Goal: Information Seeking & Learning: Compare options

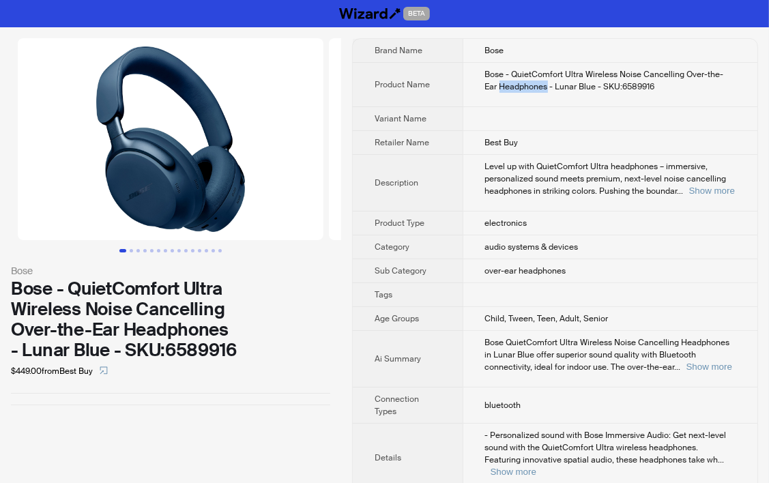
drag, startPoint x: 487, startPoint y: 85, endPoint x: 532, endPoint y: 85, distance: 44.4
click at [532, 85] on div "Bose - QuietComfort Ultra Wireless Noise Cancelling Over-the-Ear Headphones - L…" at bounding box center [610, 80] width 251 height 25
click at [505, 74] on div "Bose - QuietComfort Ultra Wireless Noise Cancelling Over-the-Ear Headphones - L…" at bounding box center [610, 80] width 251 height 25
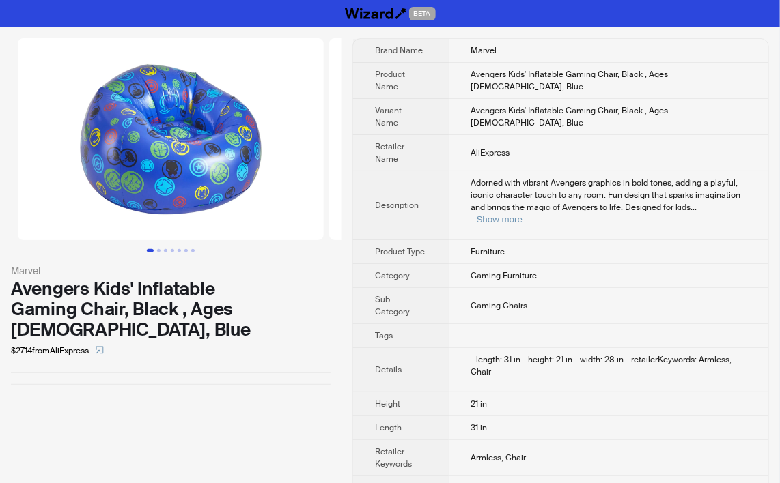
click at [651, 89] on td "Avengers Kids' Inflatable Gaming Chair, Black , Ages [DEMOGRAPHIC_DATA], Blue" at bounding box center [607, 81] width 319 height 36
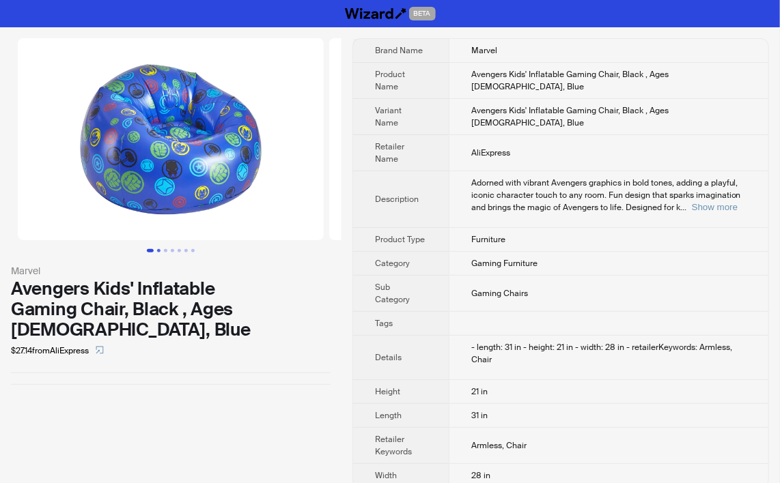
click at [158, 251] on button "Go to slide 2" at bounding box center [158, 250] width 3 height 3
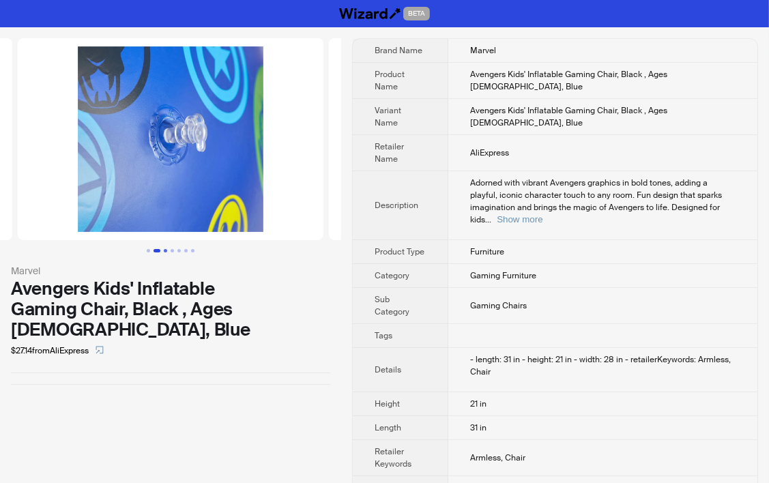
click at [164, 251] on button "Go to slide 3" at bounding box center [165, 250] width 3 height 3
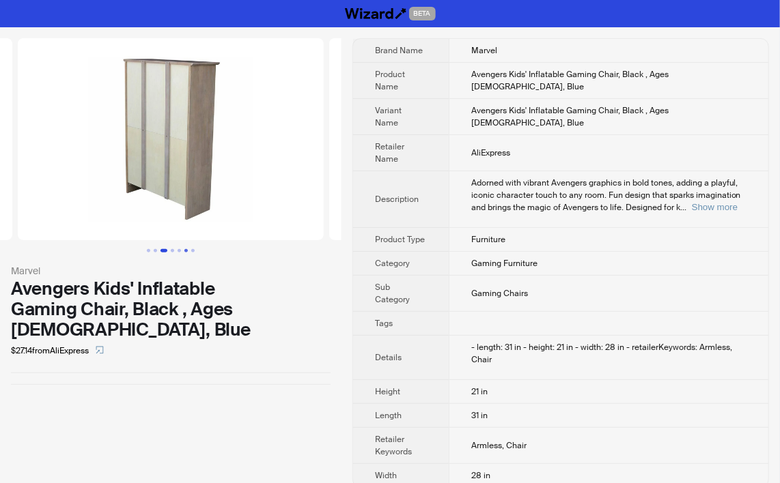
click at [184, 249] on button "Go to slide 6" at bounding box center [185, 250] width 3 height 3
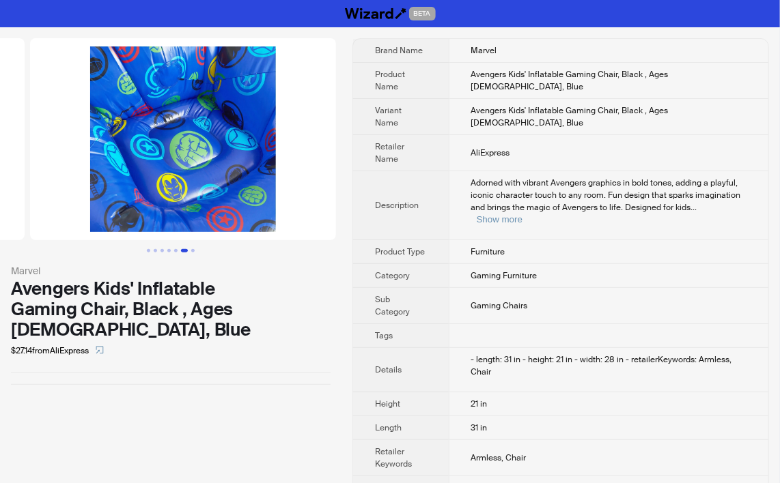
scroll to position [0, 1556]
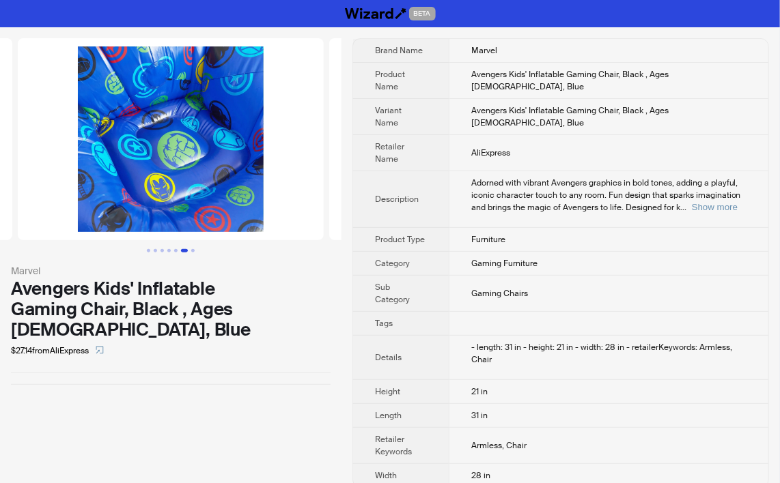
click at [181, 249] on button "Go to slide 6" at bounding box center [184, 250] width 7 height 3
click at [174, 249] on button "Go to slide 5" at bounding box center [175, 250] width 3 height 3
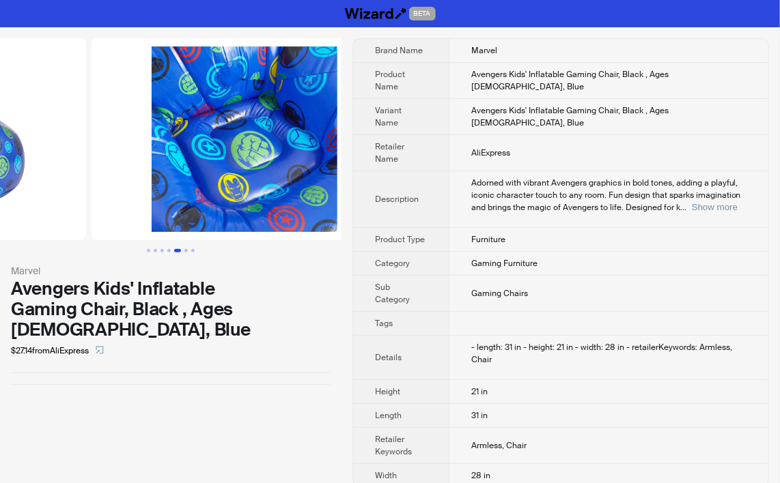
scroll to position [0, 1245]
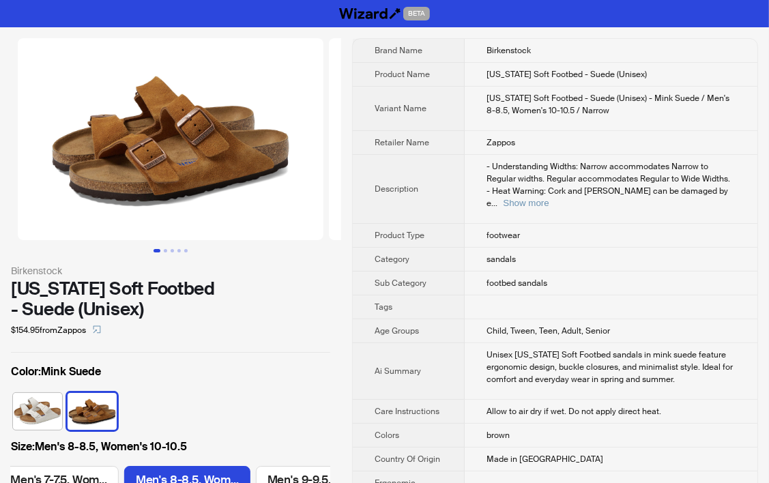
scroll to position [0, 505]
drag, startPoint x: 672, startPoint y: 79, endPoint x: 670, endPoint y: 87, distance: 7.8
click at [672, 79] on td "[US_STATE] Soft Footbed - Suede (Unisex)" at bounding box center [611, 75] width 293 height 24
click at [549, 198] on button "Show more" at bounding box center [526, 203] width 46 height 10
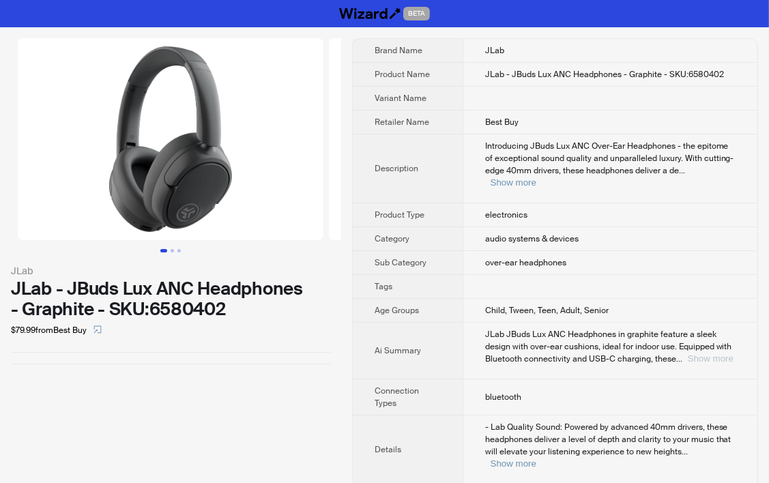
click at [704, 354] on button "Show more" at bounding box center [711, 359] width 46 height 10
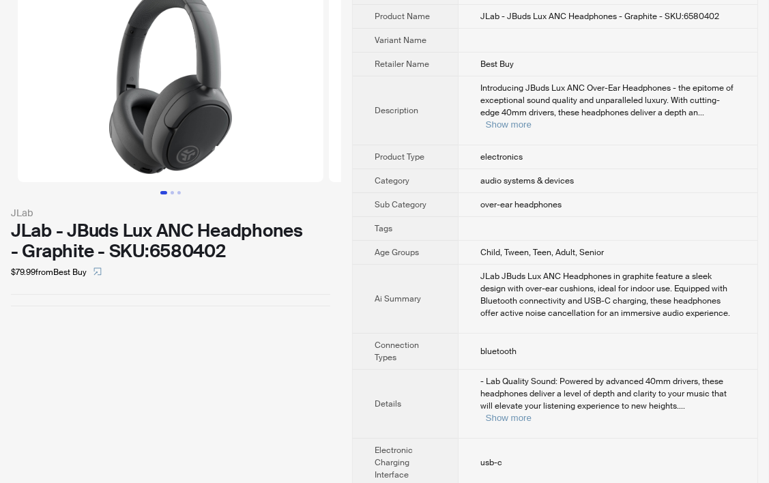
scroll to position [205, 0]
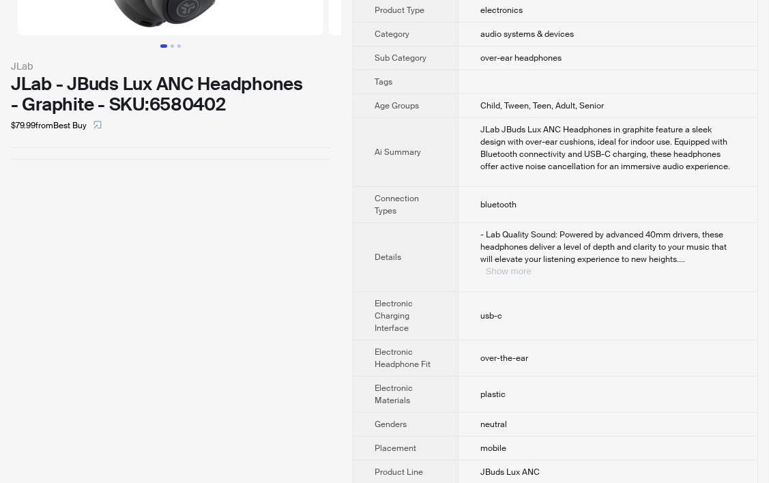
click at [532, 266] on button "Show more" at bounding box center [509, 271] width 46 height 10
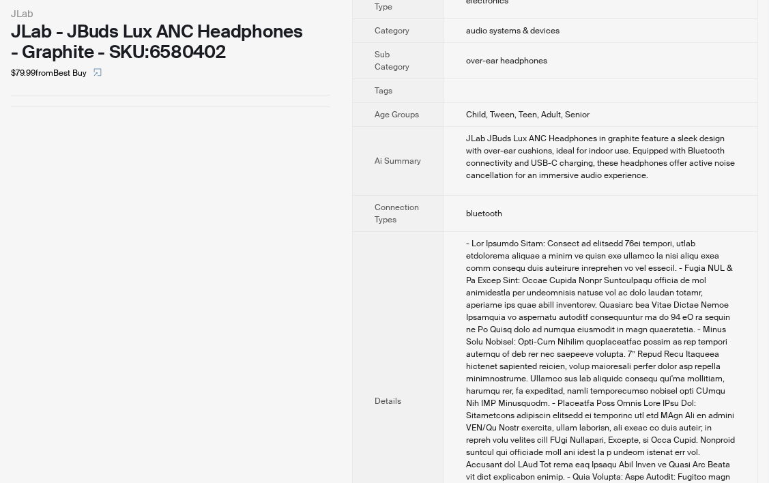
scroll to position [0, 0]
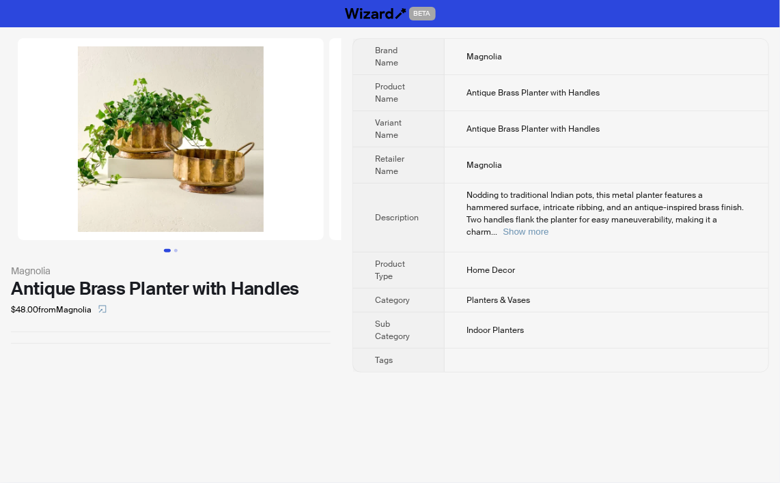
click at [401, 147] on th "Retailer Name" at bounding box center [398, 165] width 91 height 36
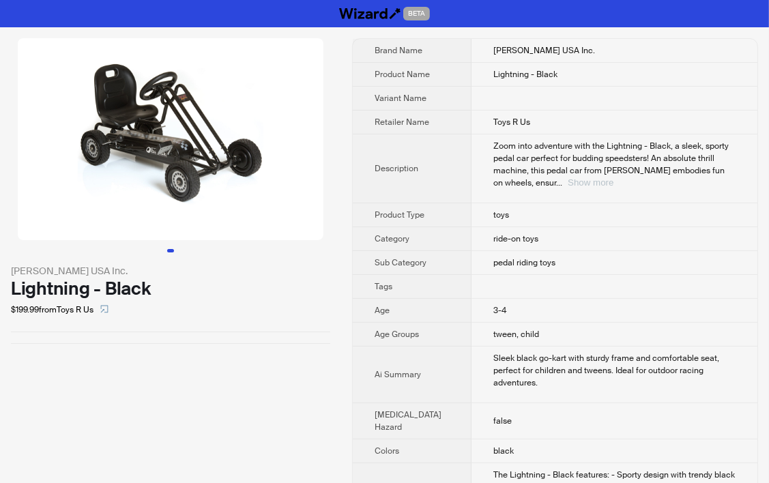
click at [614, 177] on button "Show more" at bounding box center [591, 182] width 46 height 10
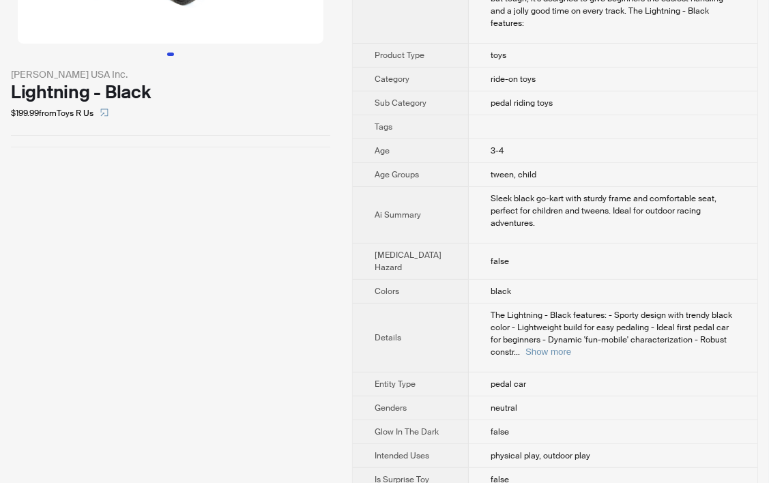
scroll to position [273, 0]
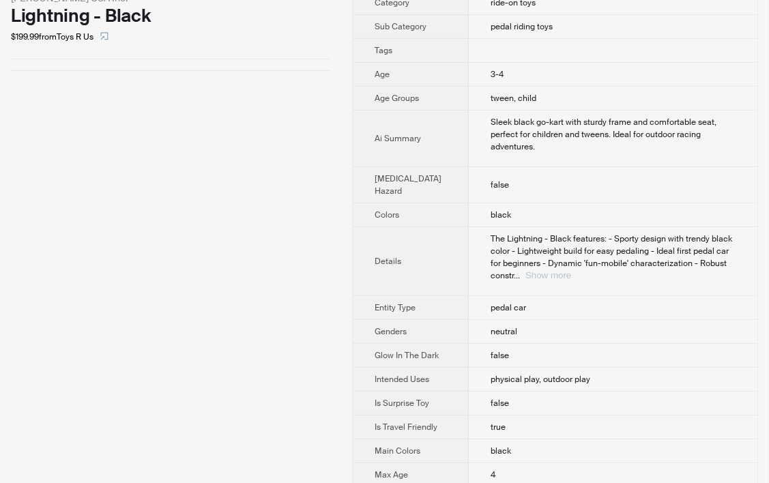
click at [571, 270] on button "Show more" at bounding box center [549, 275] width 46 height 10
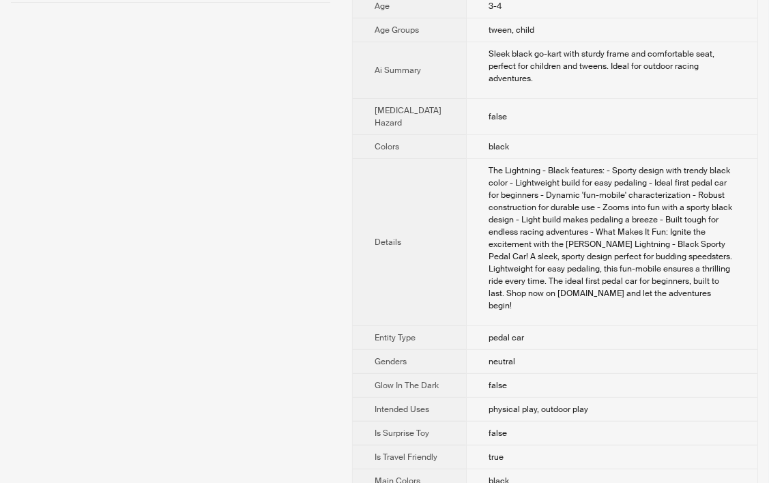
scroll to position [0, 0]
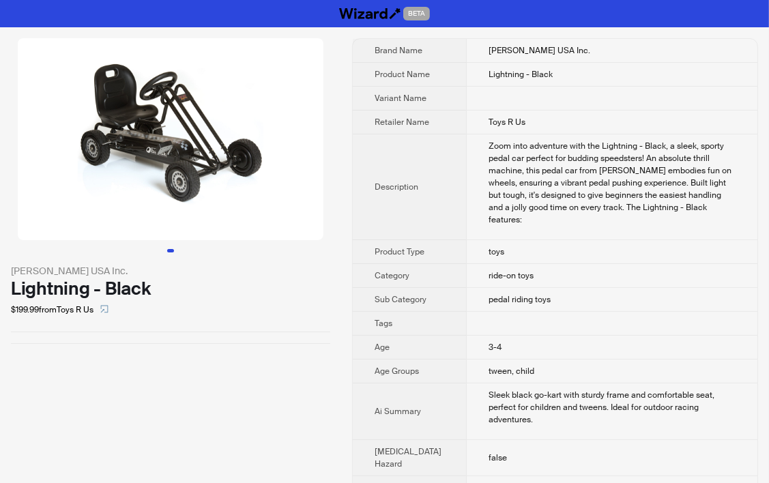
click at [466, 288] on td "ride-on toys" at bounding box center [611, 276] width 291 height 24
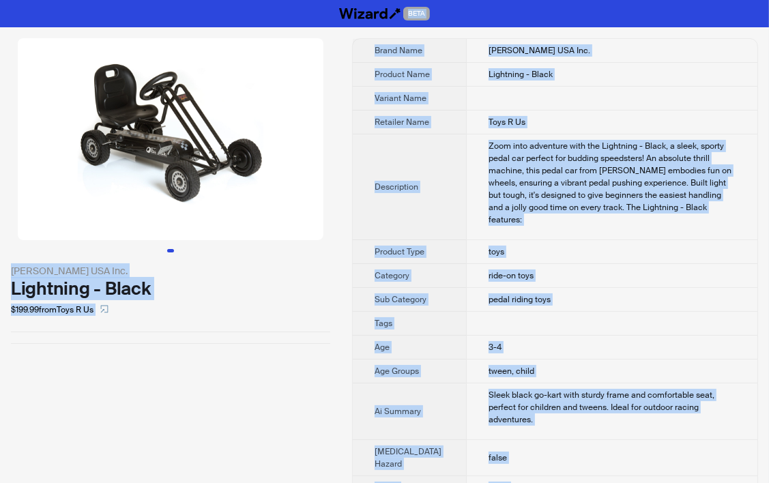
copy div "BETA [PERSON_NAME] USA Inc. Lightning - Black $199.99 from Toys R Us Brand Name…"
click at [489, 194] on div "Zoom into adventure with the Lightning - Black, a sleek, sporty pedal car perfe…" at bounding box center [612, 183] width 247 height 86
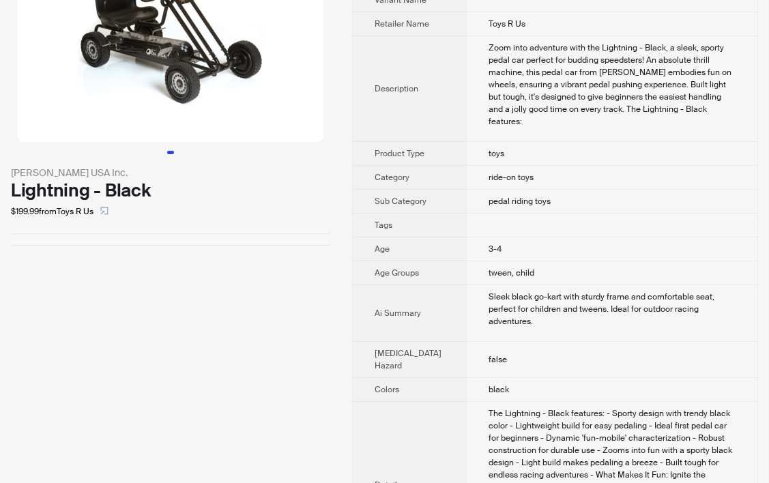
scroll to position [205, 0]
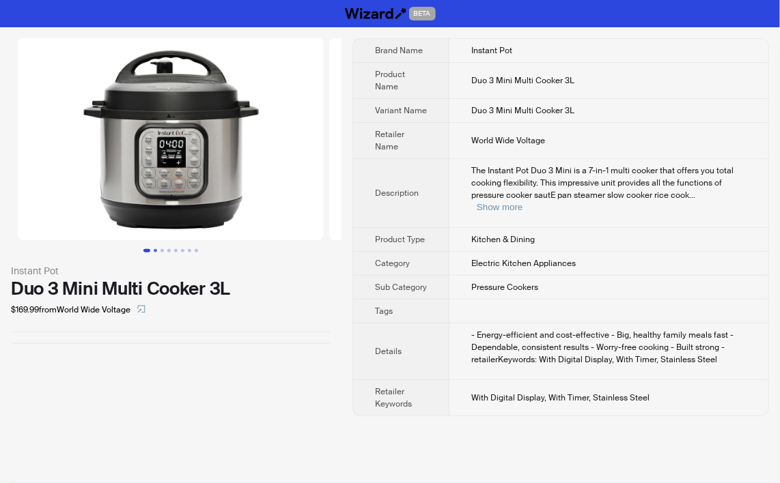
click at [154, 249] on button "Go to slide 2" at bounding box center [155, 250] width 3 height 3
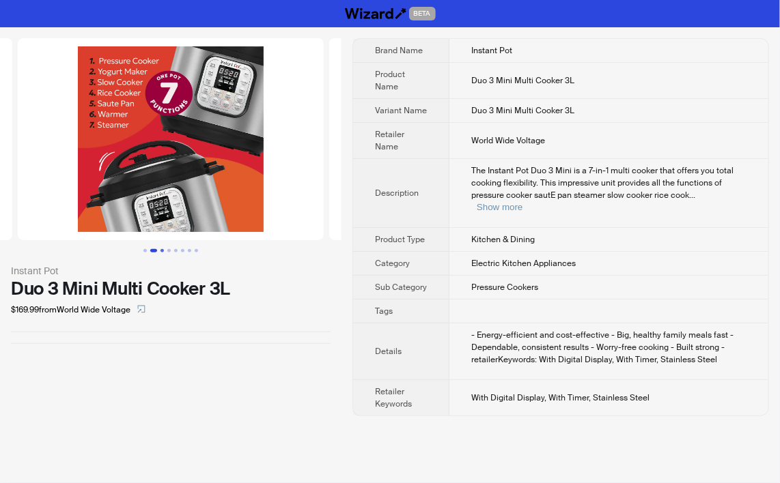
click at [163, 249] on button "Go to slide 3" at bounding box center [161, 250] width 3 height 3
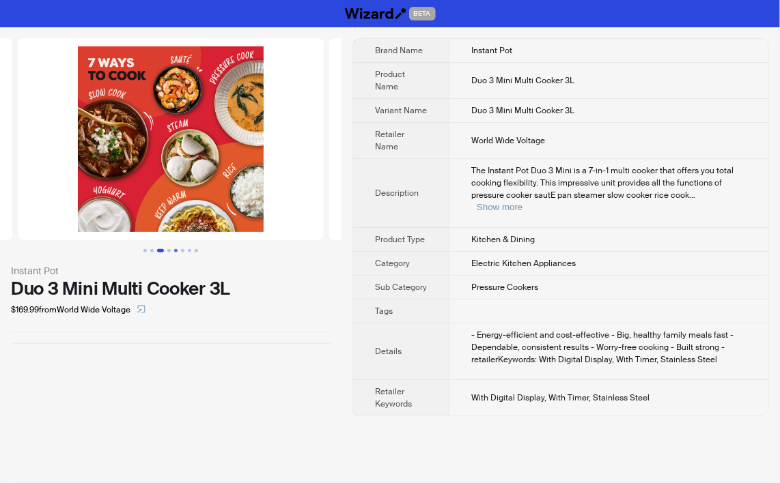
click at [177, 250] on button "Go to slide 5" at bounding box center [175, 250] width 3 height 3
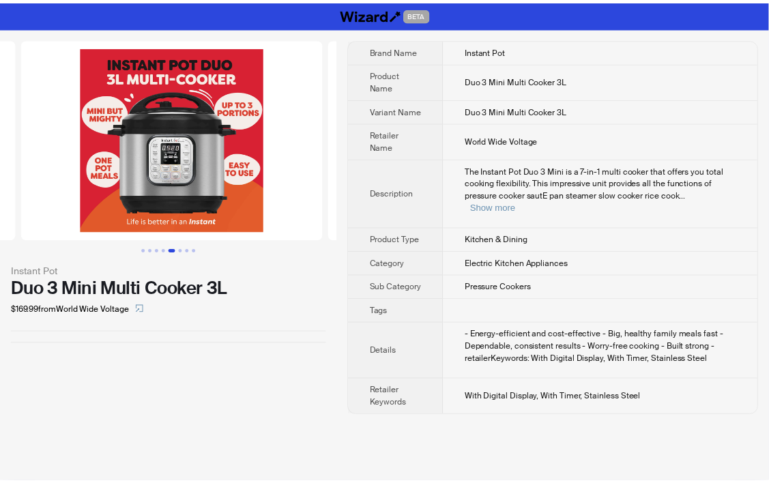
scroll to position [0, 1245]
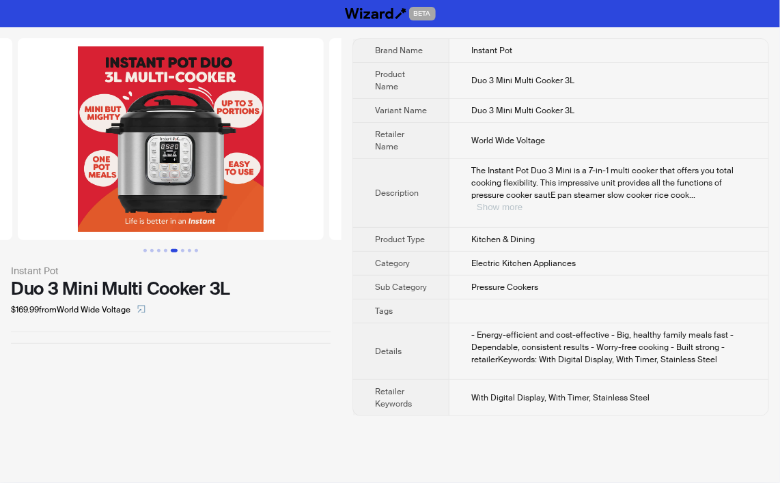
click at [522, 202] on button "Show more" at bounding box center [499, 207] width 46 height 10
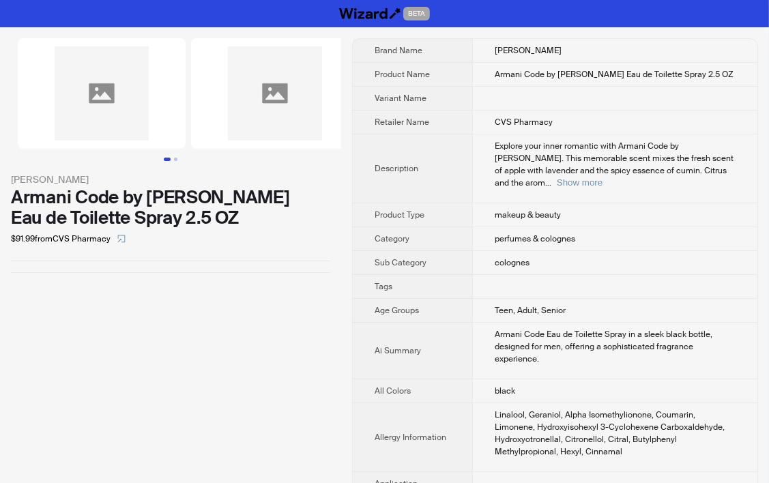
click at [495, 162] on span "Explore your inner romantic with Armani Code by [PERSON_NAME]. This memorable s…" at bounding box center [614, 165] width 239 height 48
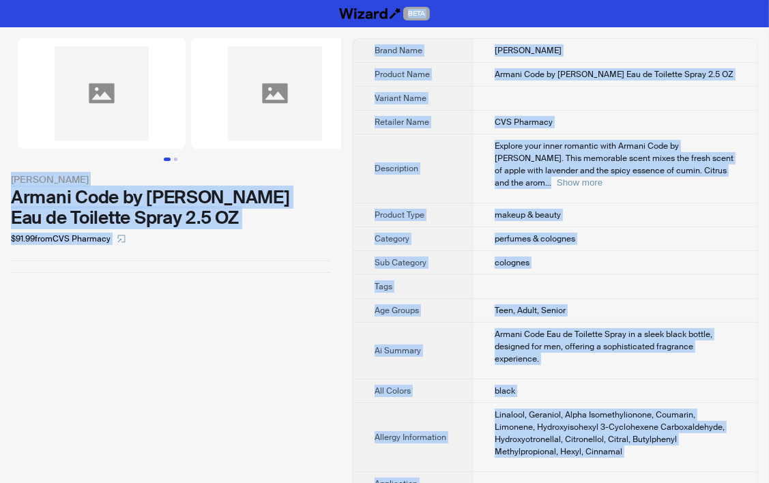
copy div "BETA [PERSON_NAME] Armani Code by [PERSON_NAME] Eau de Toilette Spray 2.5 OZ $9…"
click at [650, 251] on td "colognes" at bounding box center [614, 263] width 285 height 24
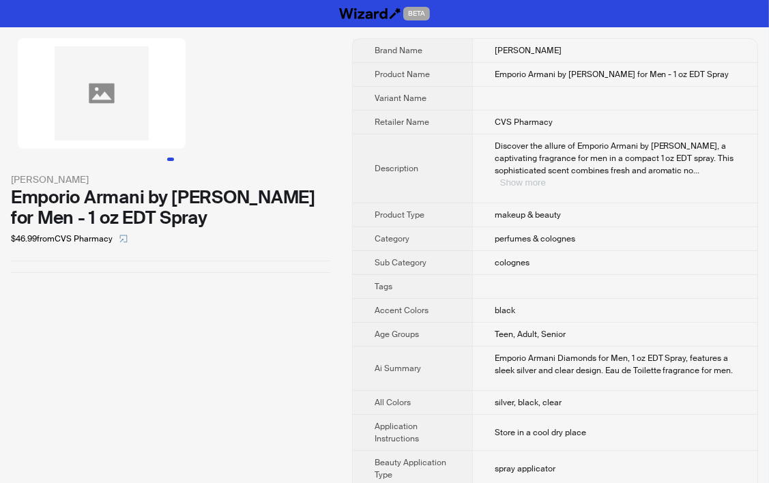
click at [546, 177] on button "Show more" at bounding box center [523, 182] width 46 height 10
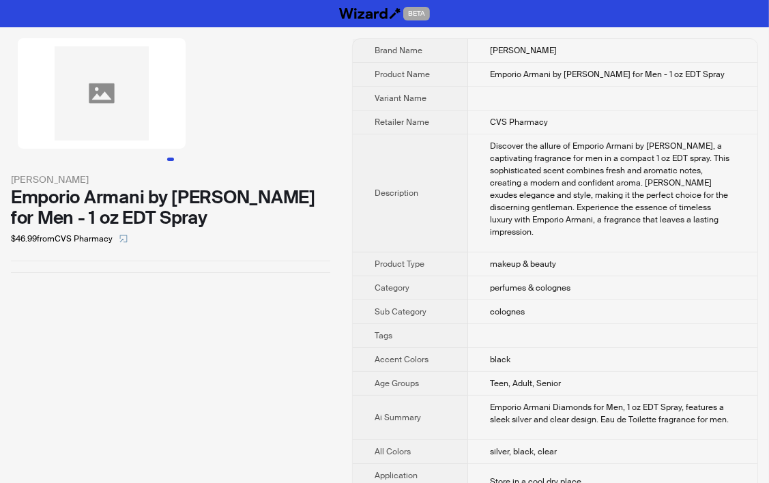
drag, startPoint x: 472, startPoint y: 48, endPoint x: 554, endPoint y: 50, distance: 81.9
click at [554, 50] on td "[PERSON_NAME]" at bounding box center [612, 51] width 289 height 24
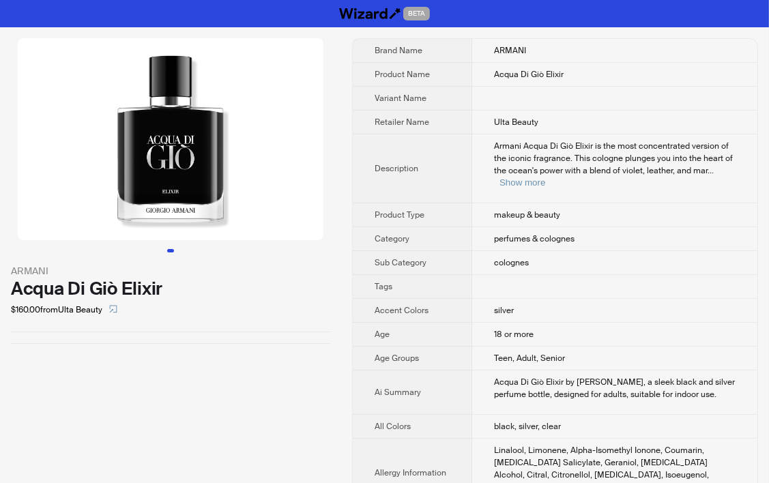
click at [509, 210] on td "makeup & beauty" at bounding box center [614, 215] width 285 height 24
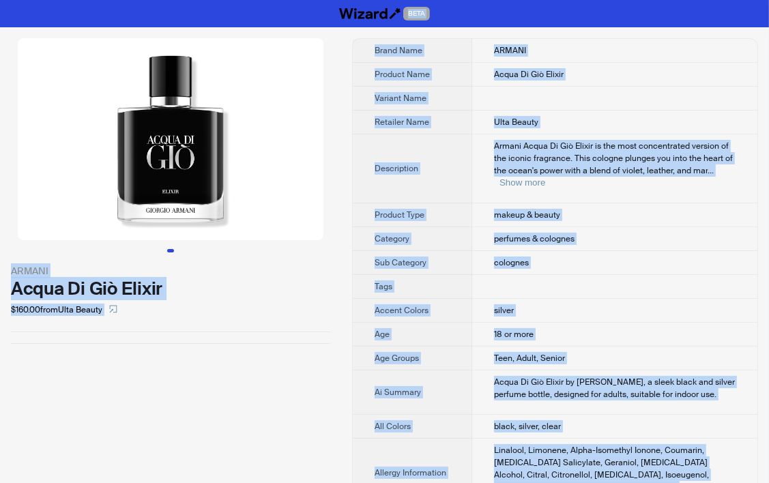
copy div "LORE IPSUMD Sitam Co Adi Elitse $465.62 doei Temp Incidi Utlab Etdo MAGNAA Enim…"
click at [456, 142] on th "Description" at bounding box center [412, 168] width 119 height 69
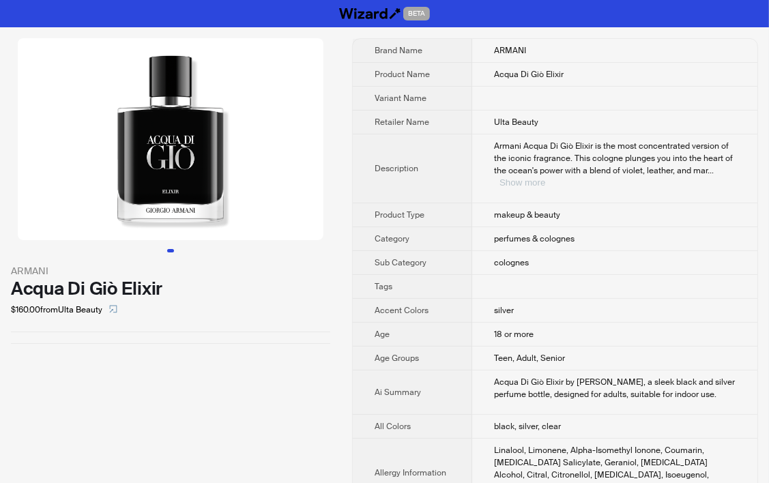
click at [545, 177] on button "Show more" at bounding box center [523, 182] width 46 height 10
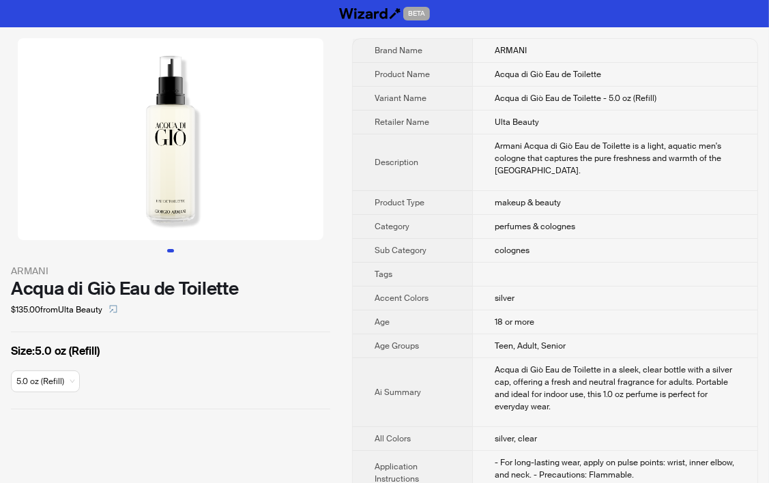
click at [528, 191] on td "makeup & beauty" at bounding box center [614, 203] width 285 height 24
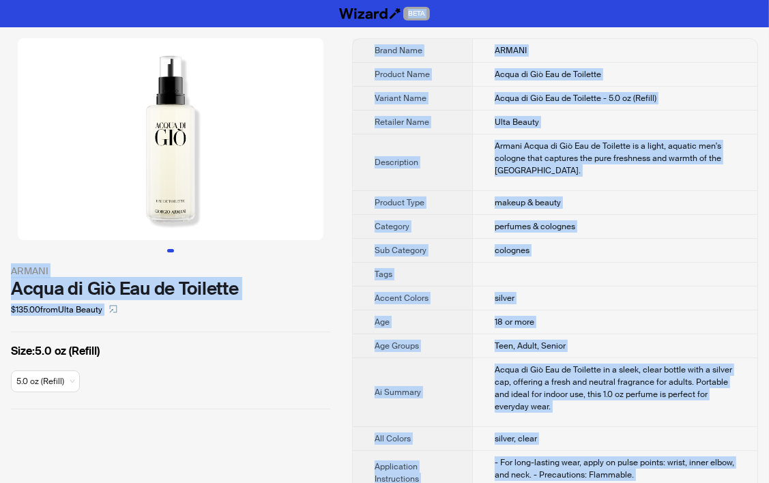
copy div "BETA ARMANI Acqua di Giò Eau de Toilette $135.00 from Ulta Beauty Size : 5.0 oz…"
click at [495, 158] on div "Armani Acqua di Giò Eau de Toilette is a light, aquatic men's cologne that capt…" at bounding box center [615, 158] width 241 height 37
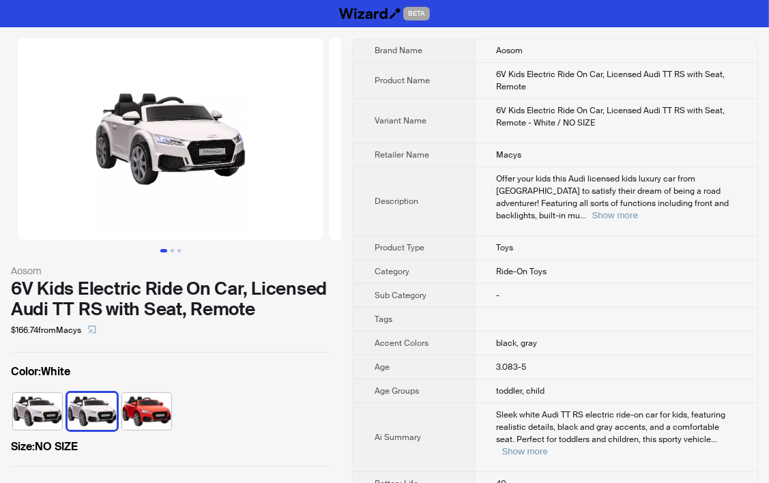
scroll to position [475, 0]
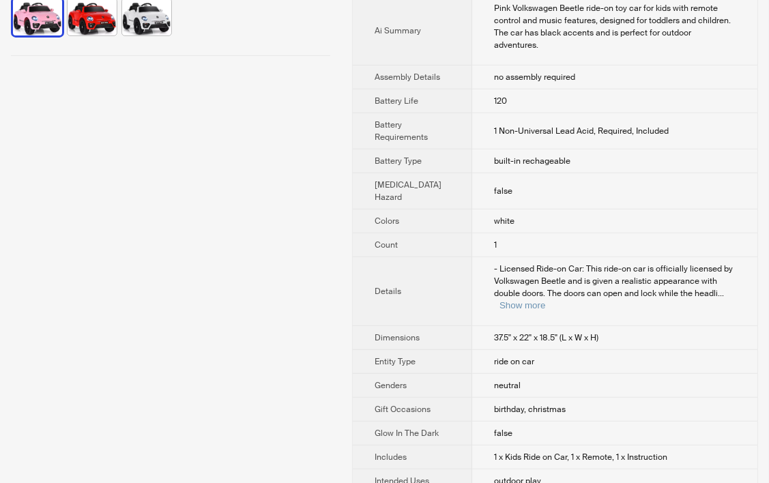
scroll to position [48, 0]
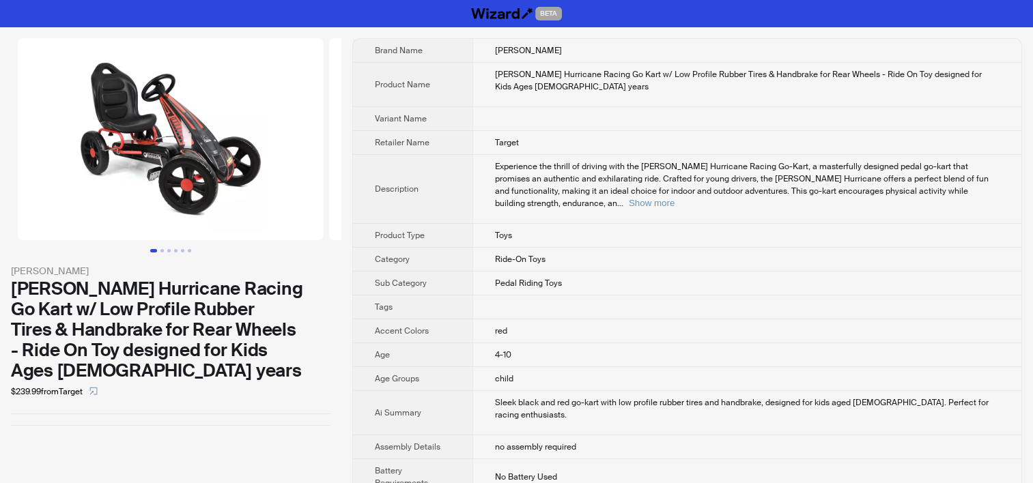
click at [472, 319] on td "red" at bounding box center [746, 331] width 549 height 24
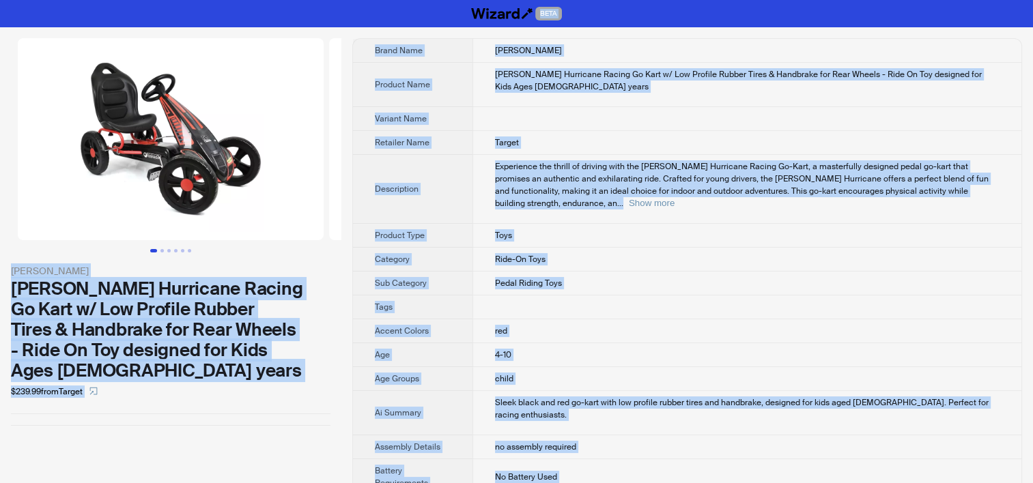
copy div "BETA Hauck Hauck Hurricane Racing Go Kart w/ Low Profile Rubber Tires & Handbra…"
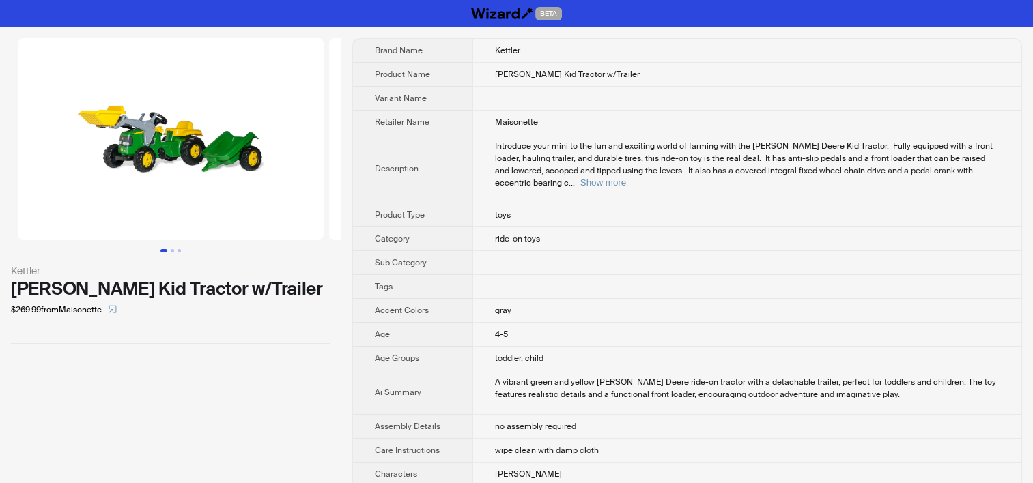
click at [582, 251] on td at bounding box center [746, 263] width 549 height 24
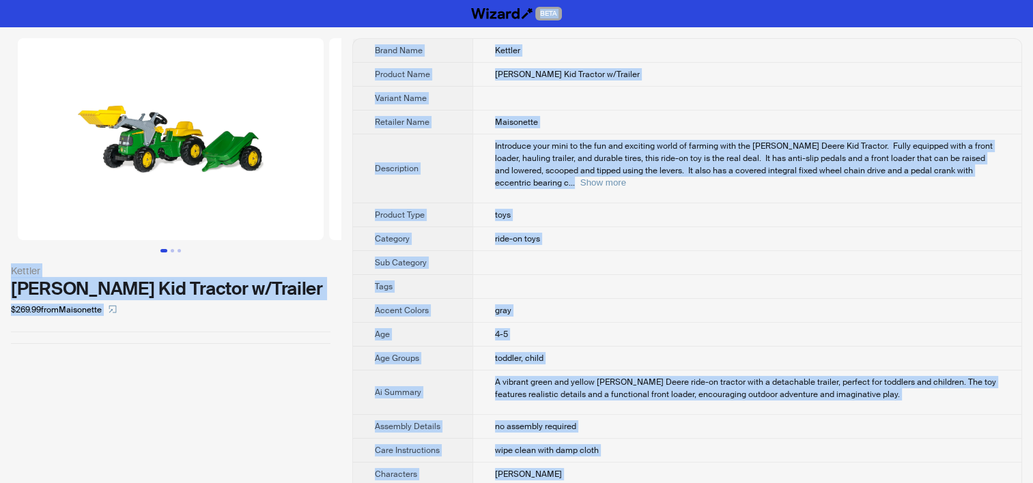
copy div "BETA Kettler John Deere Kid Tractor w/Trailer $269.99 from Maisonette Brand Nam…"
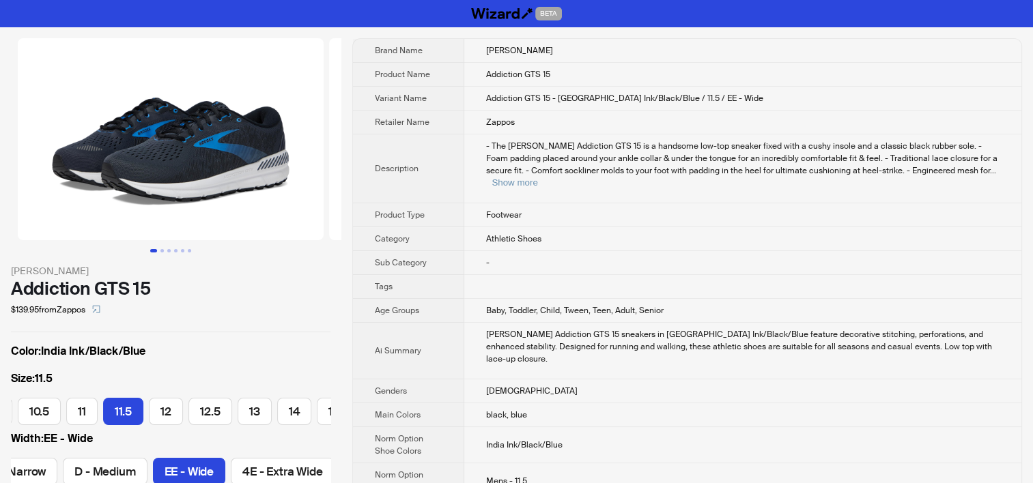
scroll to position [0, 287]
click at [565, 115] on td "Zappos" at bounding box center [742, 123] width 557 height 24
click at [429, 228] on th "Category" at bounding box center [408, 239] width 111 height 24
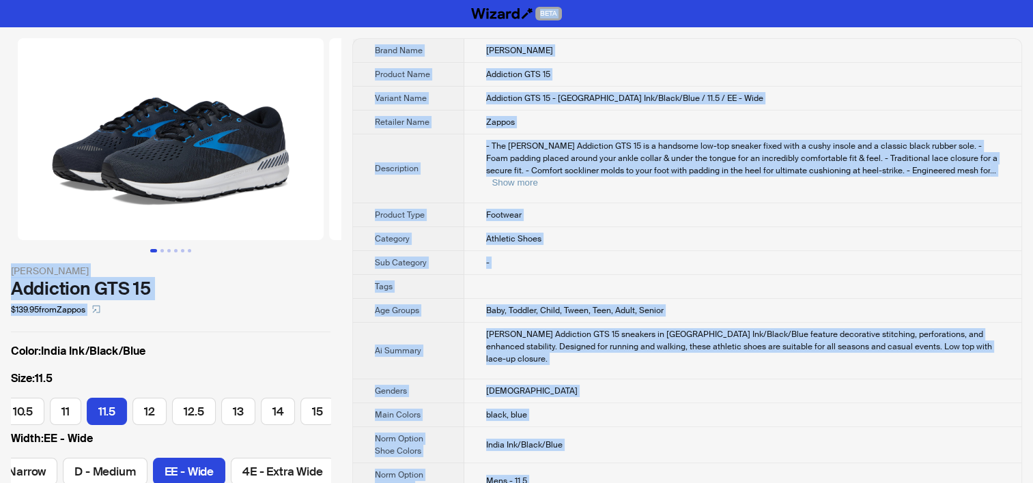
copy div "BETA Brooks Addiction GTS 15 $139.95 from Zappos Color : India Ink/Black/Blue S…"
click at [583, 115] on td "Zappos" at bounding box center [742, 123] width 557 height 24
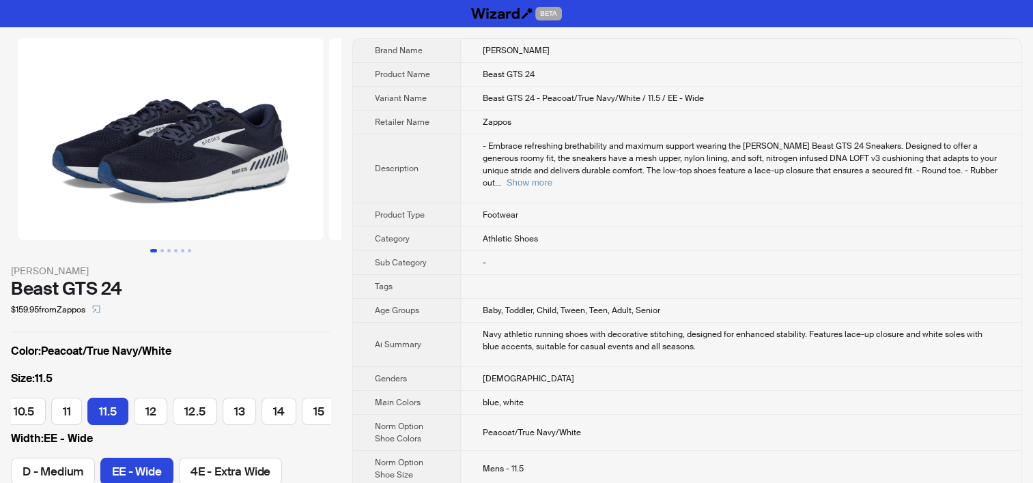
scroll to position [0, 251]
click at [613, 367] on td "[DEMOGRAPHIC_DATA]" at bounding box center [740, 379] width 561 height 24
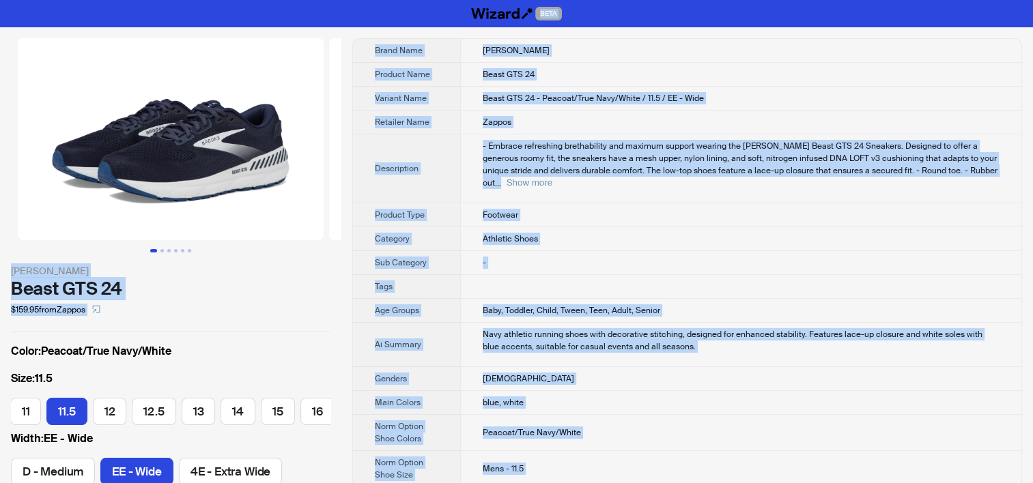
copy div "BETA [PERSON_NAME] Beast GTS 24 $159.95 from Zappos Color : Peacoat/True Navy/W…"
click at [550, 106] on td "Beast GTS 24 - Peacoat/True Navy/White / 11.5 / EE - Wide" at bounding box center [740, 99] width 561 height 24
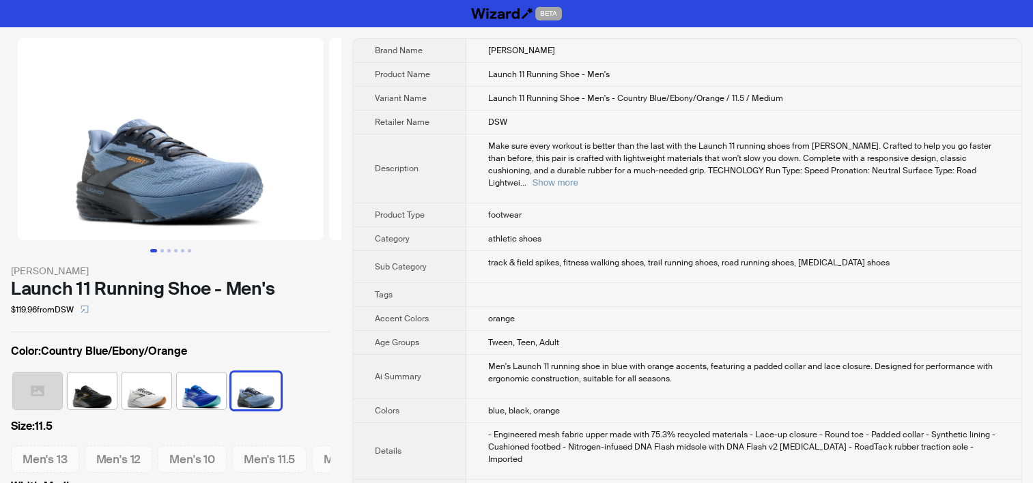
click at [483, 307] on td "orange" at bounding box center [743, 319] width 555 height 24
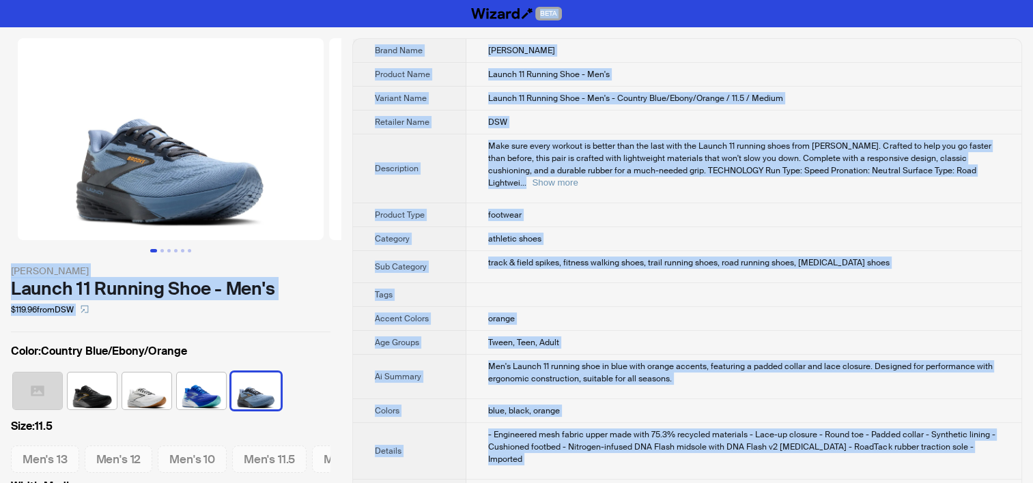
copy div "BETA [PERSON_NAME] Launch 11 Running Shoe - Men's $119.96 from DSW Color : Coun…"
click at [547, 134] on td "Make sure every workout is better than the last with the Launch 11 running shoe…" at bounding box center [743, 168] width 555 height 69
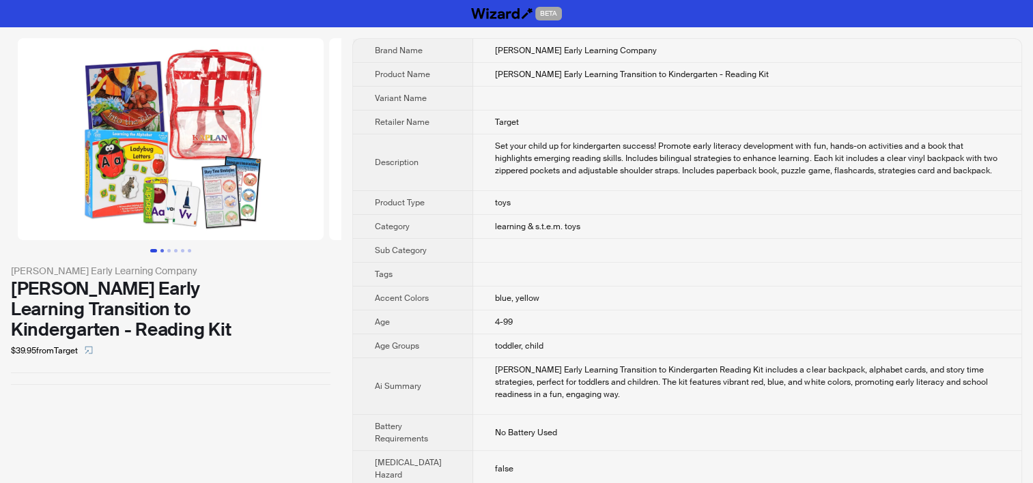
click at [162, 250] on button "Go to slide 2" at bounding box center [161, 250] width 3 height 3
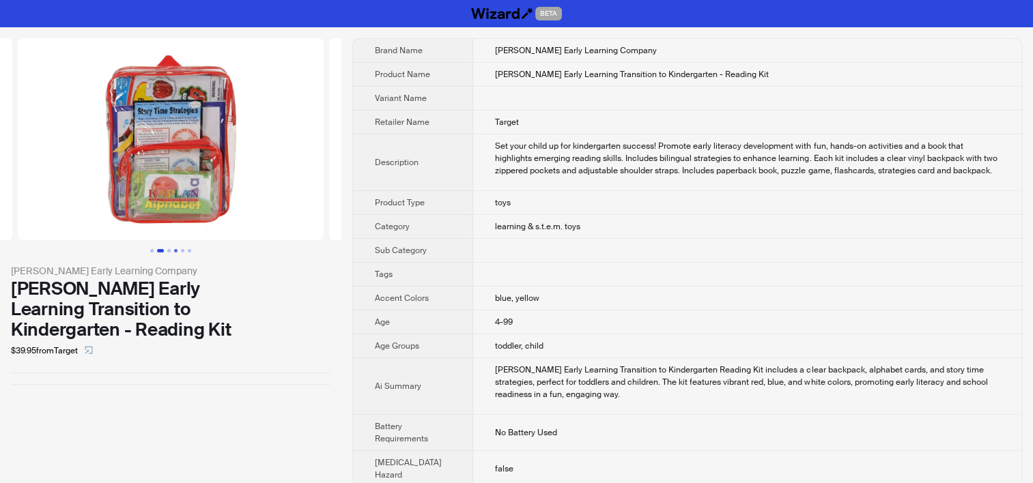
click at [176, 253] on button "Go to slide 4" at bounding box center [175, 250] width 3 height 3
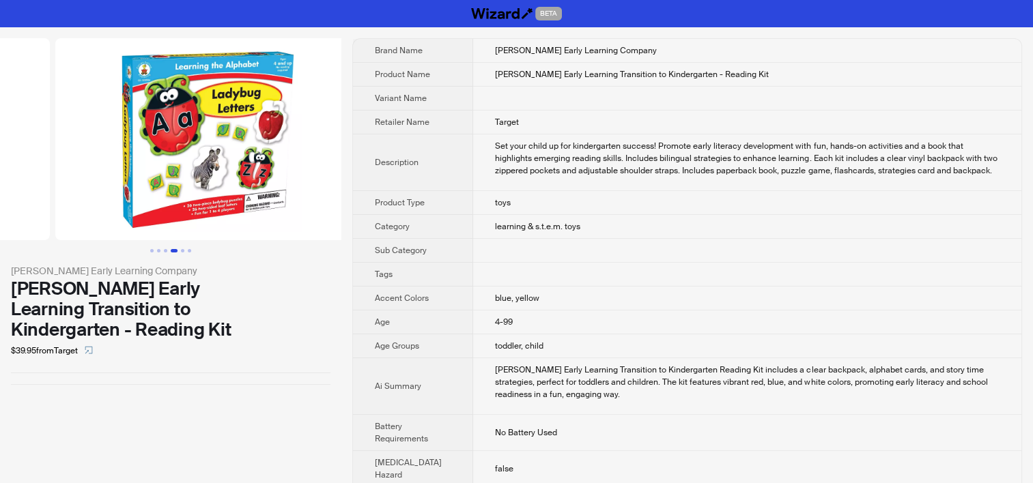
scroll to position [0, 934]
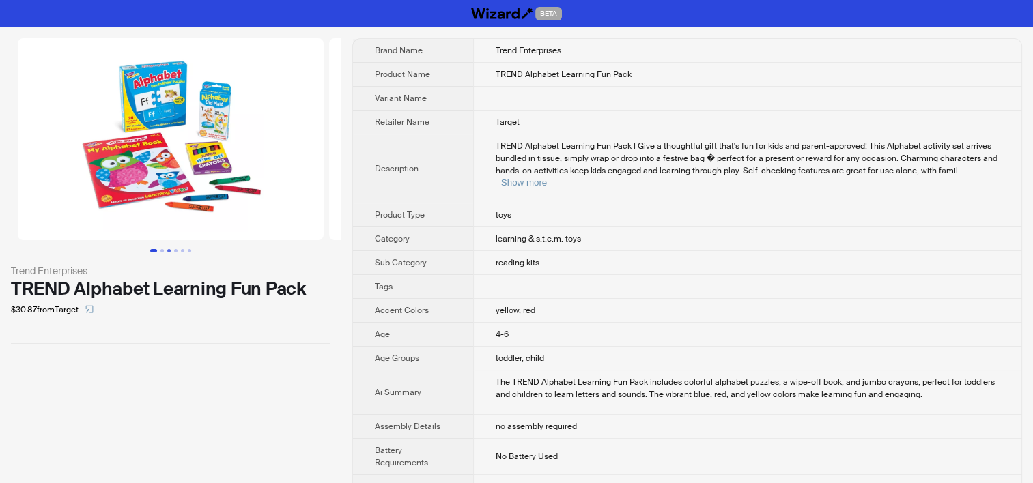
click at [170, 253] on button "Go to slide 3" at bounding box center [168, 250] width 3 height 3
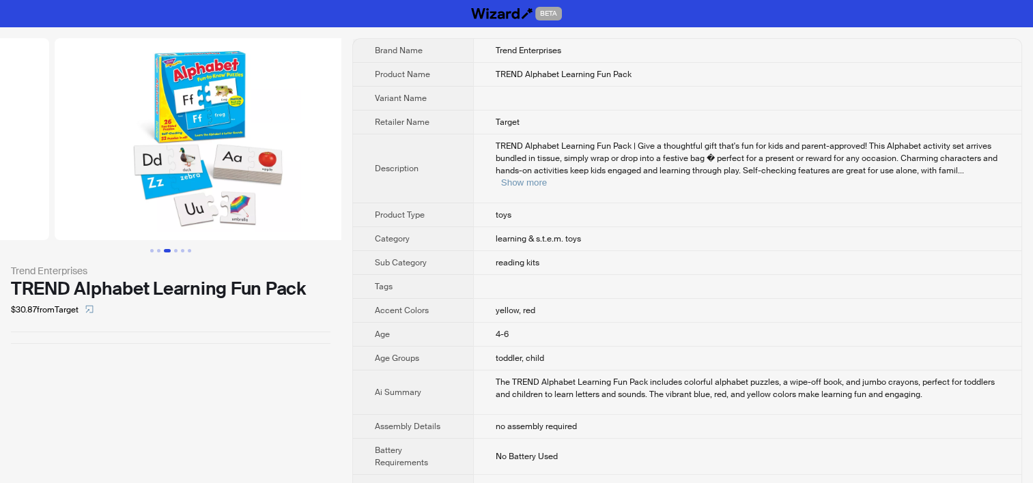
scroll to position [0, 623]
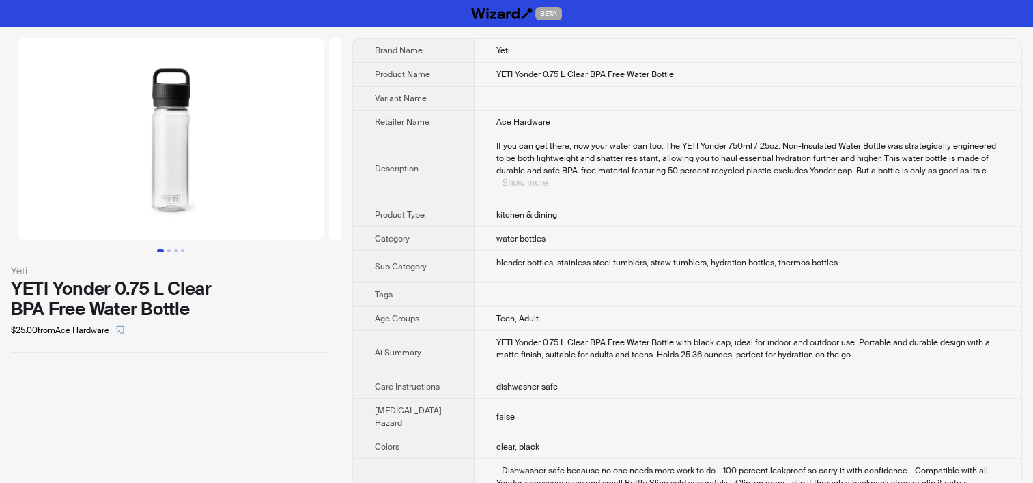
click at [547, 177] on button "Show more" at bounding box center [525, 182] width 46 height 10
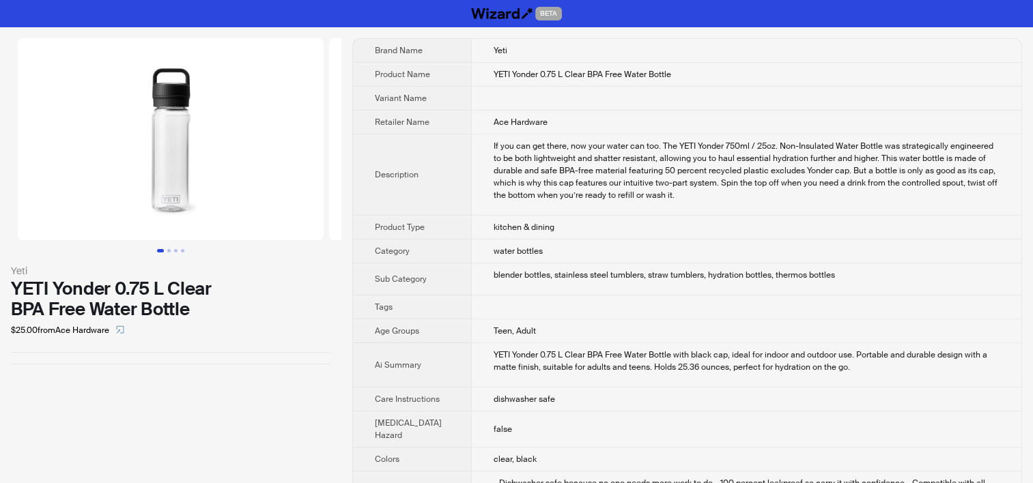
click at [635, 300] on td at bounding box center [746, 308] width 550 height 24
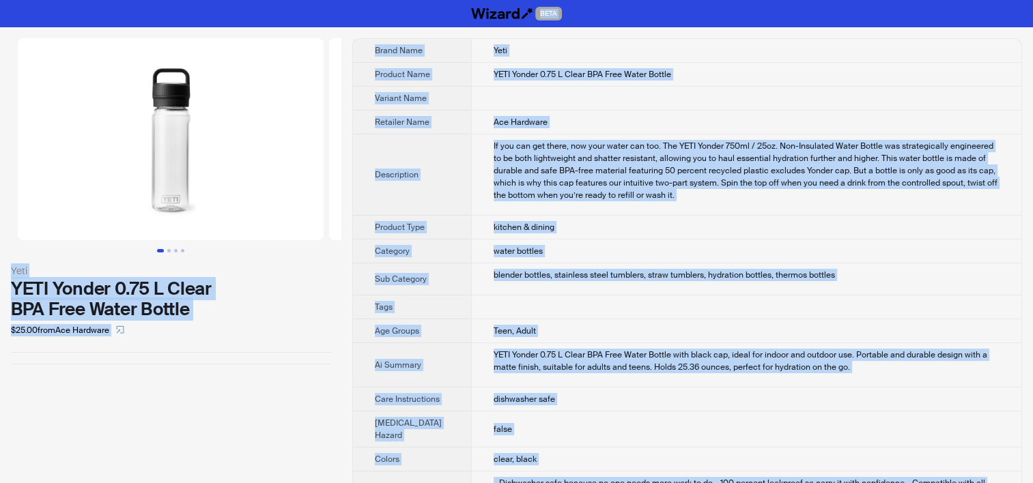
copy div "BETA Yeti YETI Yonder 0.75 L Clear BPA Free Water Bottle $25.00 from Ace Hardwa…"
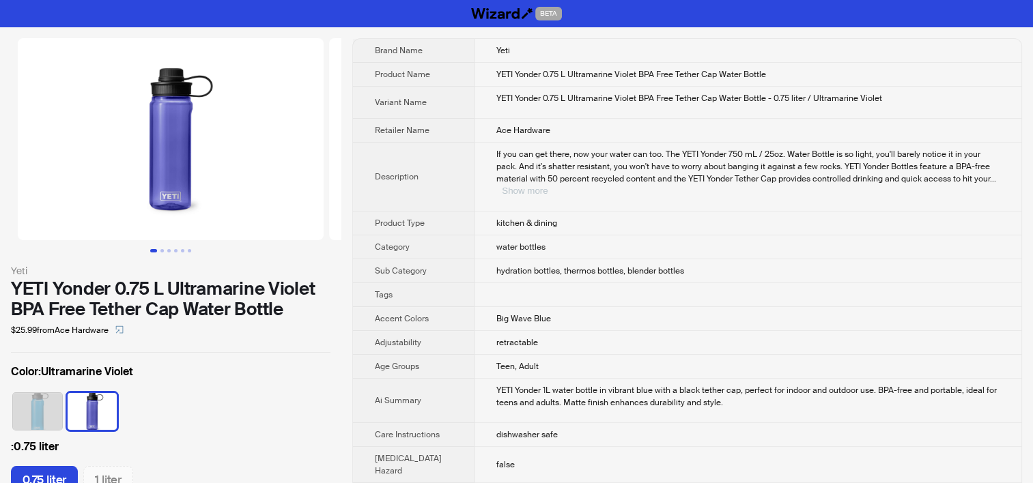
click at [547, 186] on button "Show more" at bounding box center [525, 191] width 46 height 10
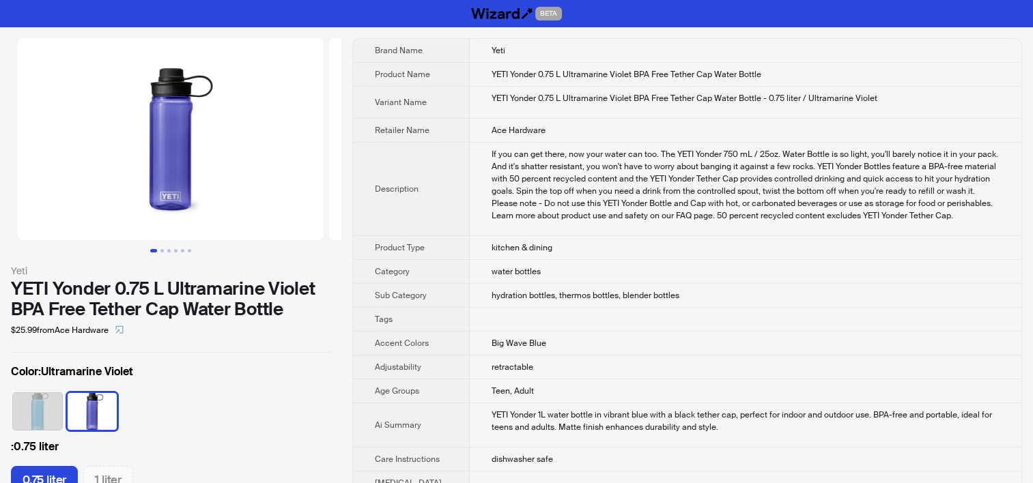
click at [571, 353] on td "Big Wave Blue" at bounding box center [746, 344] width 552 height 24
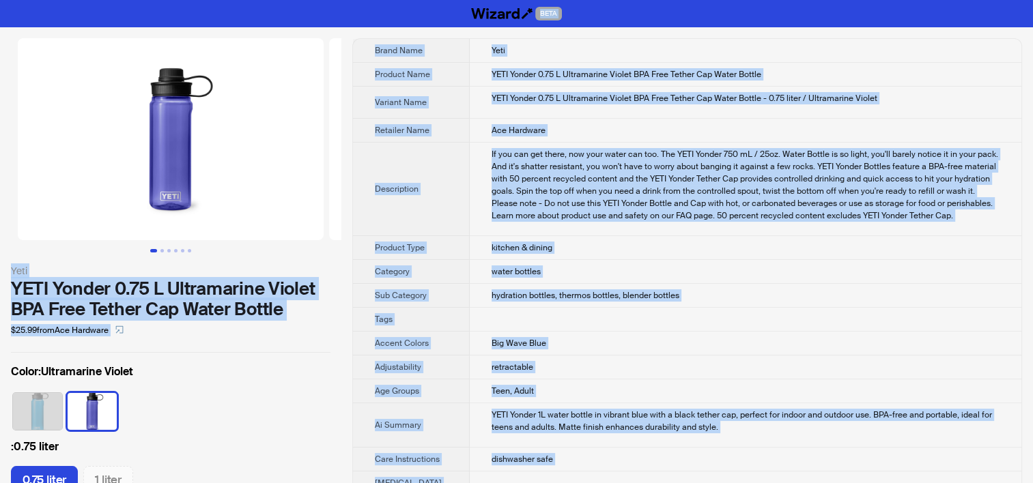
copy div "BETA Yeti YETI Yonder 0.75 L Ultramarine Violet BPA Free Tether Cap Water Bottl…"
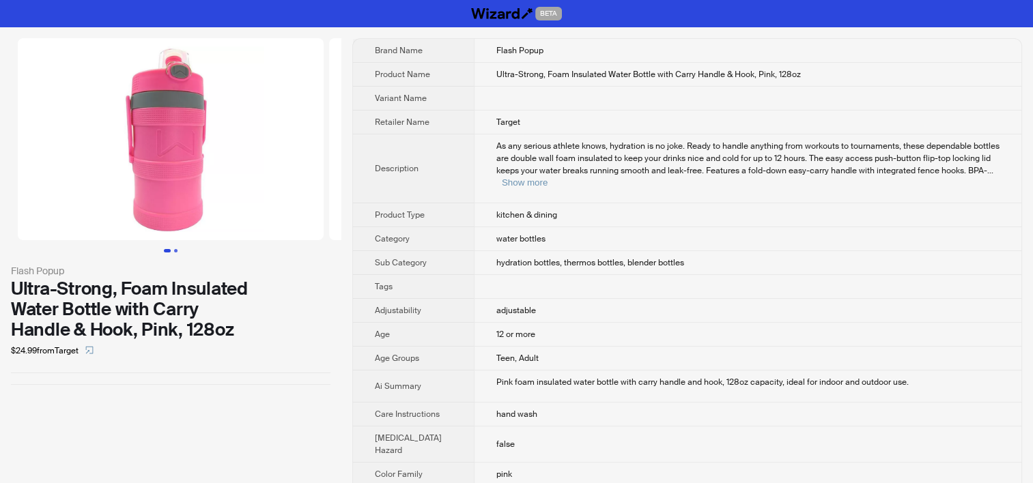
click at [174, 251] on button "Go to slide 2" at bounding box center [175, 250] width 3 height 3
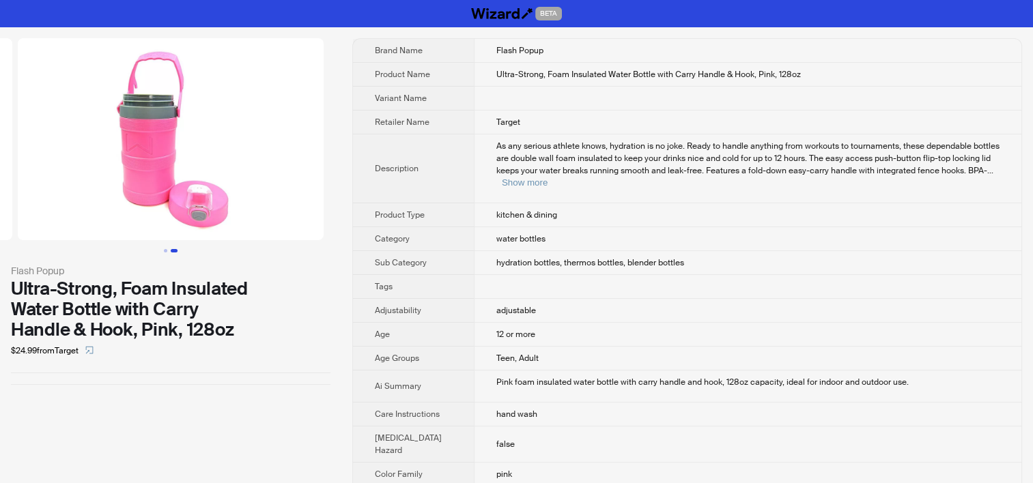
click at [509, 289] on td at bounding box center [747, 287] width 547 height 24
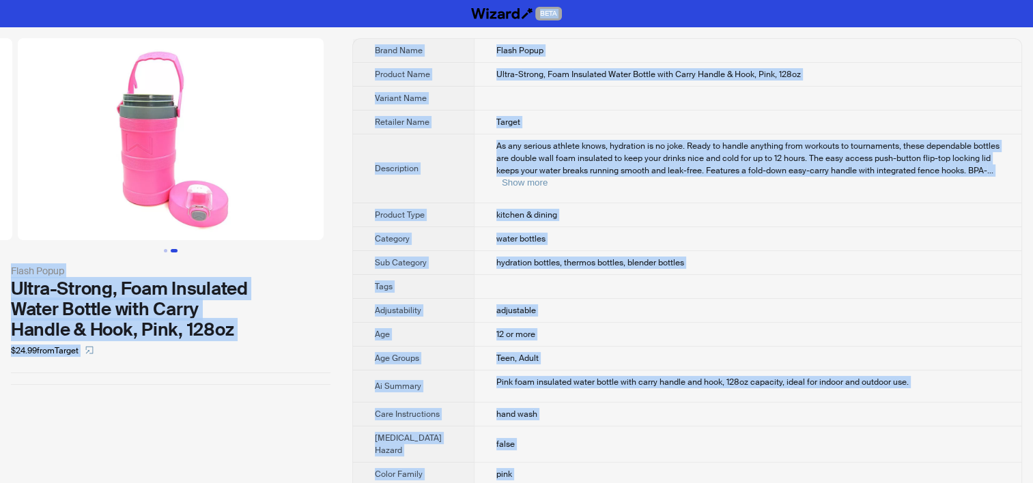
copy div "BETA Flash Popup Ultra-Strong, Foam Insulated Water Bottle with Carry Handle & …"
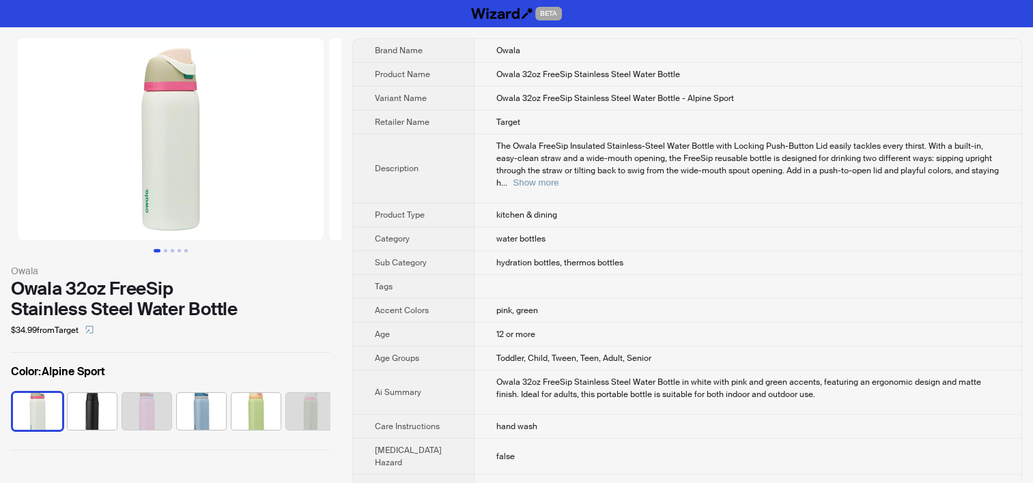
scroll to position [278, 0]
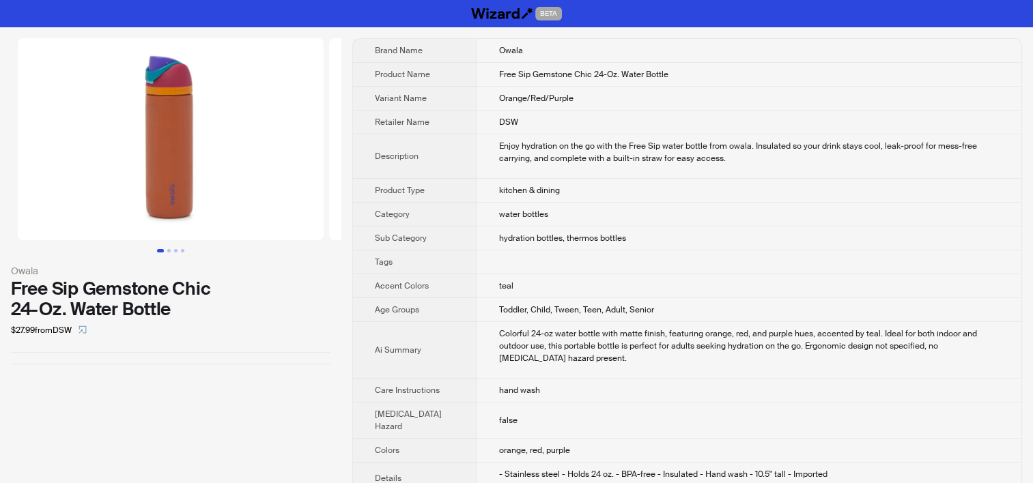
click at [550, 147] on div "Enjoy hydration on the go with the Free Sip water bottle from owala. Insulated …" at bounding box center [749, 152] width 500 height 25
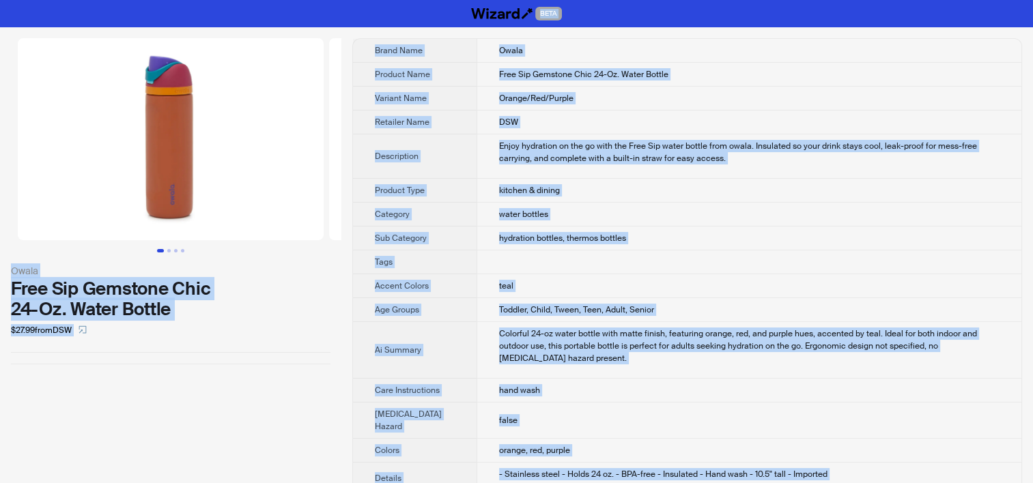
copy div "BETA Owala Free Sip Gemstone Chic 24-Oz. Water Bottle $27.99 from DSW Brand Nam…"
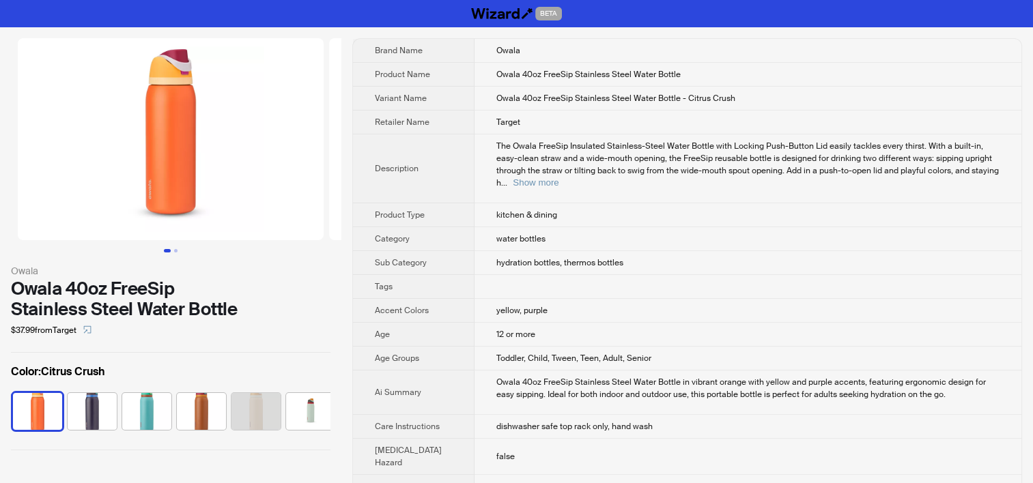
scroll to position [278, 0]
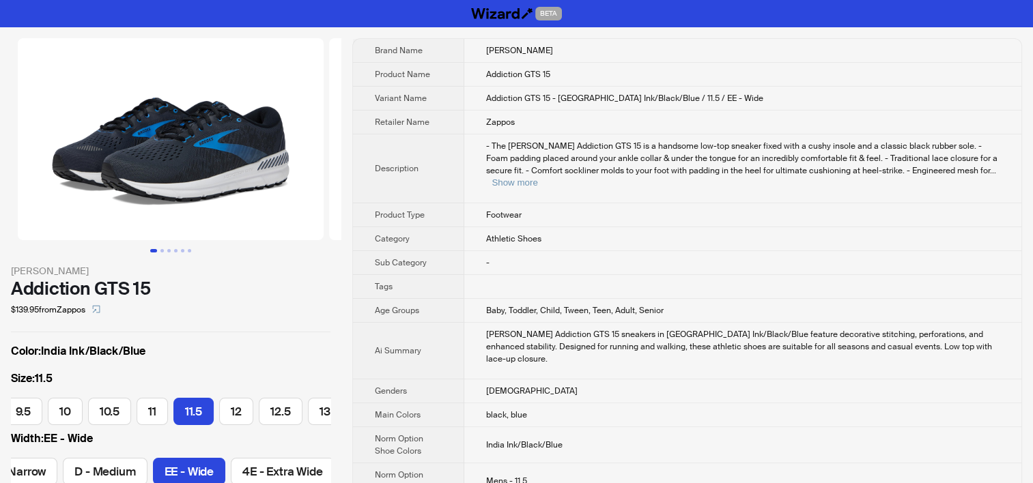
scroll to position [0, 287]
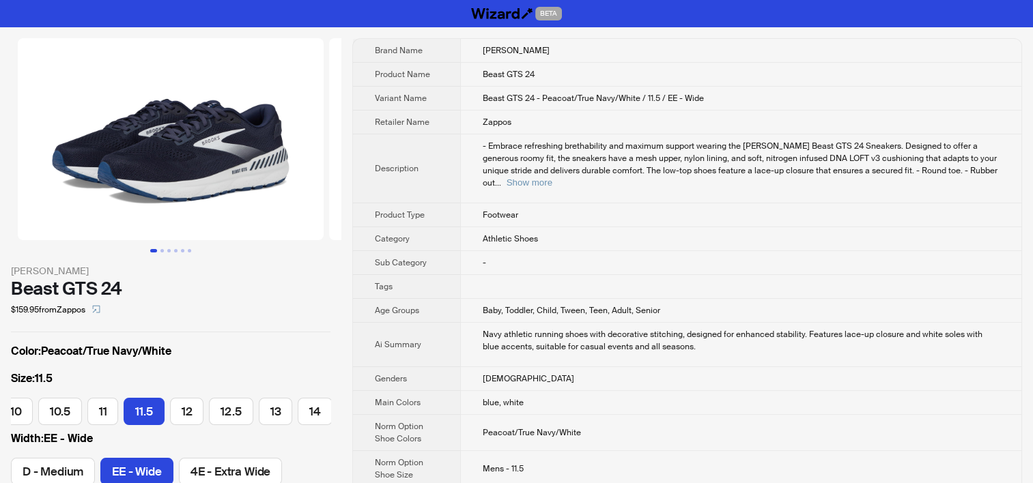
scroll to position [0, 251]
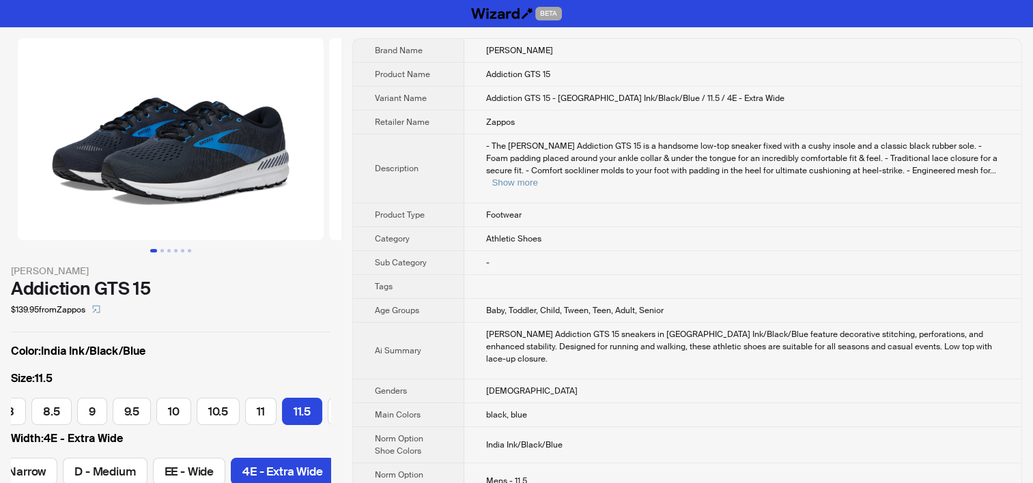
scroll to position [0, 287]
click at [607, 305] on span "Baby, Toddler, Child, Tween, Teen, Adult, Senior" at bounding box center [574, 310] width 177 height 11
copy span "n"
click at [644, 380] on td "male" at bounding box center [742, 392] width 557 height 24
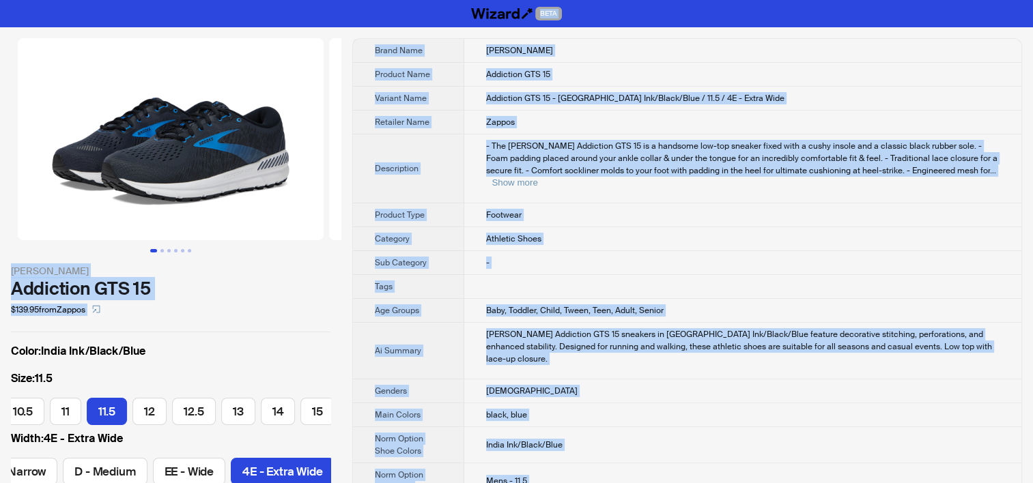
copy div "BETA Brooks Addiction GTS 15 $139.95 from Zappos Color : India Ink/Black/Blue S…"
click at [451, 161] on th "Description" at bounding box center [408, 168] width 111 height 69
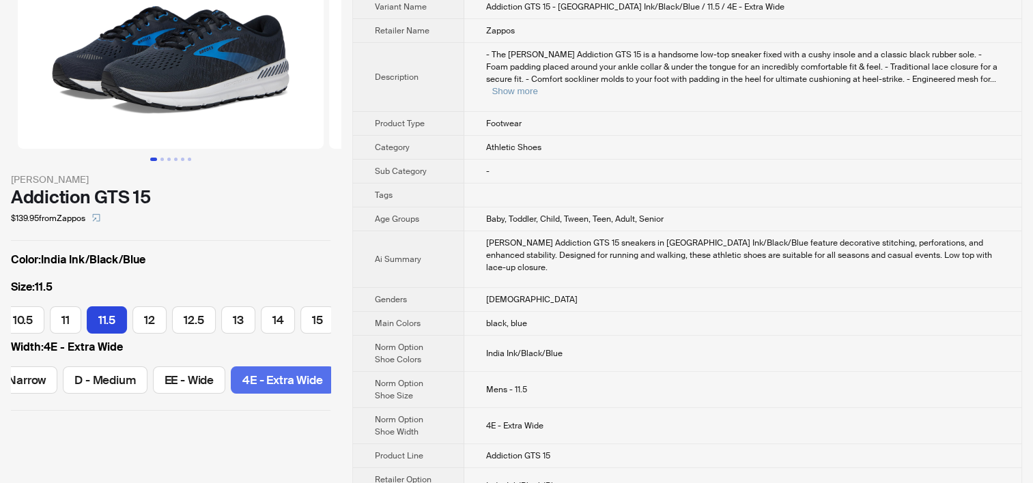
scroll to position [68, 0]
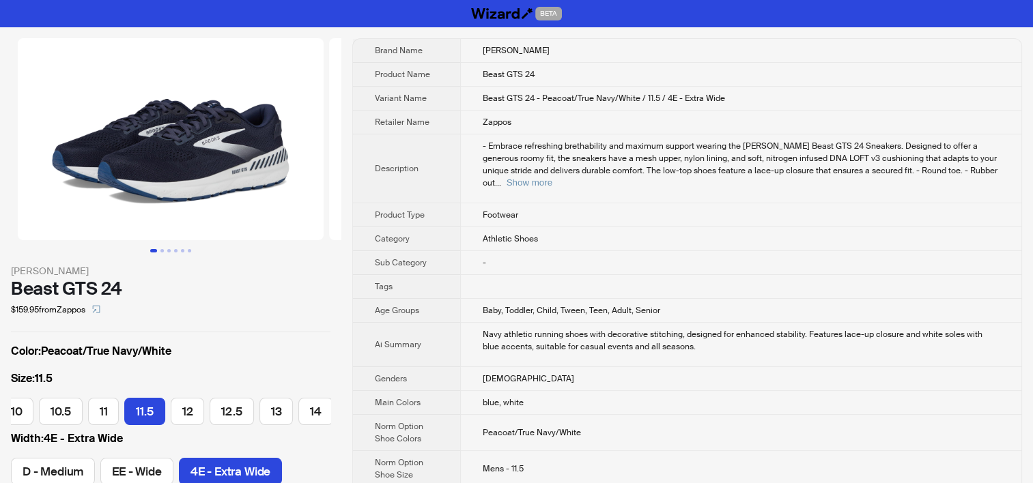
scroll to position [0, 251]
click at [431, 303] on th "Age Groups" at bounding box center [406, 311] width 107 height 24
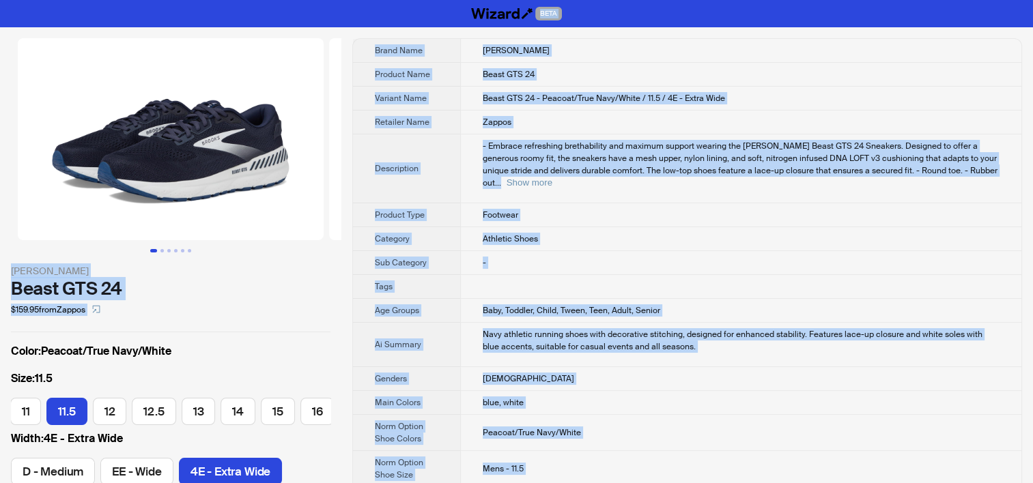
copy div "BETA Brooks Beast GTS 24 $159.95 from Zappos Color : Peacoat/True Navy/White Si…"
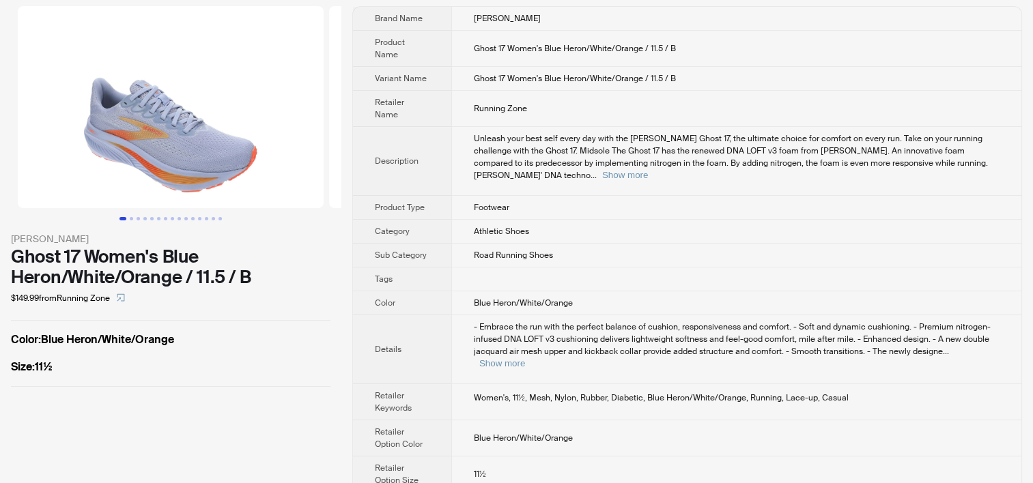
scroll to position [49, 0]
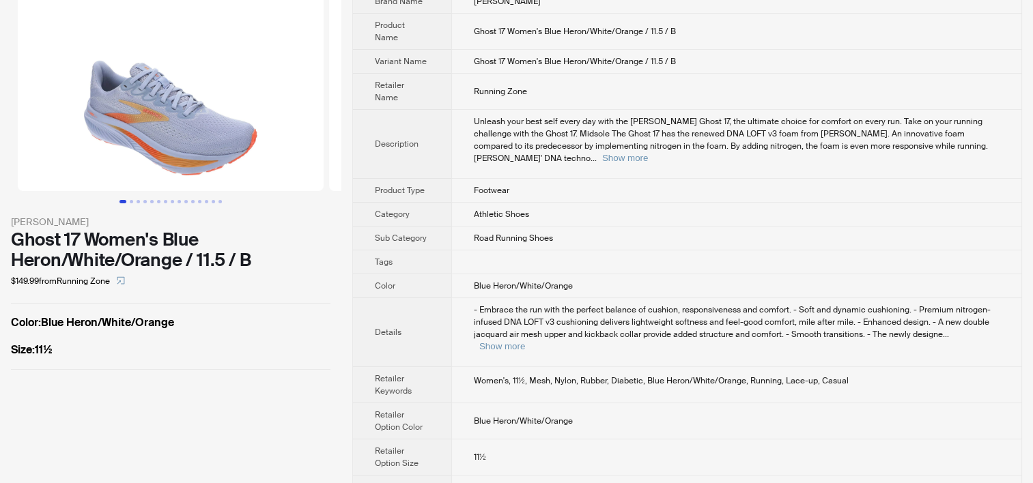
click at [468, 251] on td at bounding box center [736, 263] width 570 height 24
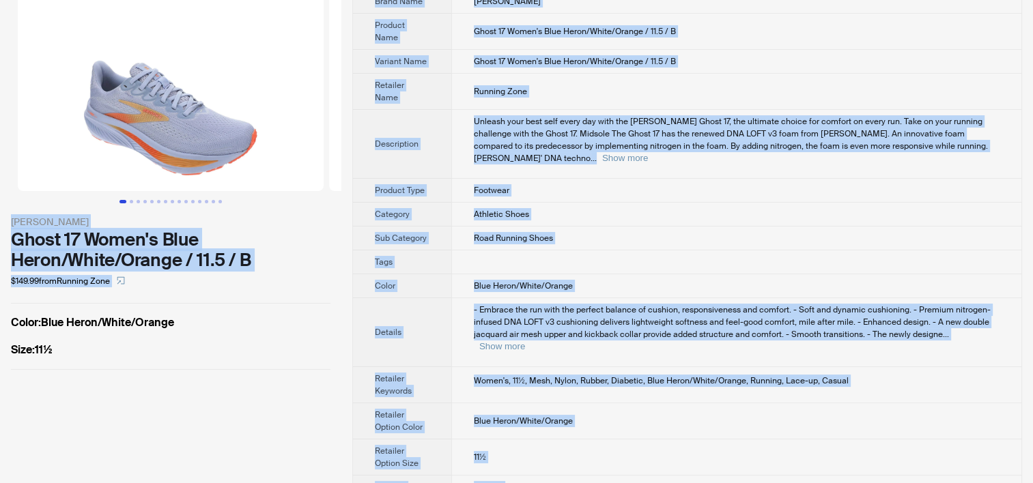
copy div "BETA Brooks Ghost 17 Women's Blue Heron/White/Orange / 11.5 / B $149.99 from Ru…"
click at [180, 395] on div "Brooks Ghost 17 Women's Blue Heron/White/Orange / 11.5 / B $149.99 from Running…" at bounding box center [170, 256] width 341 height 556
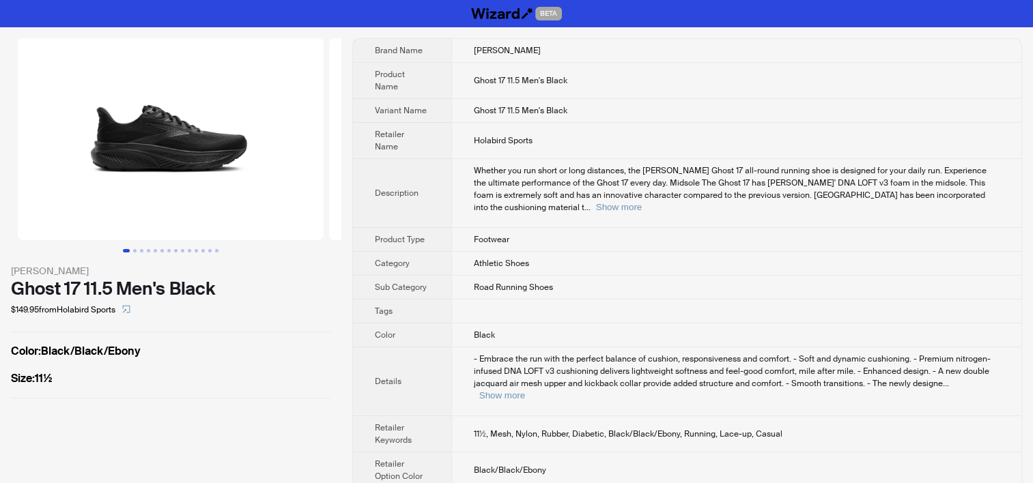
scroll to position [49, 0]
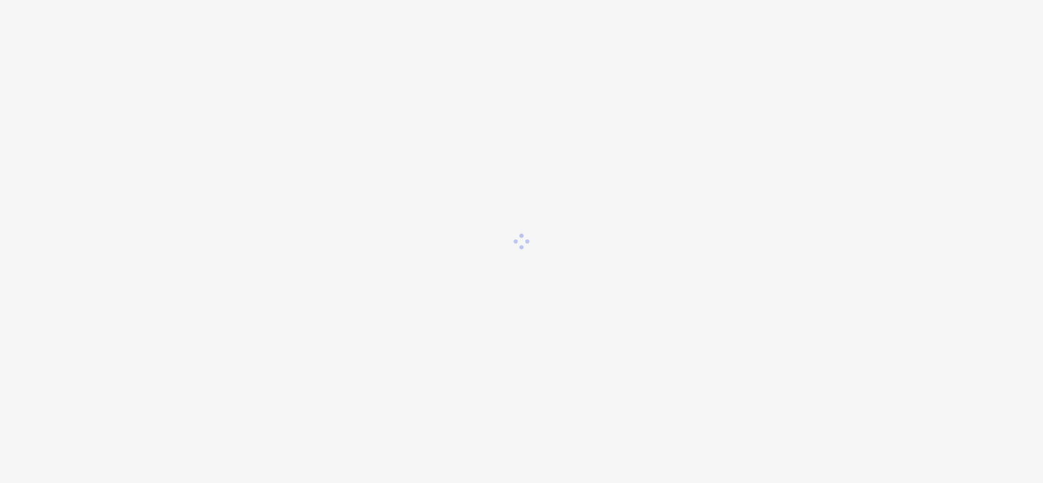
click at [685, 60] on div at bounding box center [521, 241] width 1043 height 483
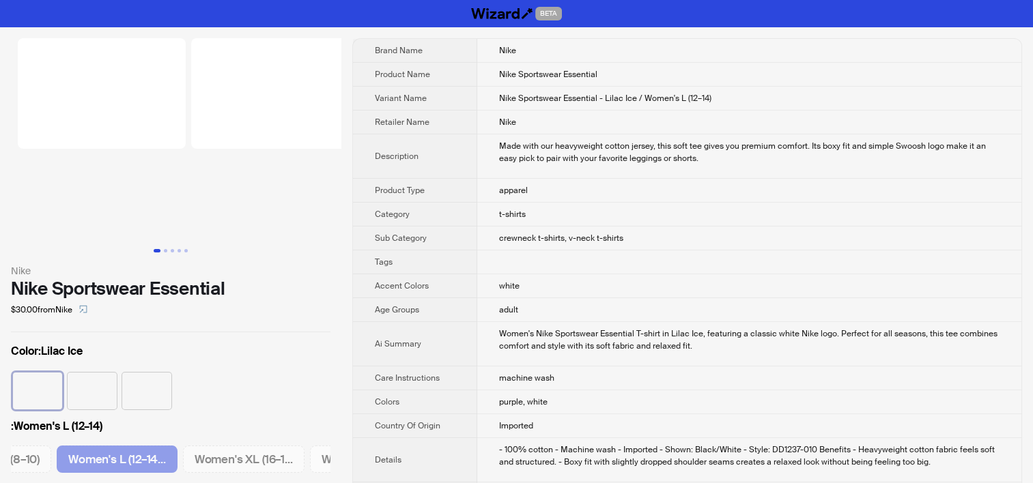
scroll to position [0, 341]
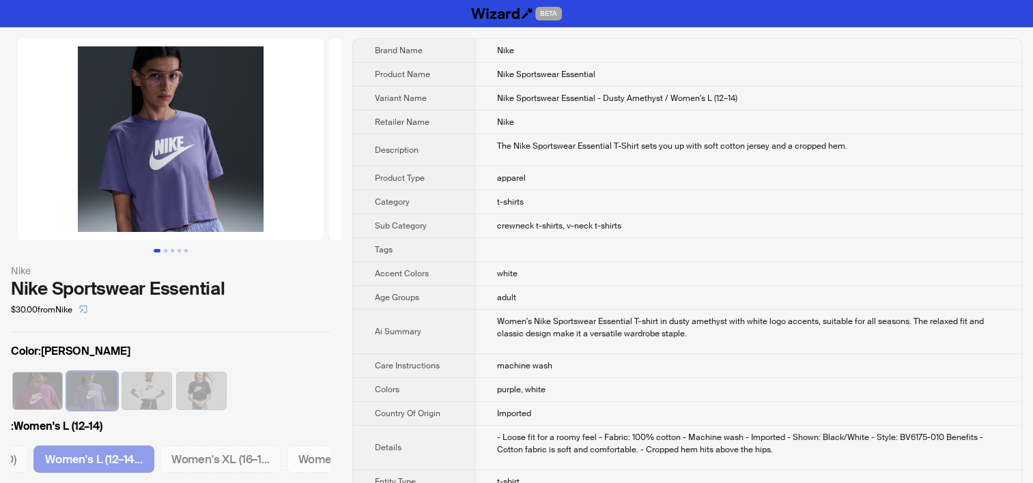
scroll to position [0, 341]
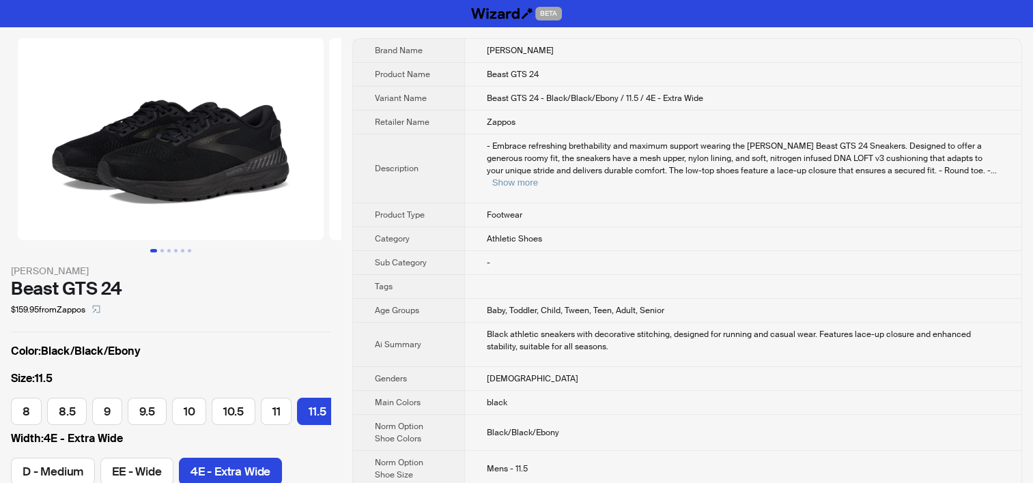
scroll to position [0, 251]
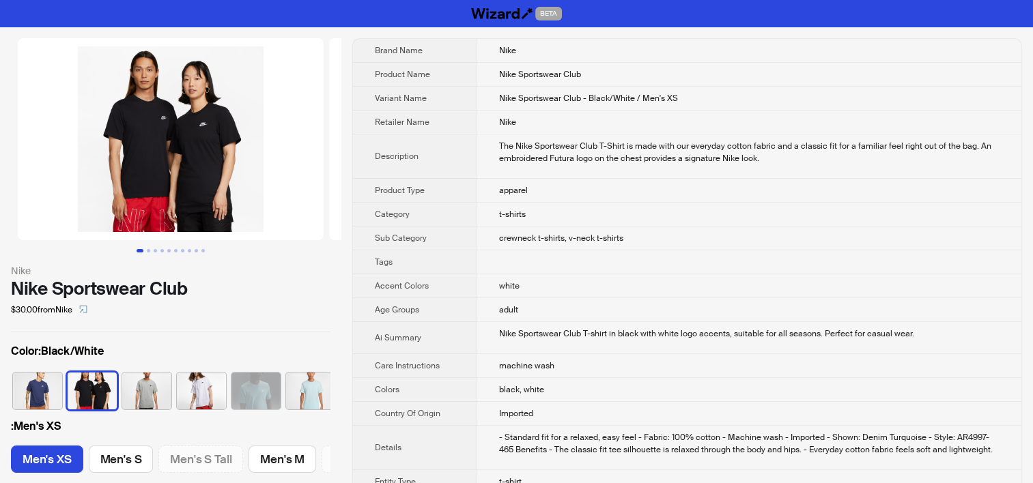
scroll to position [0, 35]
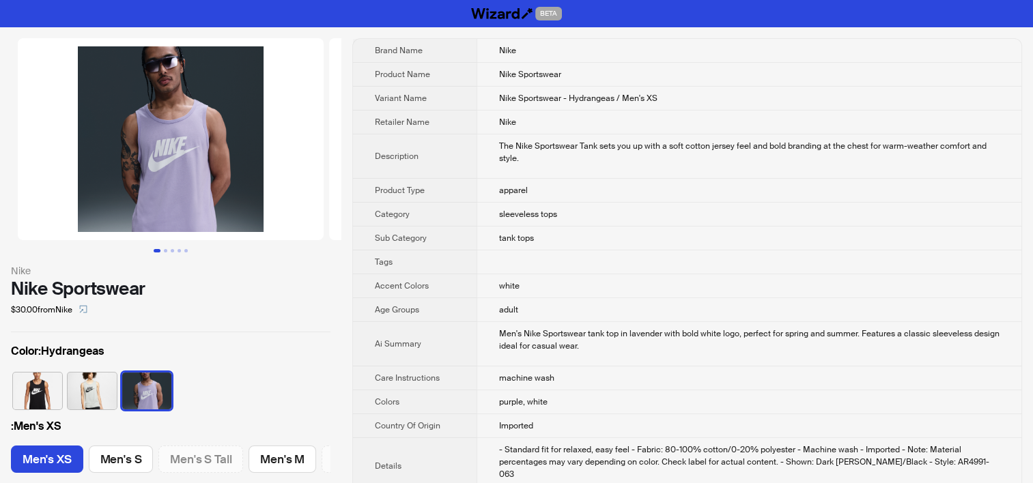
click at [522, 166] on td "The Nike Sportswear Tank sets you up with a soft cotton jersey feel and bold br…" at bounding box center [748, 156] width 545 height 44
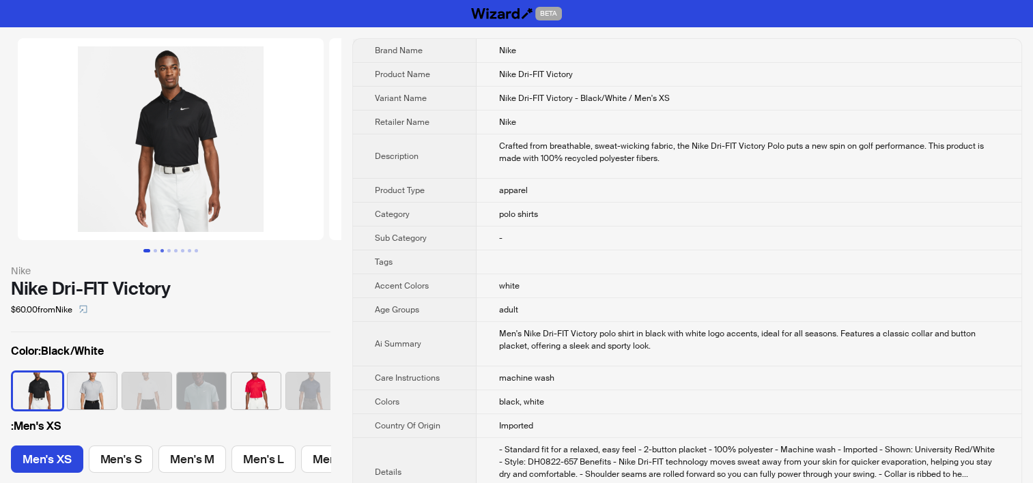
click at [160, 249] on button "Go to slide 3" at bounding box center [161, 250] width 3 height 3
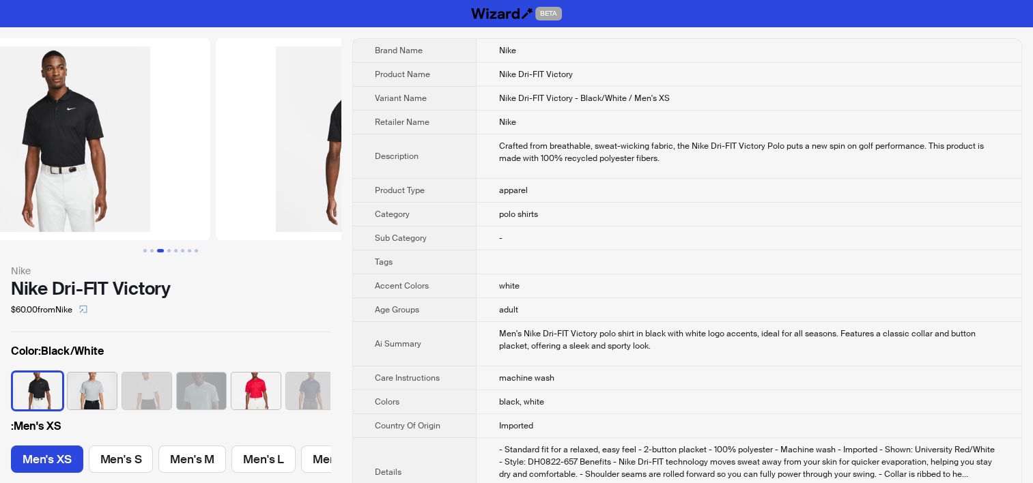
scroll to position [0, 623]
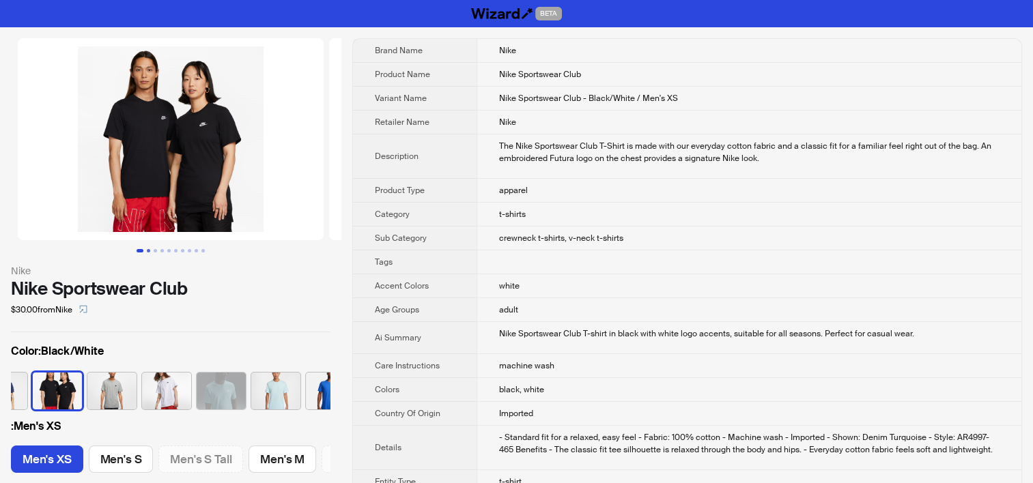
click at [150, 251] on button "Go to slide 2" at bounding box center [148, 250] width 3 height 3
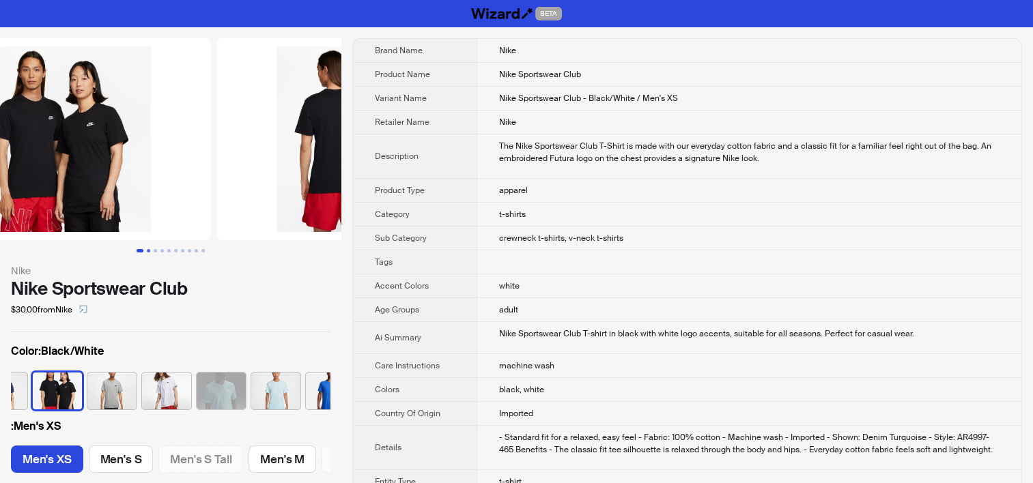
scroll to position [0, 311]
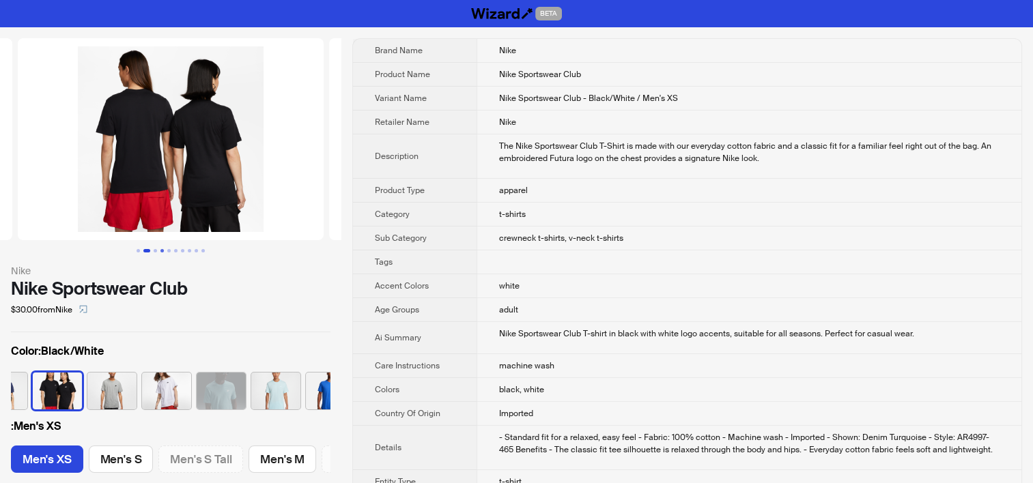
click at [160, 251] on button "Go to slide 4" at bounding box center [161, 250] width 3 height 3
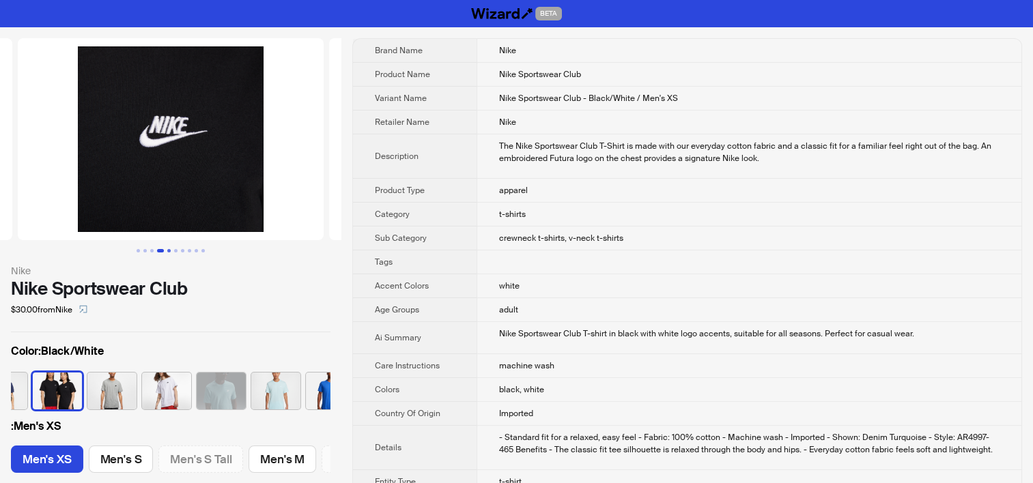
click at [170, 250] on button "Go to slide 5" at bounding box center [168, 250] width 3 height 3
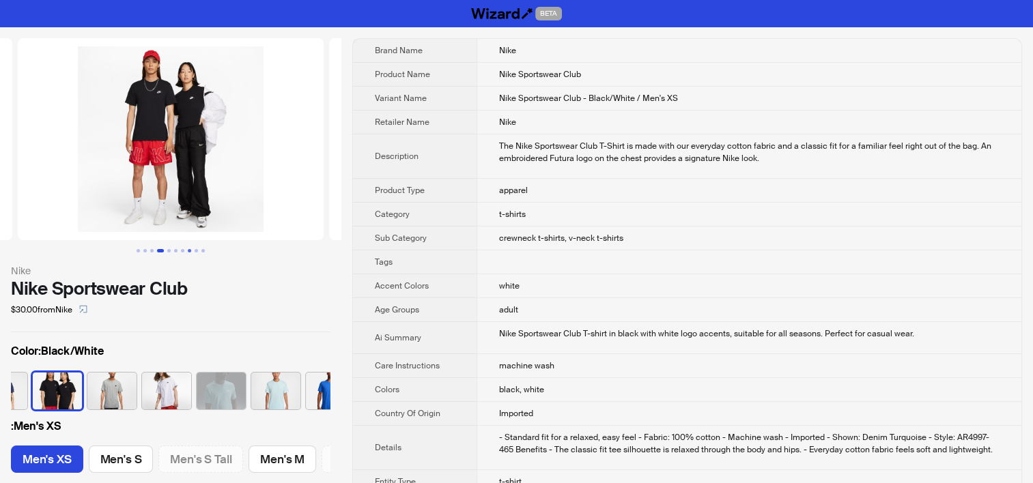
click at [188, 249] on button "Go to slide 8" at bounding box center [189, 250] width 3 height 3
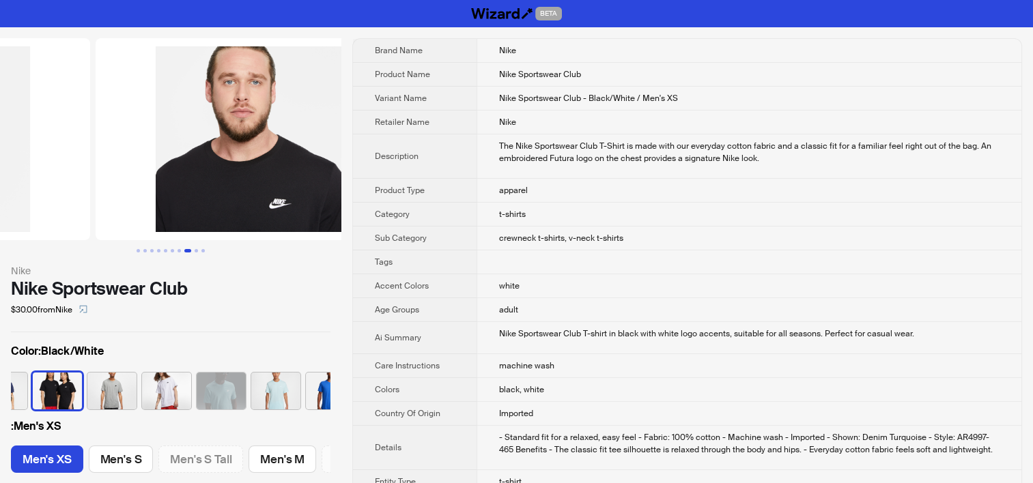
scroll to position [0, 2179]
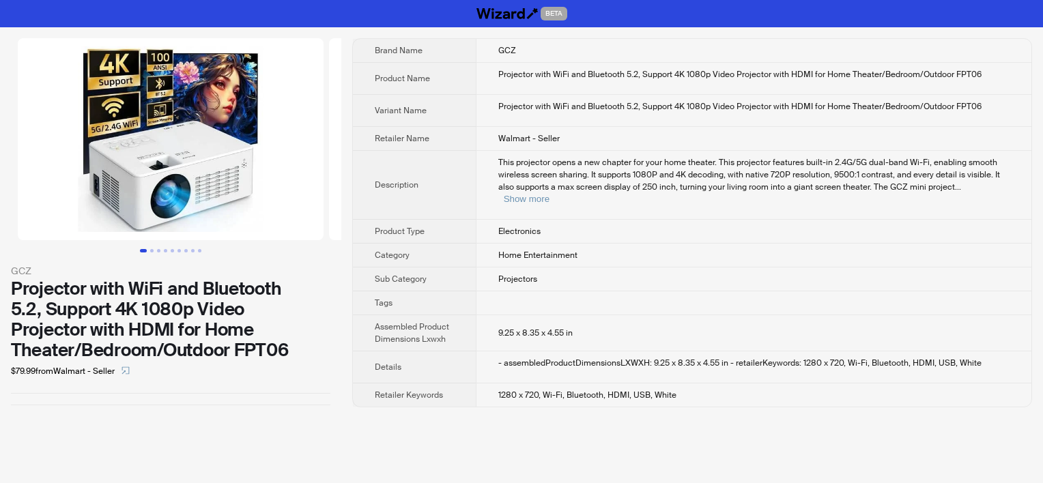
click at [412, 106] on span "Variant Name" at bounding box center [401, 110] width 52 height 11
click at [550, 194] on button "Show more" at bounding box center [527, 199] width 46 height 10
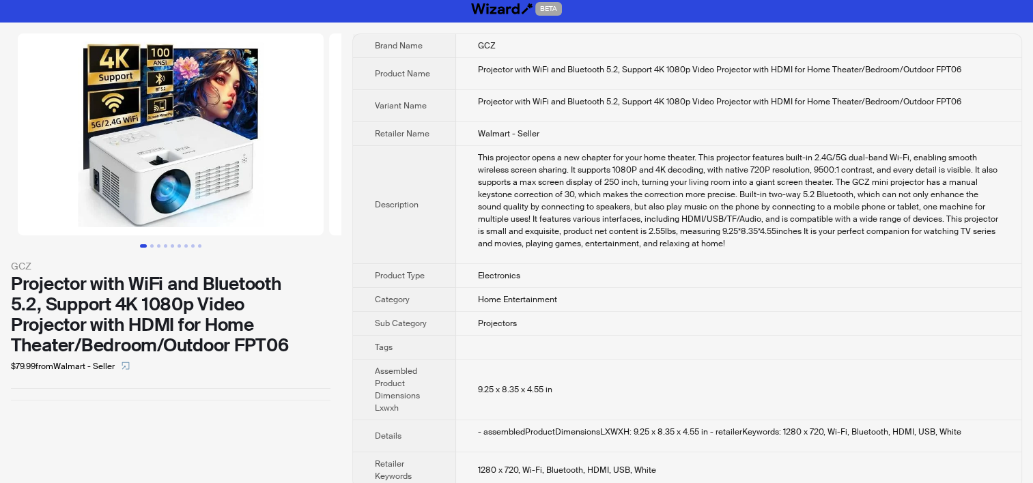
scroll to position [19, 0]
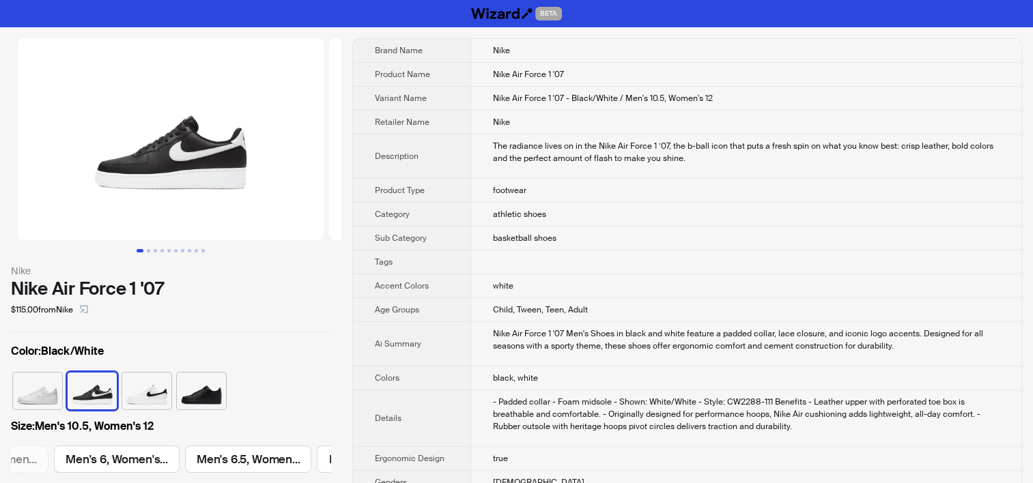
scroll to position [0, 1816]
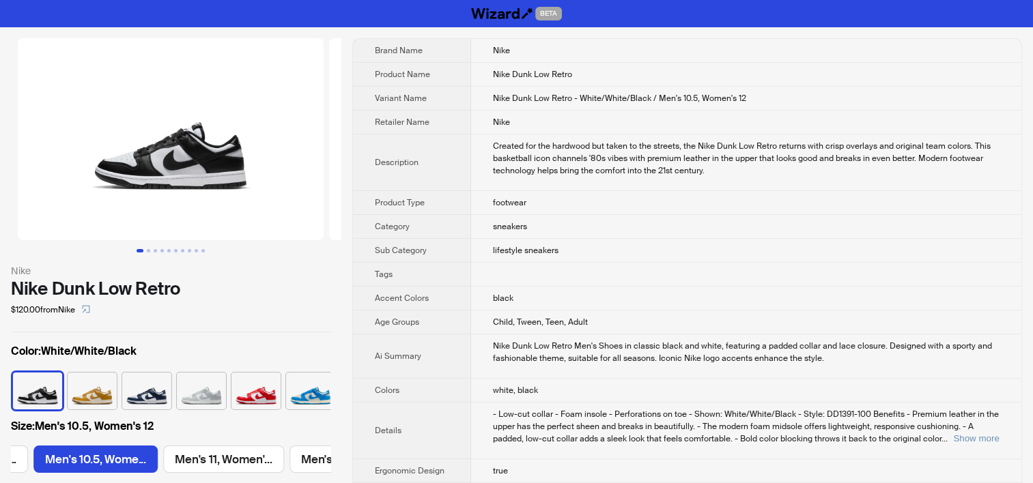
scroll to position [0, 1159]
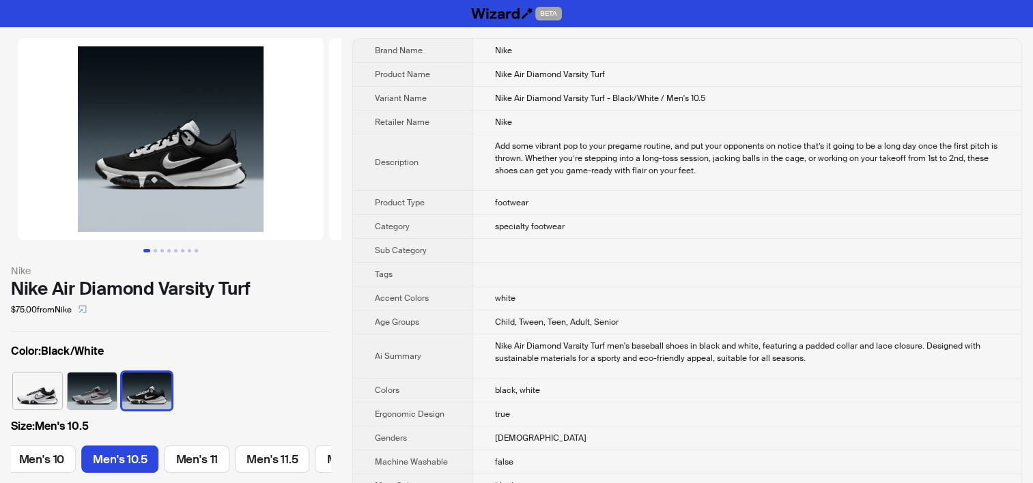
scroll to position [0, 778]
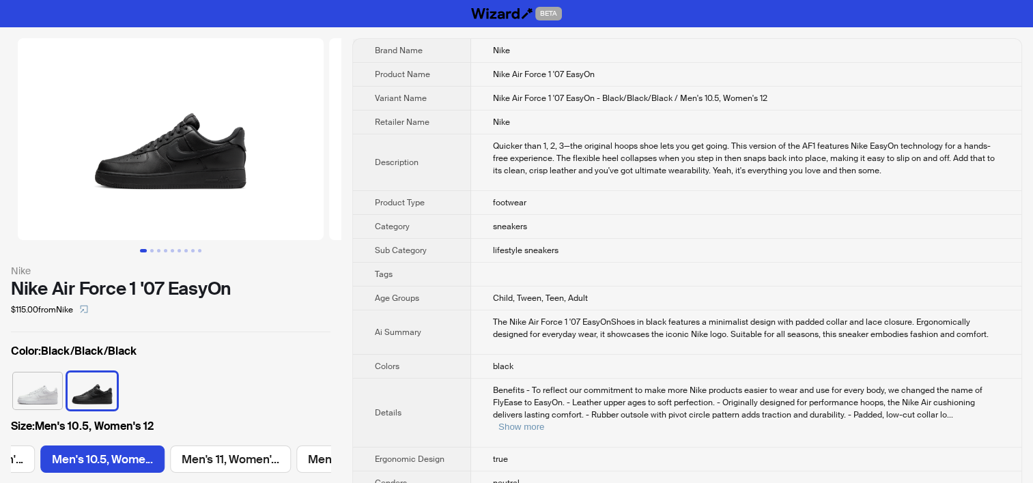
scroll to position [0, 1159]
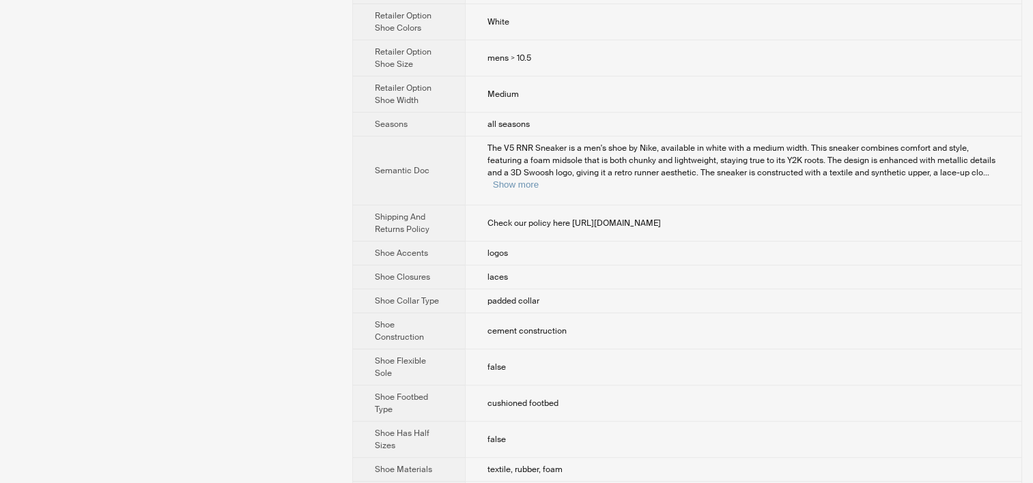
scroll to position [683, 0]
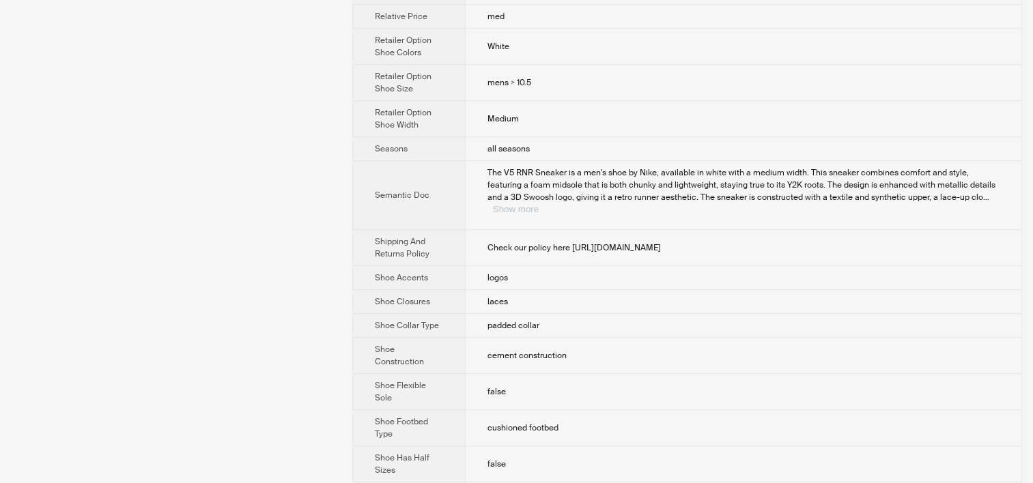
click at [539, 204] on button "Show more" at bounding box center [516, 209] width 46 height 10
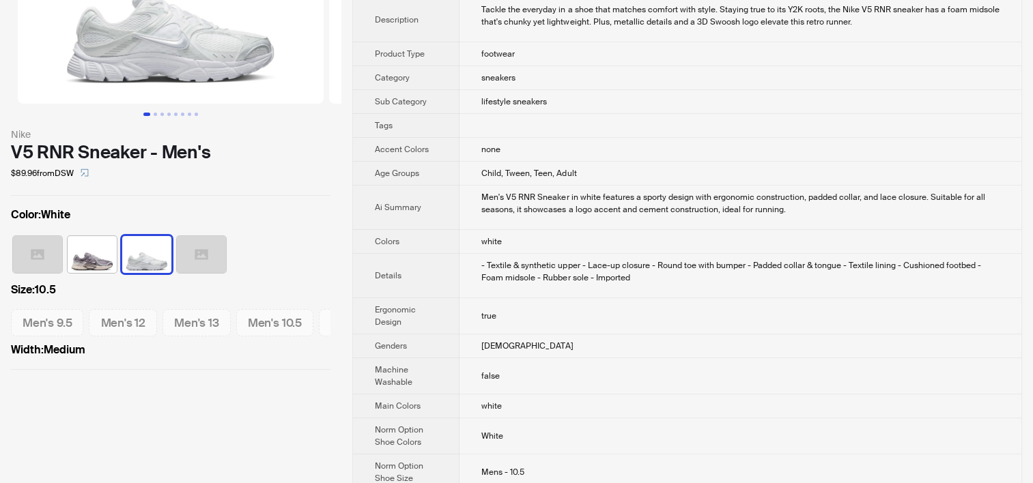
scroll to position [0, 0]
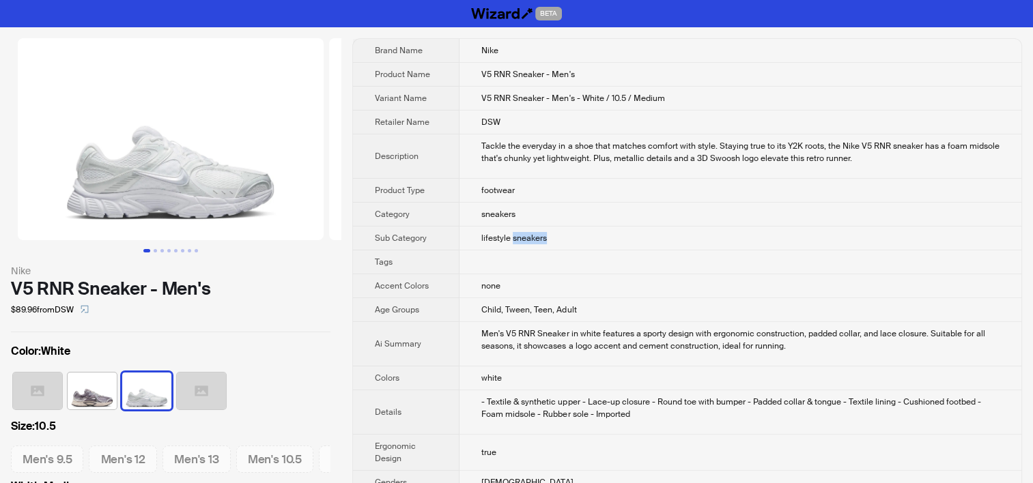
drag, startPoint x: 512, startPoint y: 240, endPoint x: 573, endPoint y: 237, distance: 61.5
click at [573, 237] on td "lifestyle sneakers" at bounding box center [740, 239] width 562 height 24
copy span "sneakers"
click at [586, 208] on td "sneakers" at bounding box center [740, 215] width 562 height 24
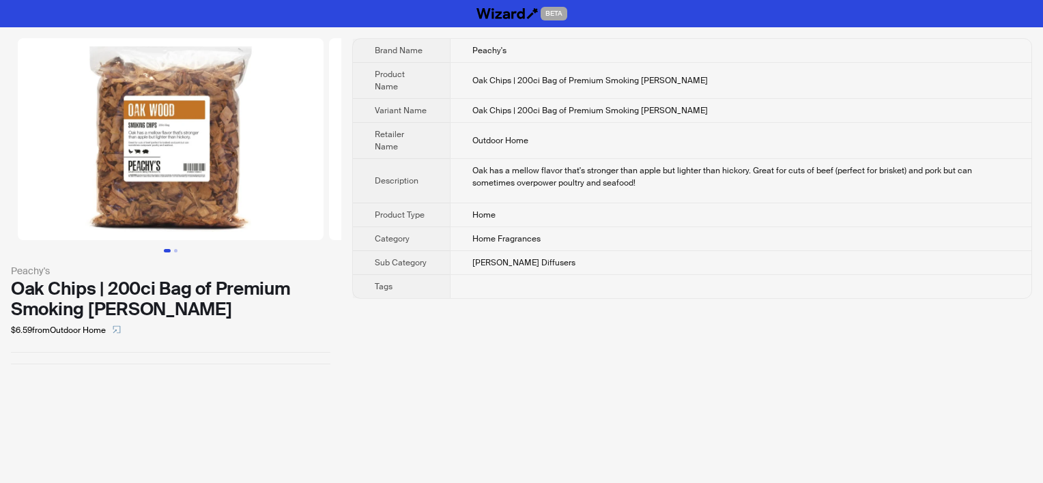
click at [412, 253] on th "Sub Category" at bounding box center [401, 263] width 97 height 24
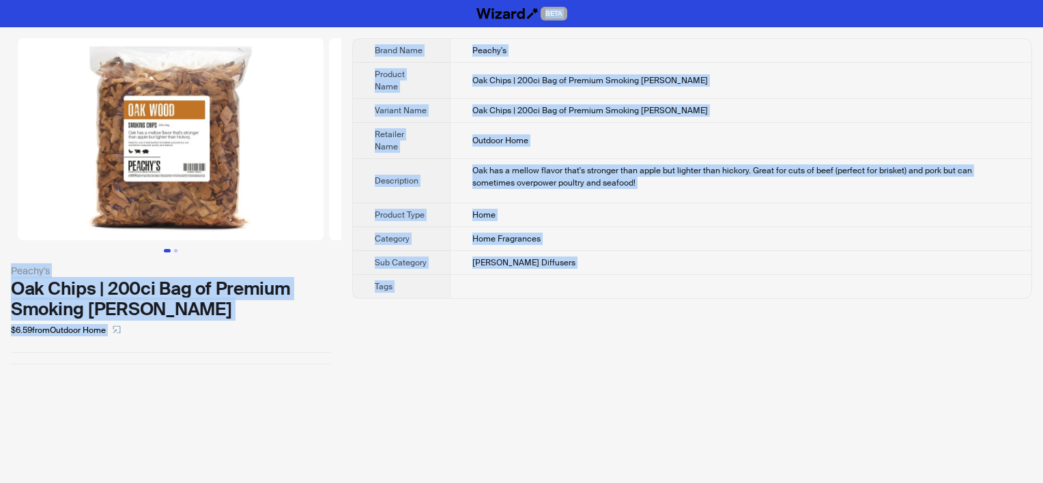
copy div "BETA Peachy's Oak Chips | 200ci Bag of Premium Smoking Woods $6.59 from Outdoor…"
click at [174, 251] on button "Go to slide 2" at bounding box center [175, 250] width 3 height 3
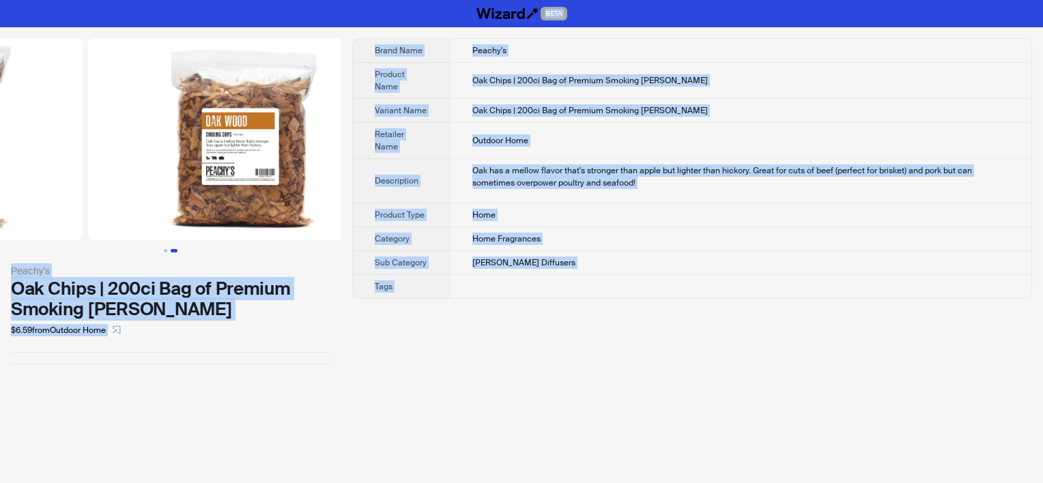
scroll to position [0, 307]
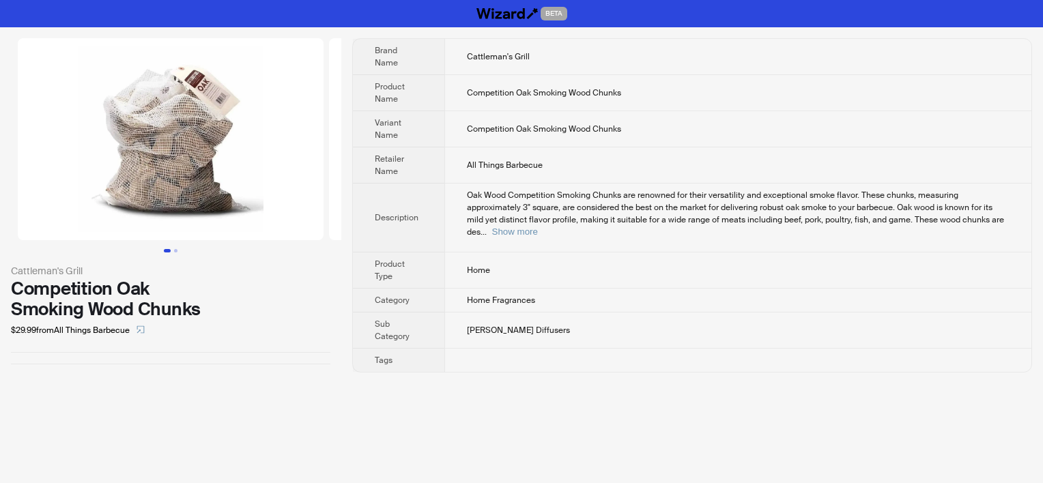
drag, startPoint x: 549, startPoint y: 306, endPoint x: 538, endPoint y: 290, distance: 19.1
click at [547, 313] on td "[PERSON_NAME] Diffusers" at bounding box center [737, 331] width 587 height 36
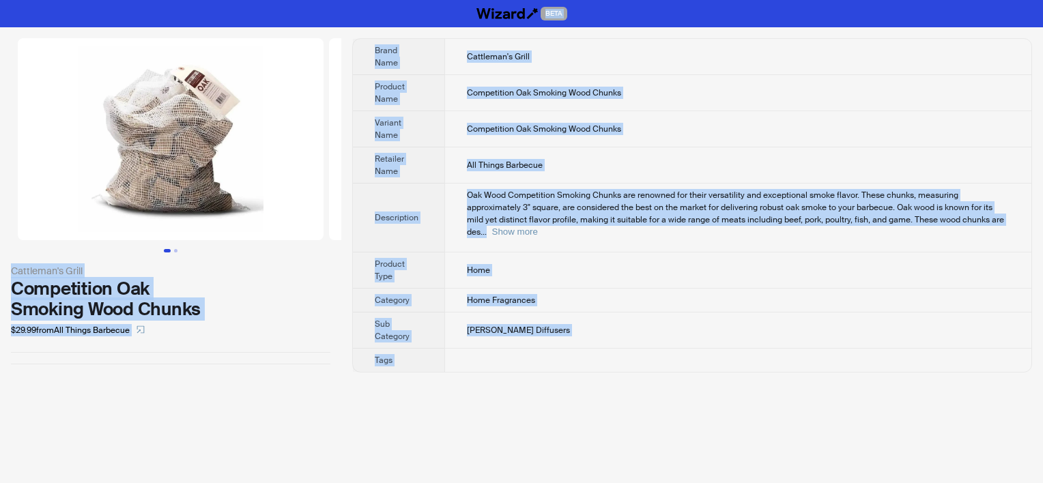
copy div "BETA Cattleman's Grill Competition Oak Smoking Wood Chunks $29.99 from All Thin…"
click at [174, 251] on button "Go to slide 2" at bounding box center [175, 250] width 3 height 3
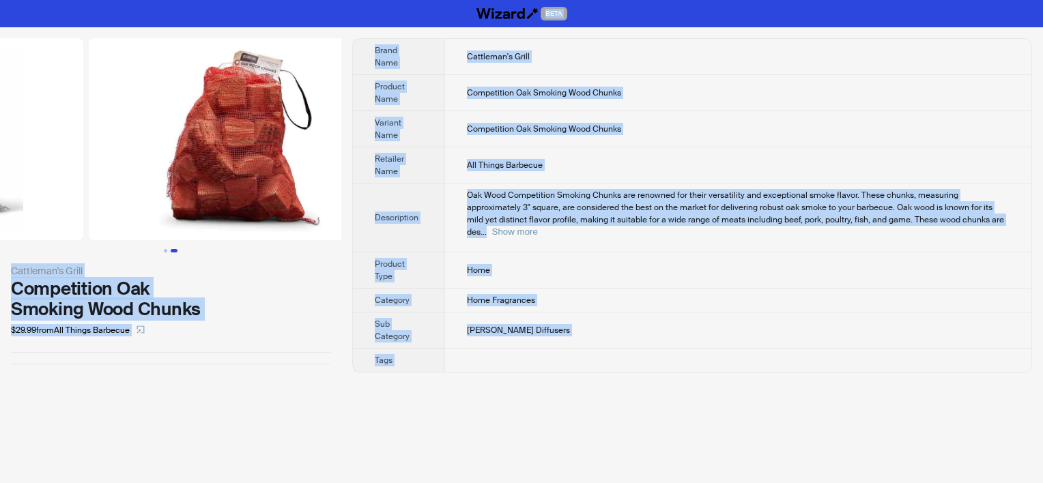
scroll to position [0, 311]
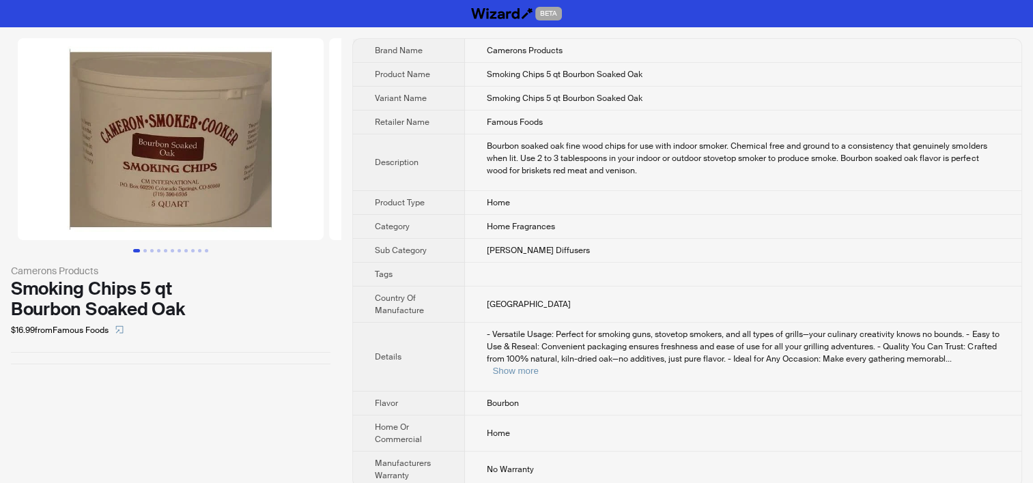
click at [415, 239] on th "Sub Category" at bounding box center [409, 251] width 112 height 24
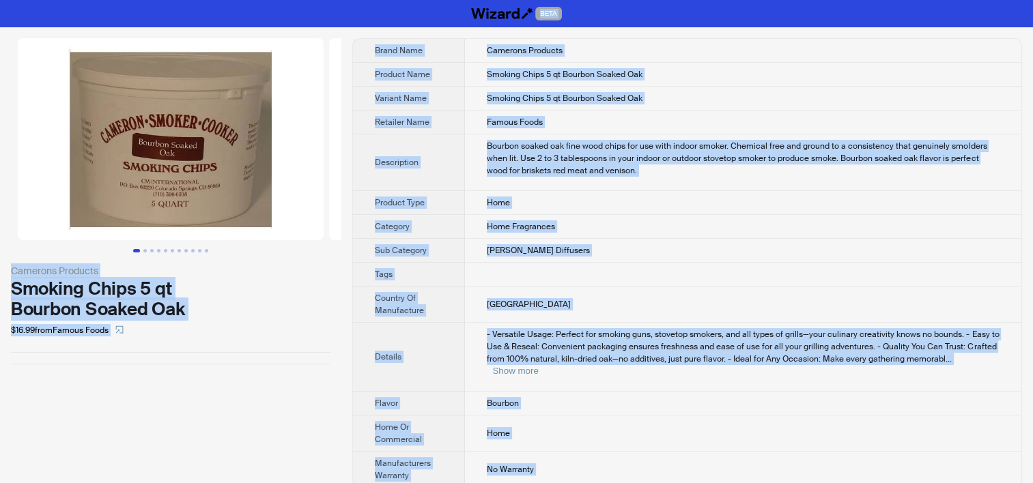
copy div "LORE Ipsumdol Sitametc Adipisc Elits 7 do Eiusmod Tempor Inc $98.97 utla Etdolo…"
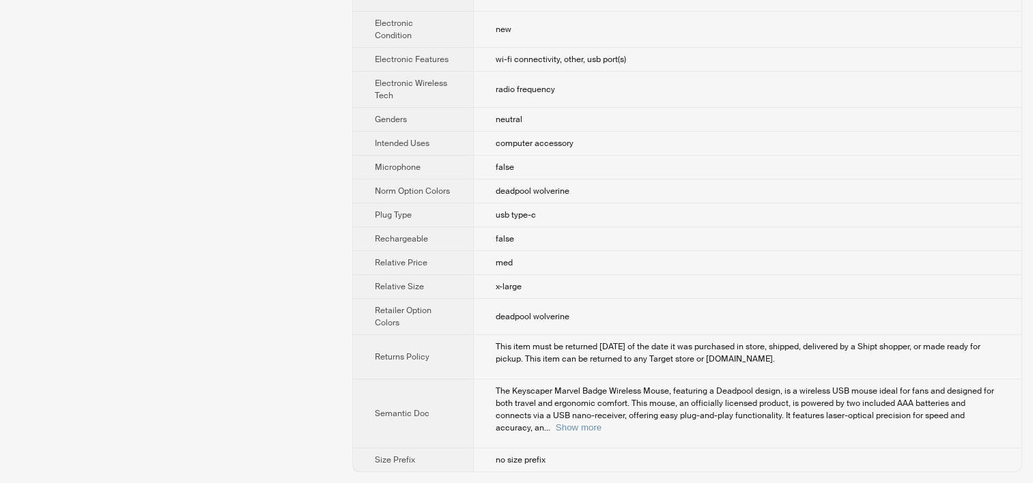
scroll to position [385, 0]
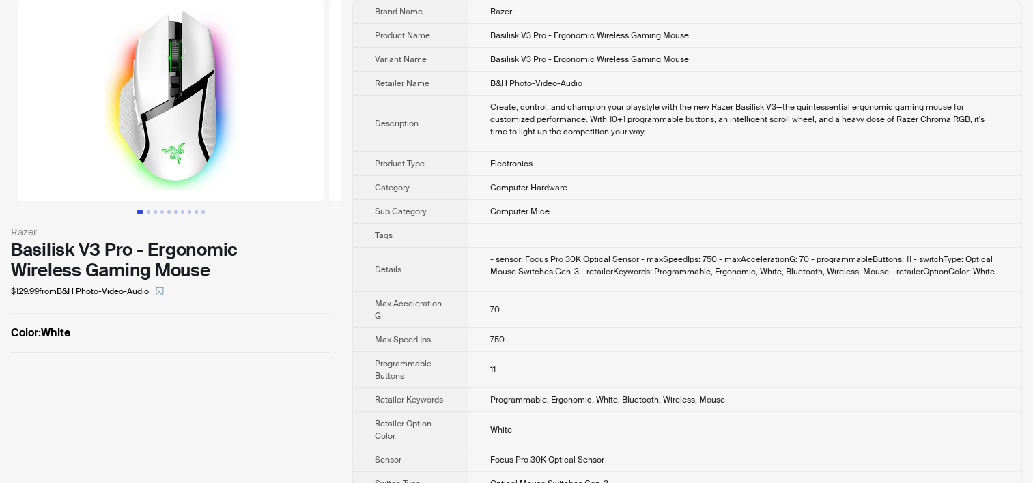
scroll to position [60, 0]
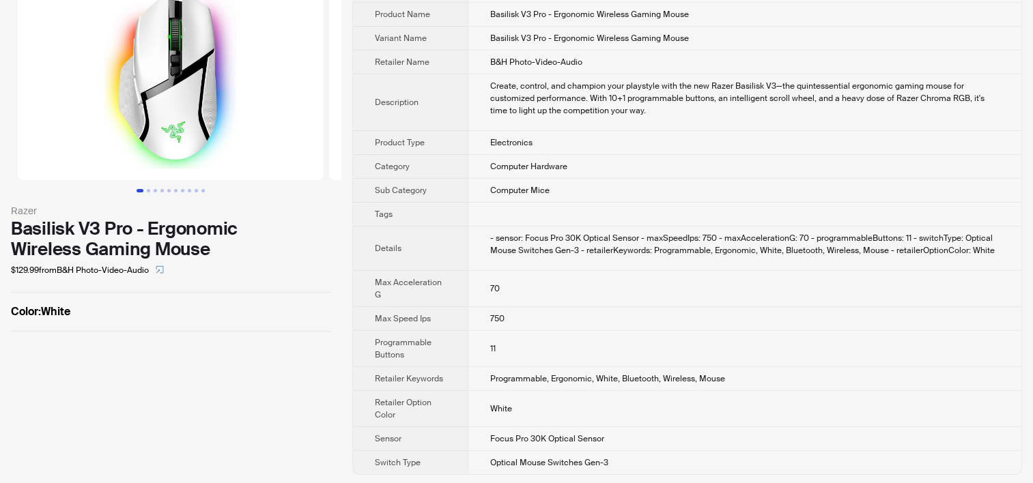
click at [590, 140] on td "Electronics" at bounding box center [745, 143] width 554 height 24
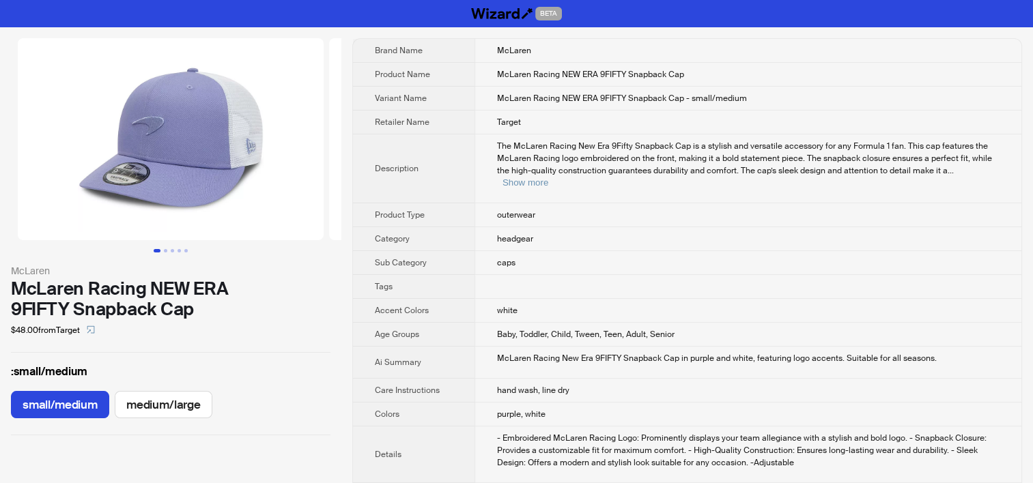
click at [608, 379] on td "hand wash, line dry" at bounding box center [747, 391] width 547 height 24
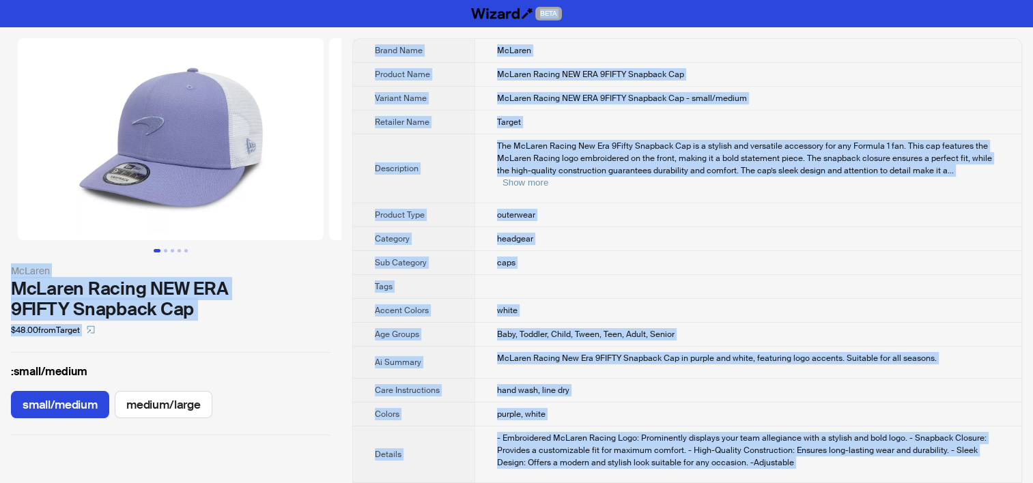
copy div "BETA McLaren McLaren Racing NEW ERA 9FIFTY Snapback Cap $48.00 from Target : sm…"
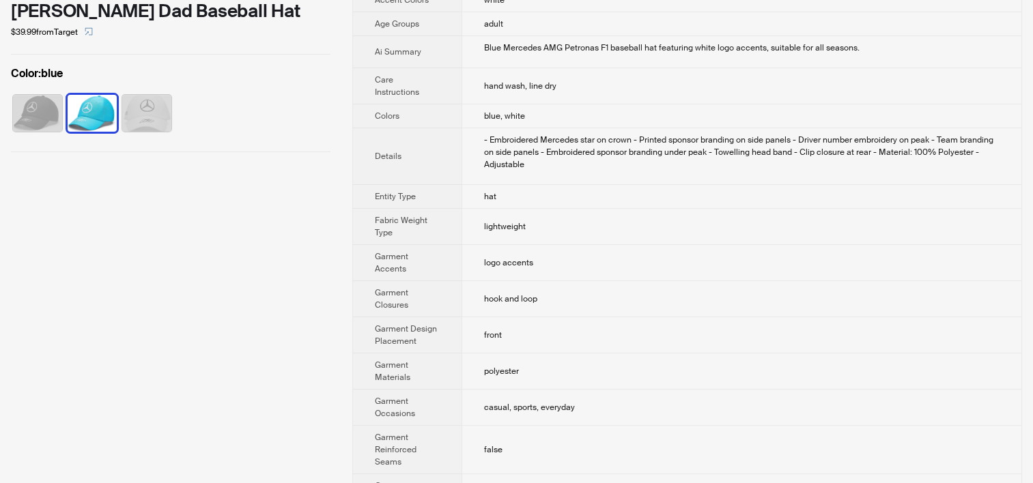
scroll to position [780, 0]
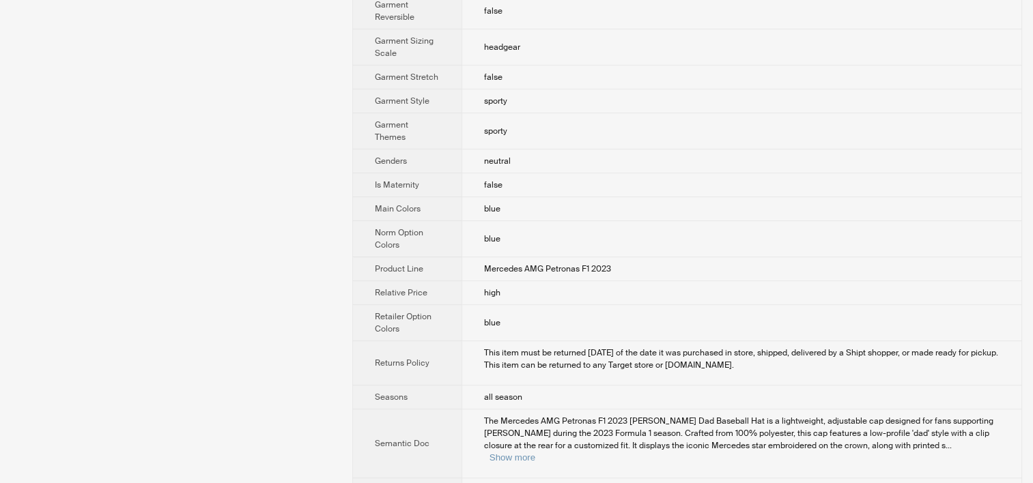
drag, startPoint x: 539, startPoint y: 307, endPoint x: 694, endPoint y: 470, distance: 224.5
click at [539, 307] on td "blue" at bounding box center [741, 323] width 560 height 36
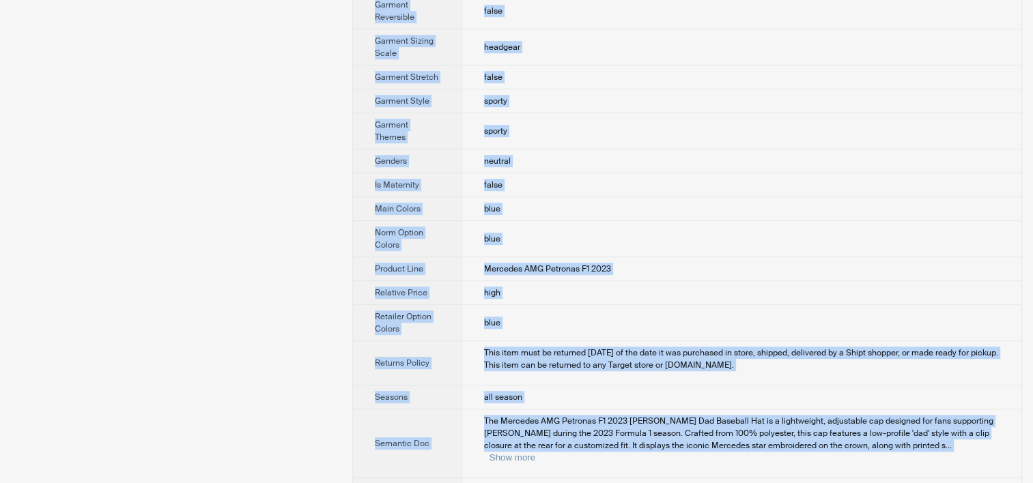
copy div "BETA Mercedes-AMG Petronas Mercedes AMG Petronas F1 2023 [PERSON_NAME] Dad Base…"
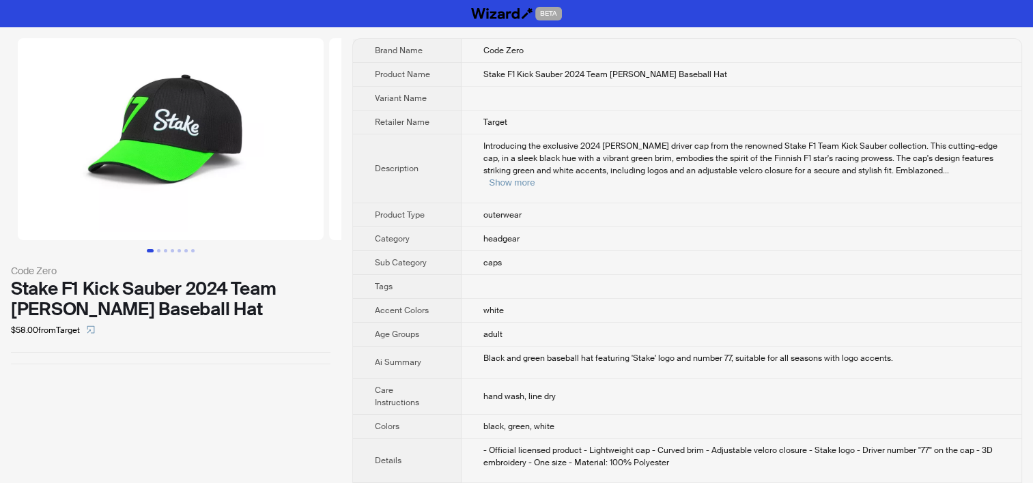
click at [598, 302] on td "white" at bounding box center [741, 311] width 560 height 24
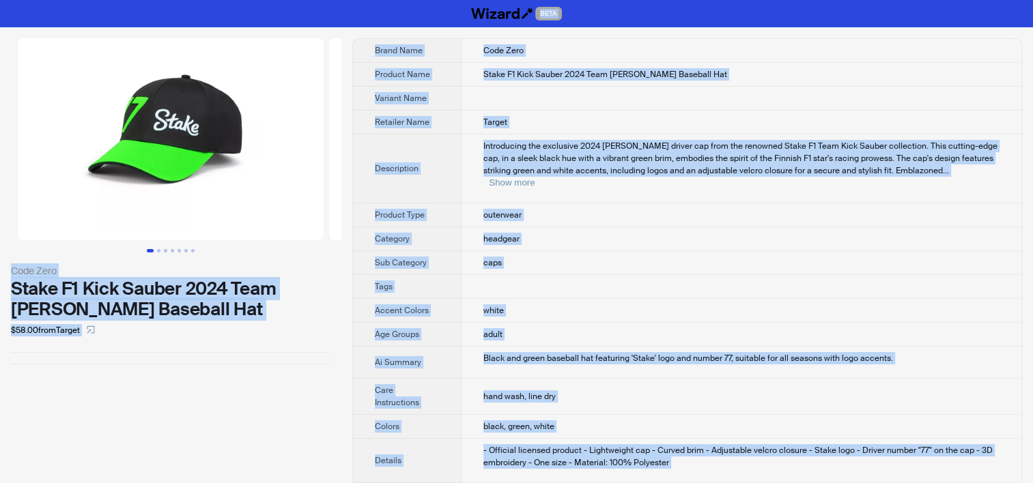
copy div "BETA Code Zero Stake F1 Kick Sauber 2024 Team Valtteri Bottas Baseball Hat $58.…"
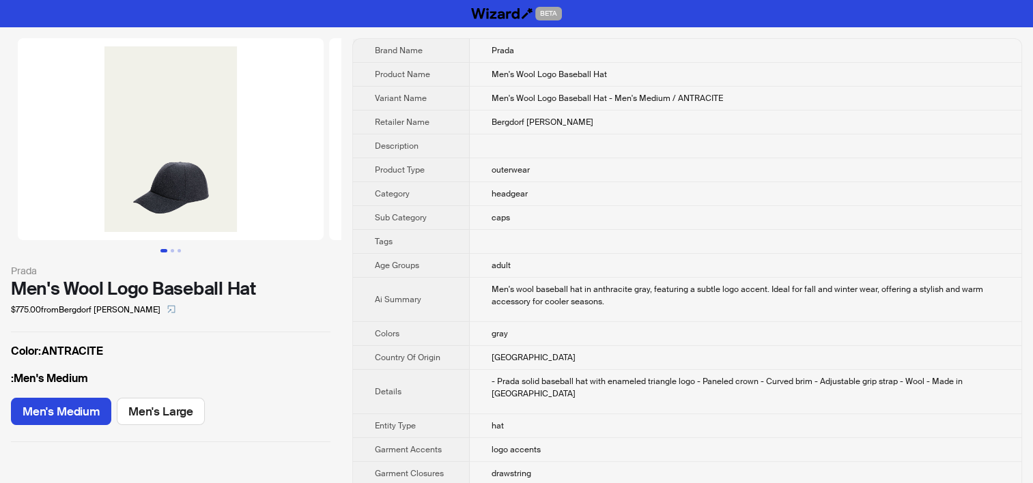
click at [470, 356] on td "[GEOGRAPHIC_DATA]" at bounding box center [746, 358] width 552 height 24
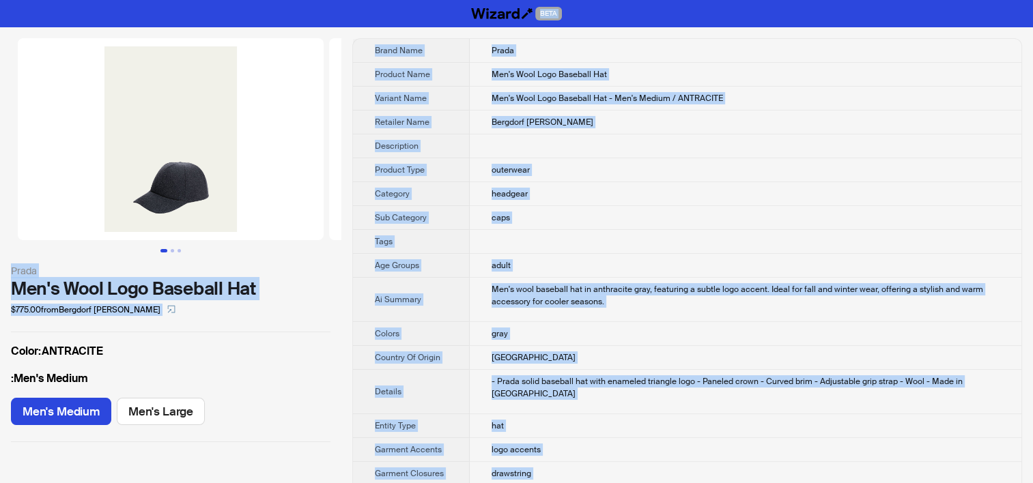
copy div "BETA Prada Men's Wool Logo Baseball Hat $775.00 from Bergdorf Goodman Color : A…"
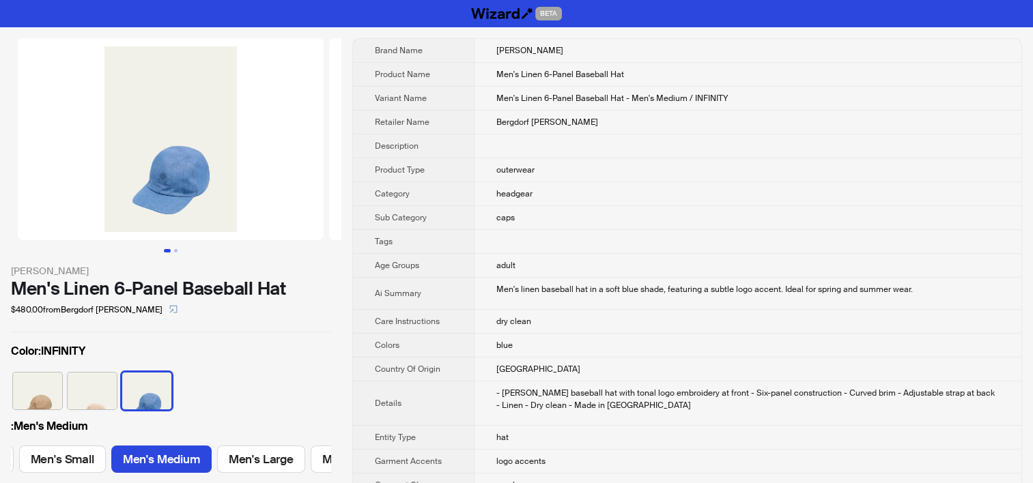
scroll to position [0, 168]
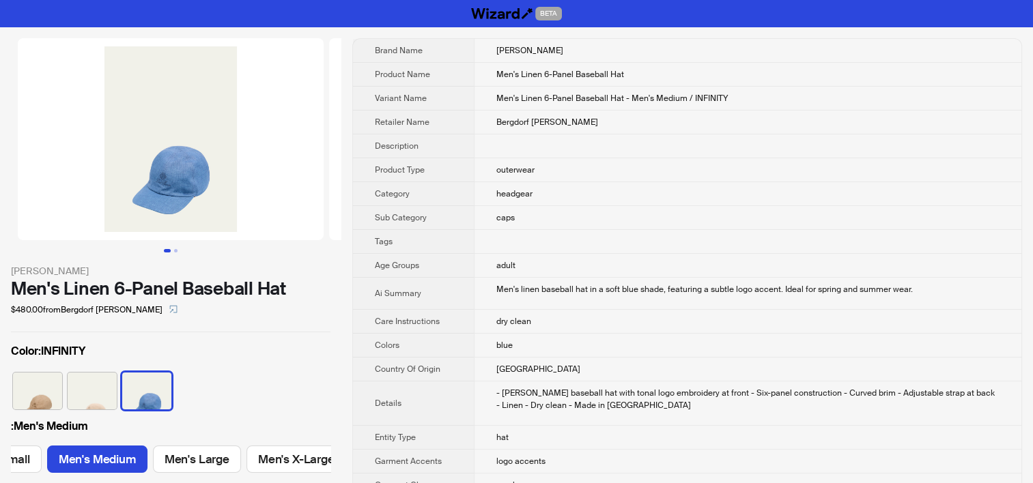
click at [536, 210] on td "caps" at bounding box center [747, 218] width 547 height 24
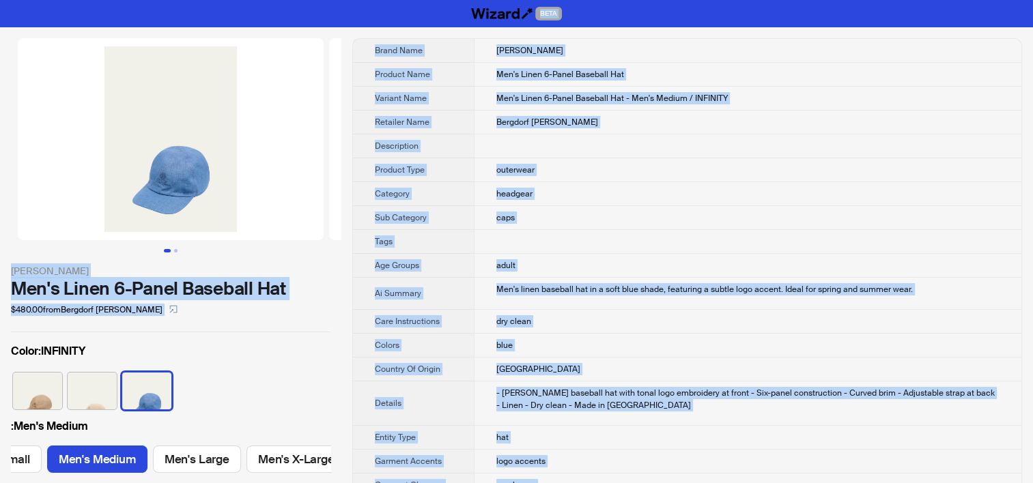
copy div "BETA Loro Piana Men's Linen 6-Panel Baseball Hat $480.00 from Bergdorf Goodman …"
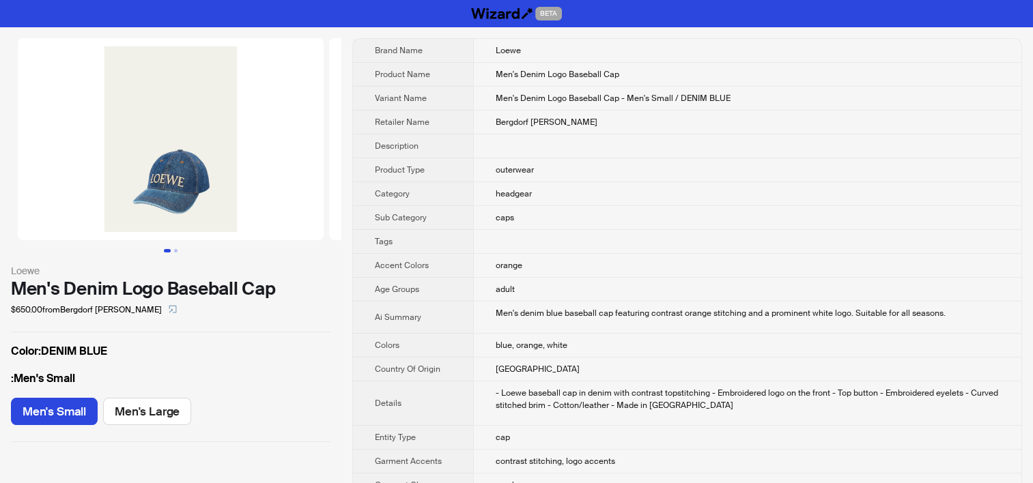
click at [496, 152] on td at bounding box center [747, 146] width 548 height 24
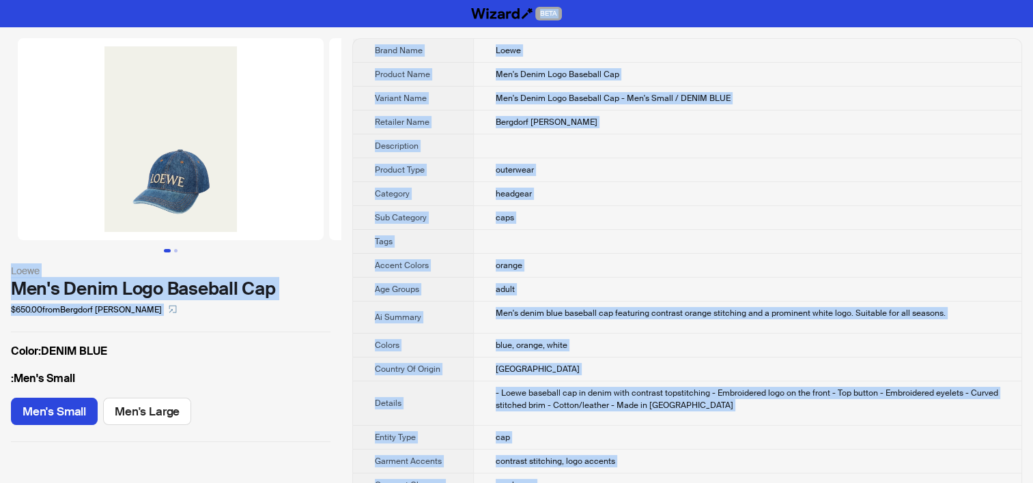
copy div "BETA Loewe Men's Denim Logo Baseball Cap $650.00 from Bergdorf [PERSON_NAME] Co…"
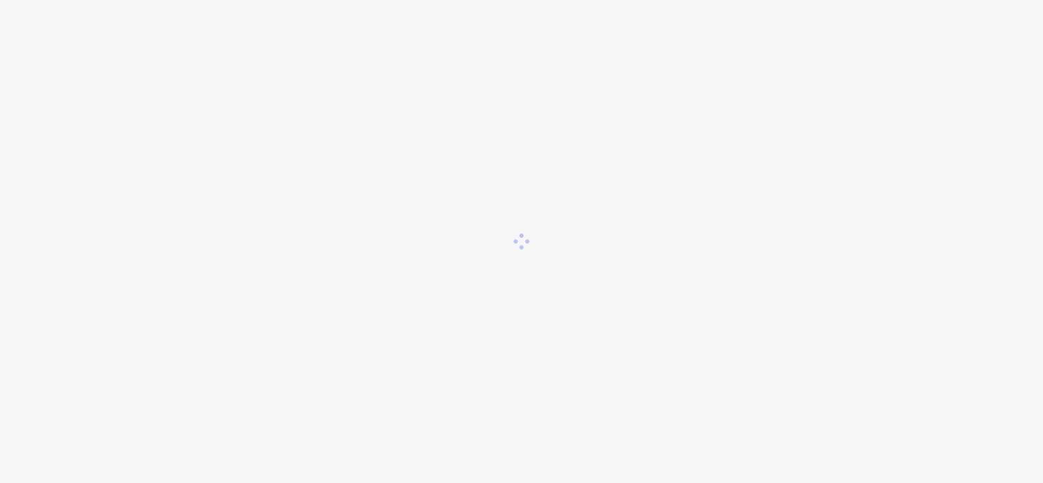
click at [592, 67] on div at bounding box center [521, 241] width 1043 height 483
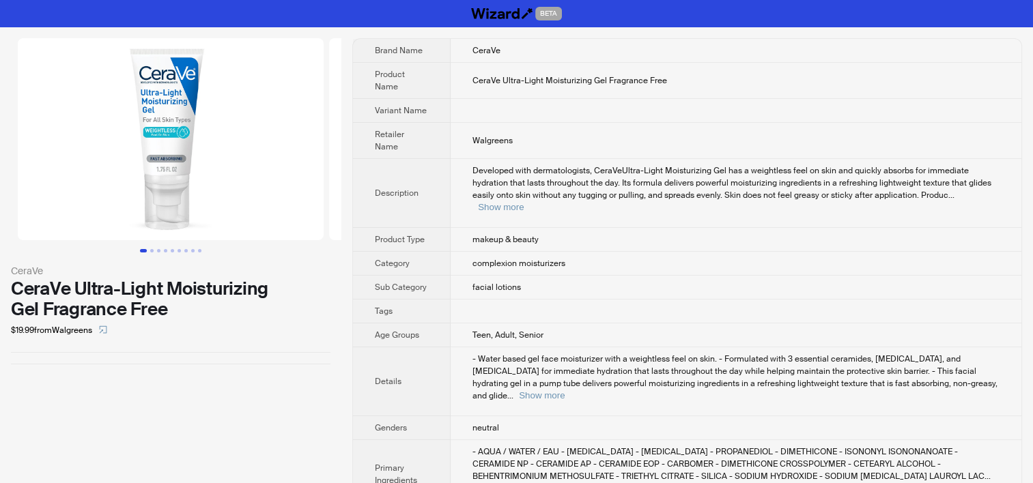
click at [504, 113] on td at bounding box center [736, 111] width 571 height 24
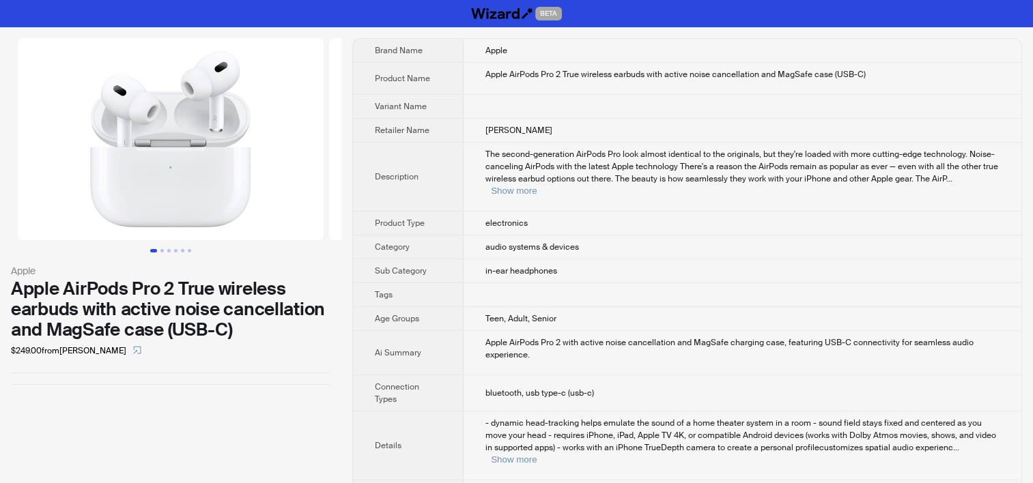
click at [413, 307] on th "Age Groups" at bounding box center [408, 319] width 111 height 24
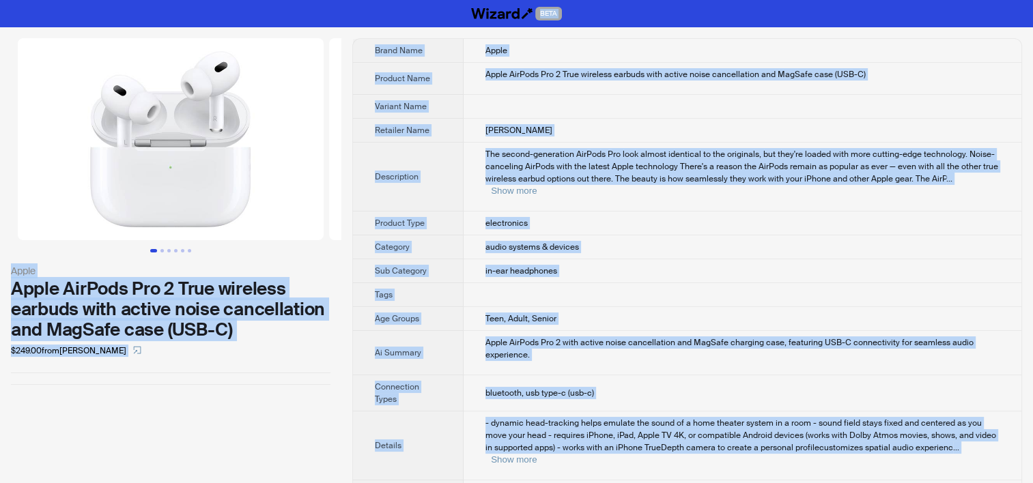
copy div "LORE Ipsum Dolor SitAmet Con 4 Adip elitsedd eiusmod temp incidi utlab etdolore…"
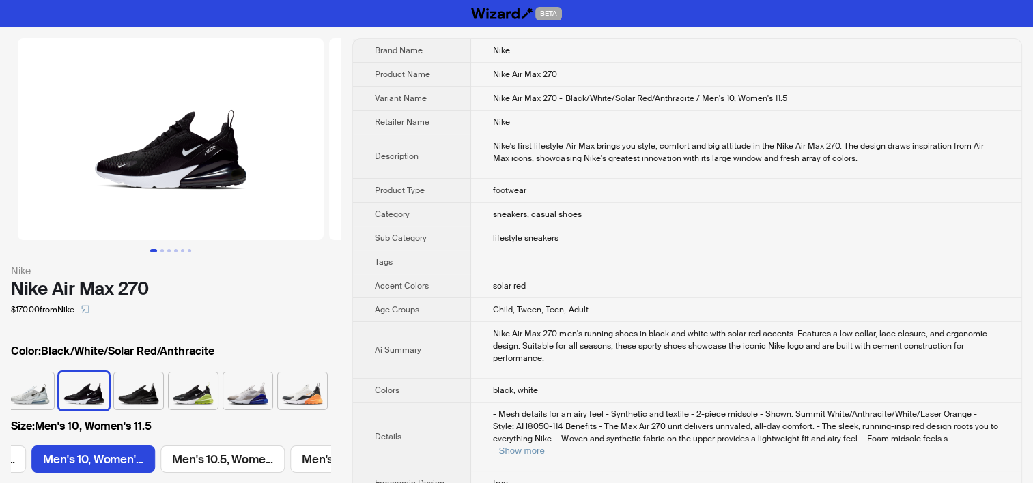
scroll to position [0, 1028]
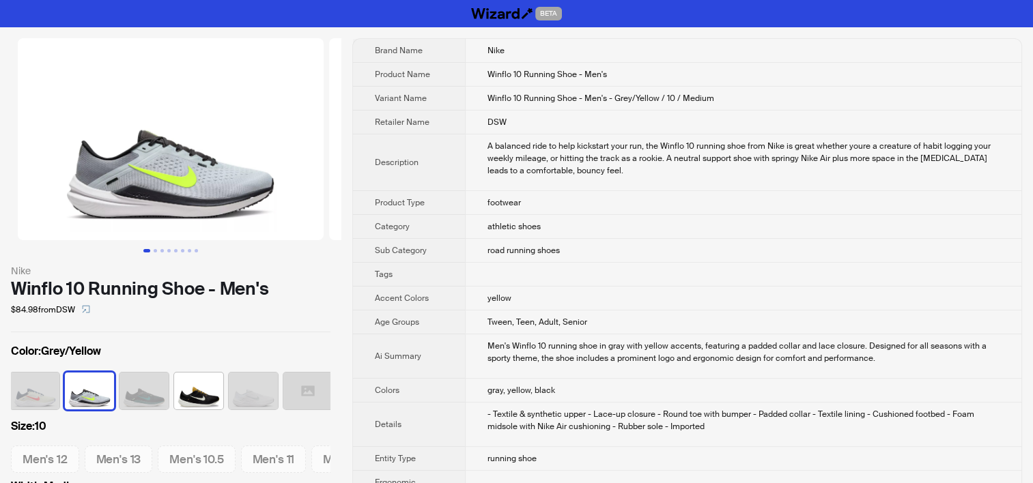
scroll to position [0, 144]
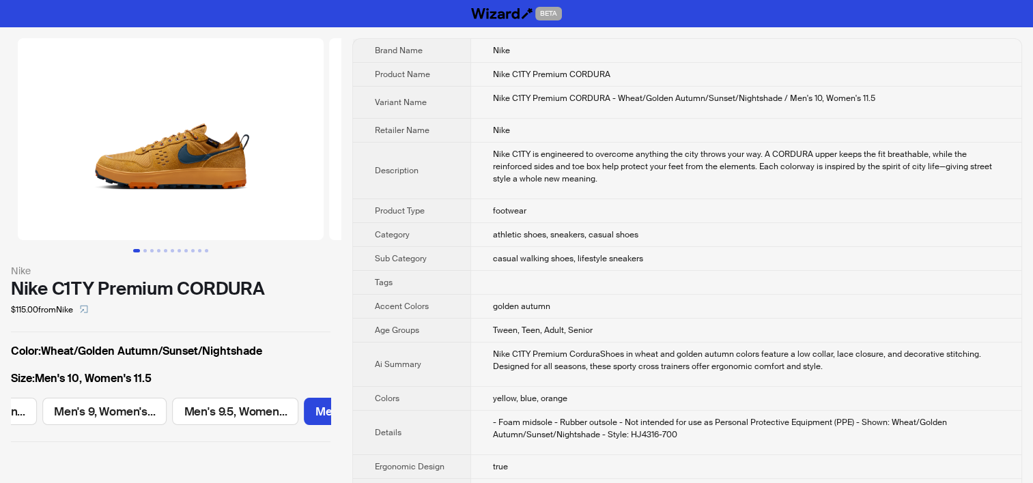
scroll to position [0, 1028]
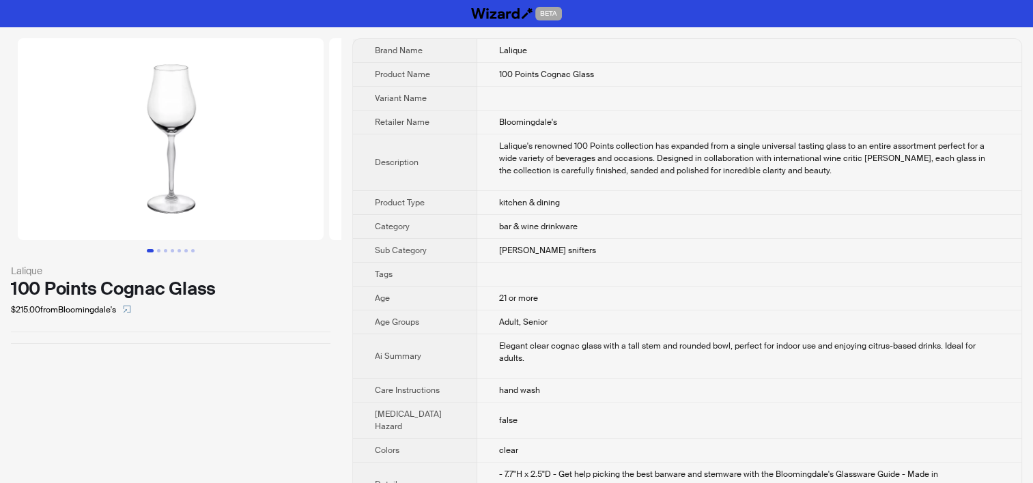
click at [582, 235] on td "bar & wine drinkware" at bounding box center [749, 227] width 544 height 24
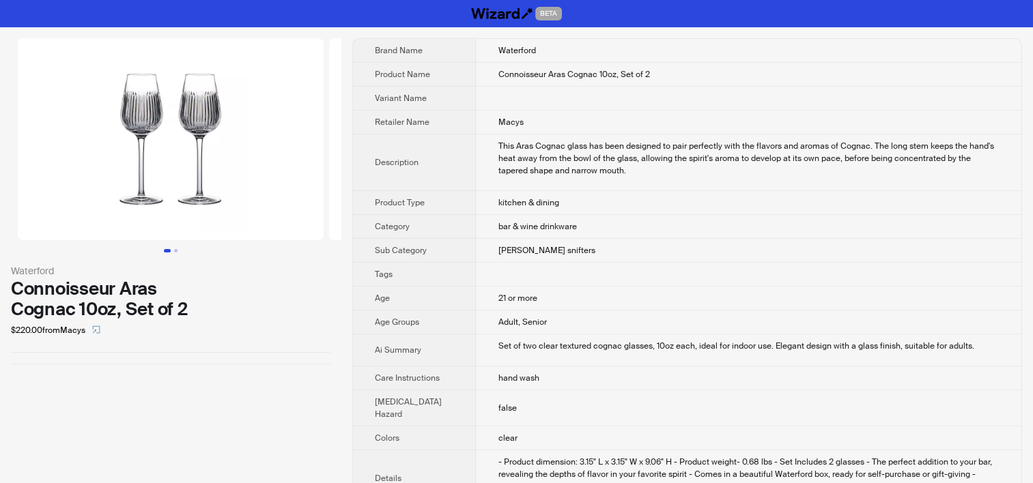
click at [485, 182] on td "This Aras Cognac glass has been designed to pair perfectly with the flavors and…" at bounding box center [748, 162] width 545 height 57
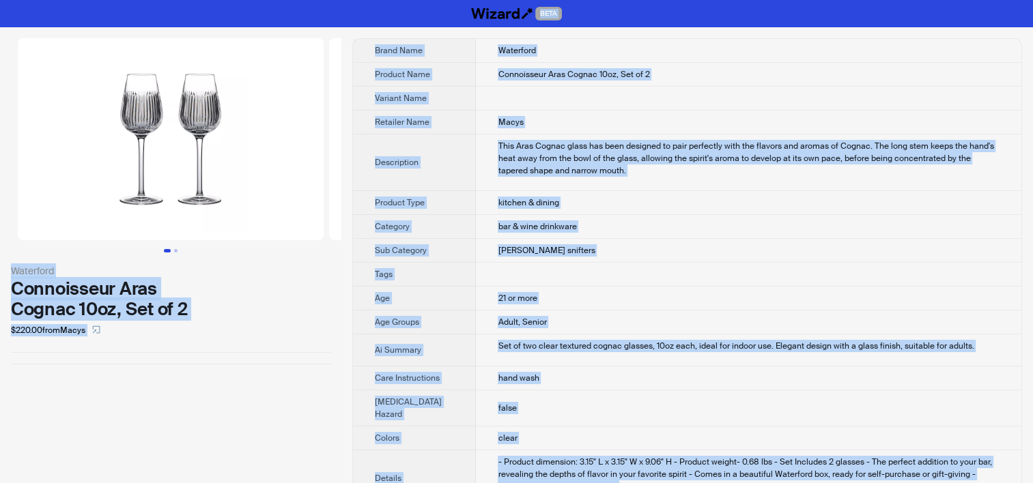
copy div "BETA Waterford Connoisseur Aras Cognac 10oz, Set of 2 $220.00 from Macys Brand …"
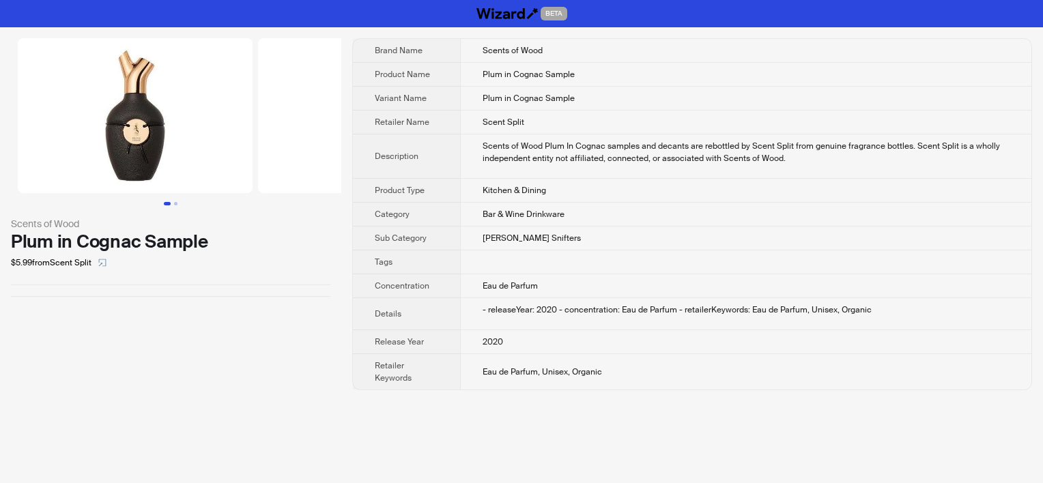
click at [590, 253] on td at bounding box center [745, 263] width 571 height 24
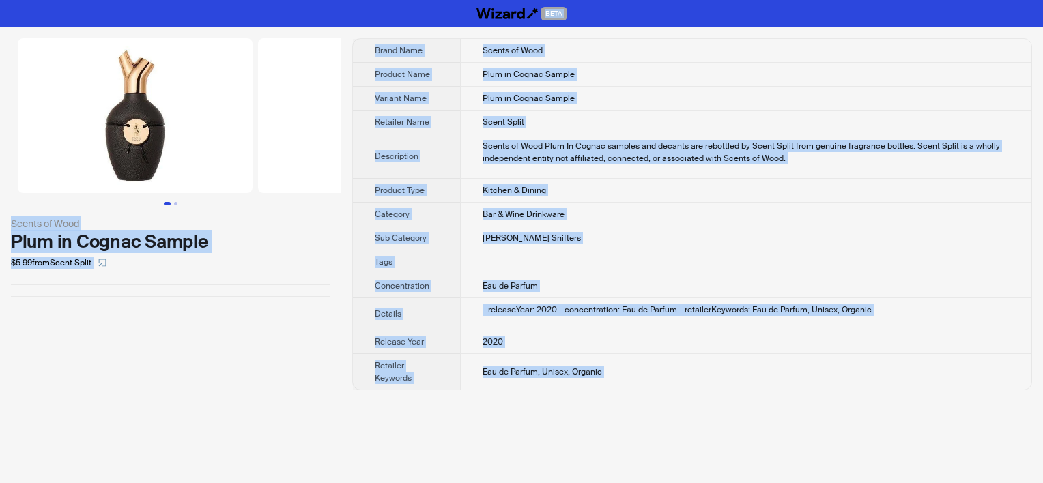
copy div "BETA Scents of Wood Plum in Cognac Sample $5.99 from Scent Split Brand Name Sce…"
click at [547, 80] on td "Plum in Cognac Sample" at bounding box center [745, 75] width 571 height 24
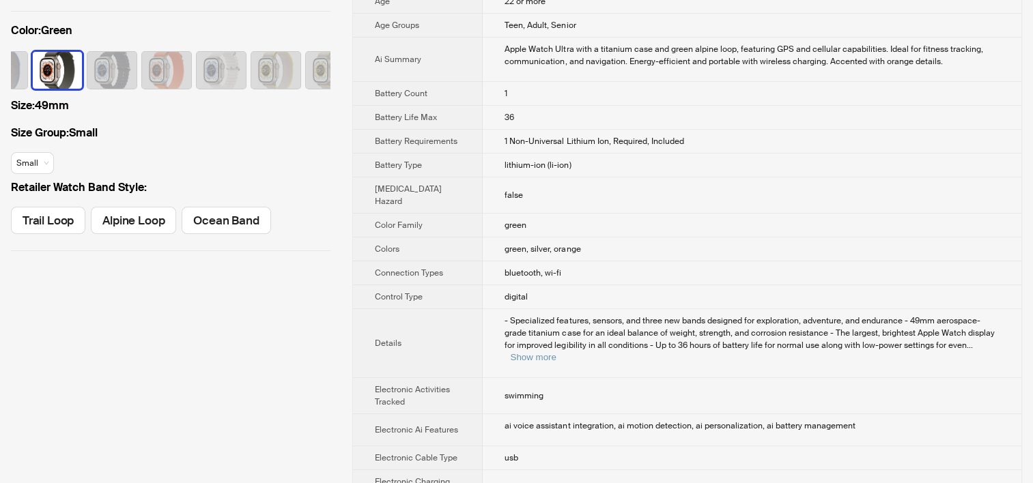
scroll to position [1141, 0]
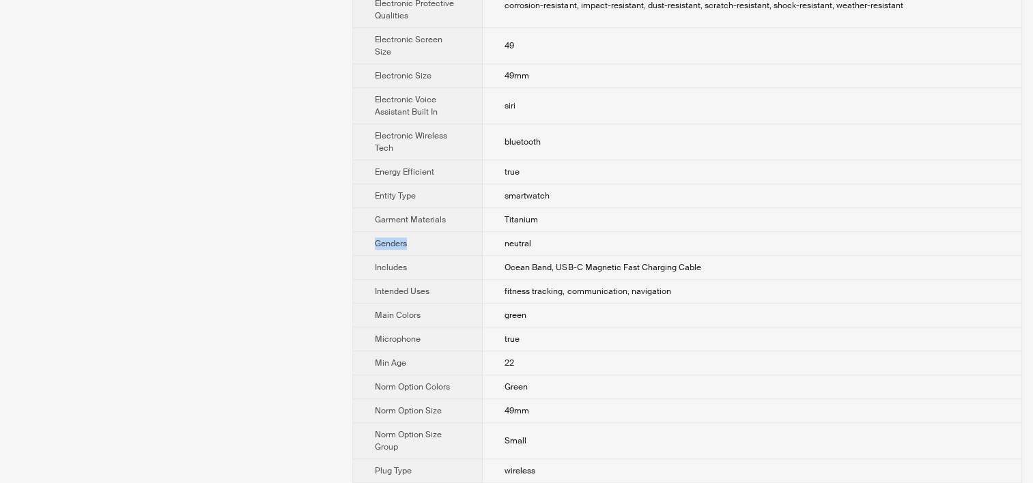
drag, startPoint x: 412, startPoint y: 237, endPoint x: 358, endPoint y: 239, distance: 54.6
click at [358, 239] on th "Genders" at bounding box center [418, 244] width 130 height 24
copy span "Genders"
click at [483, 259] on td "Ocean Band, USB-C Magnetic Fast Charging Cable" at bounding box center [752, 268] width 539 height 24
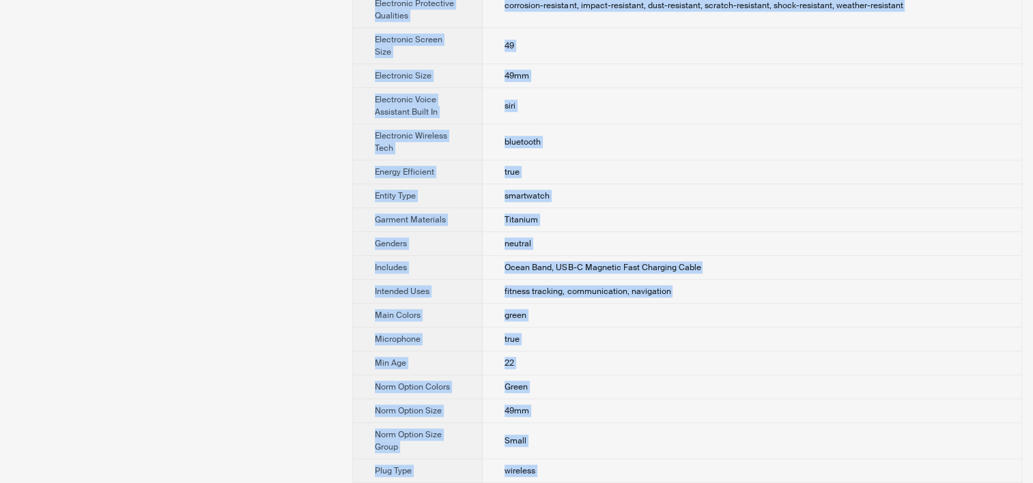
copy div "LORE Ipsum Dolor Sitam Conse ADI + Elitsedd Eiusmodt Inci $547.65 utla Etdolo M…"
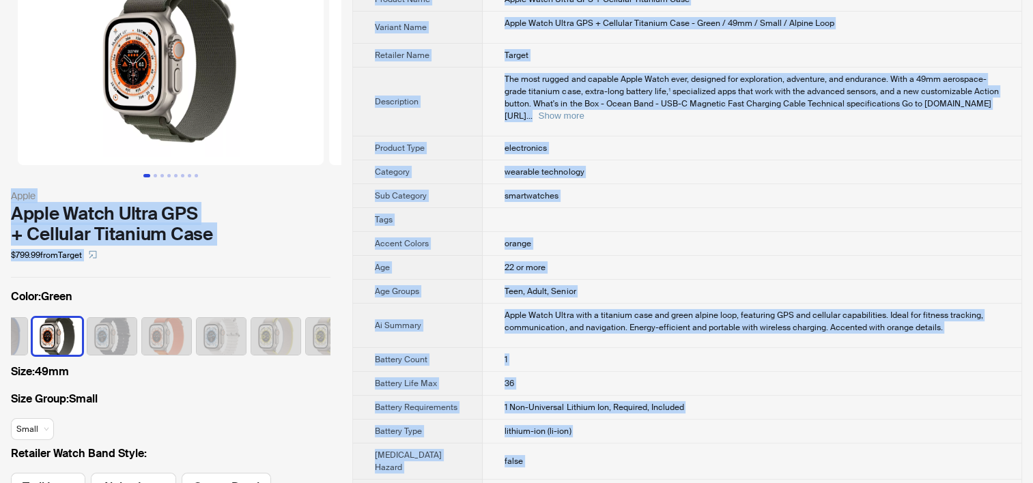
scroll to position [0, 0]
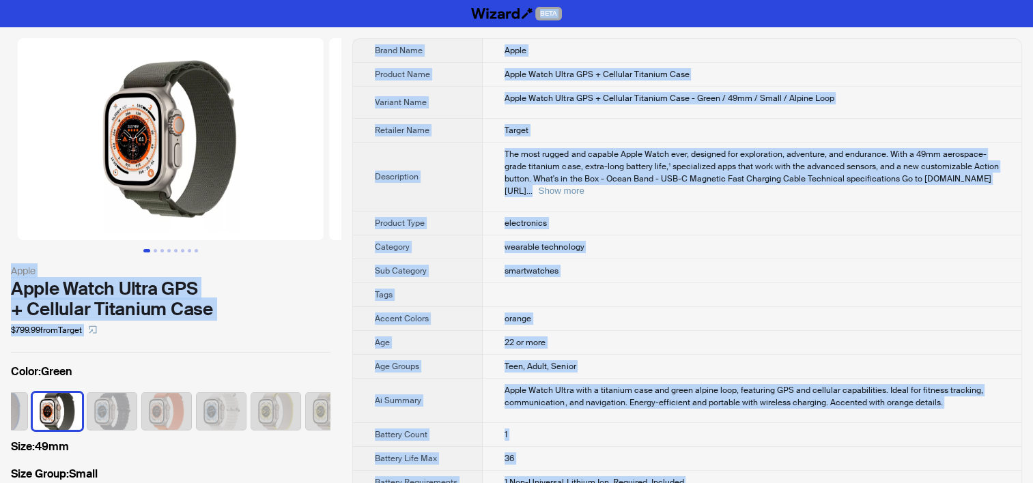
click at [466, 132] on th "Retailer Name" at bounding box center [418, 131] width 130 height 24
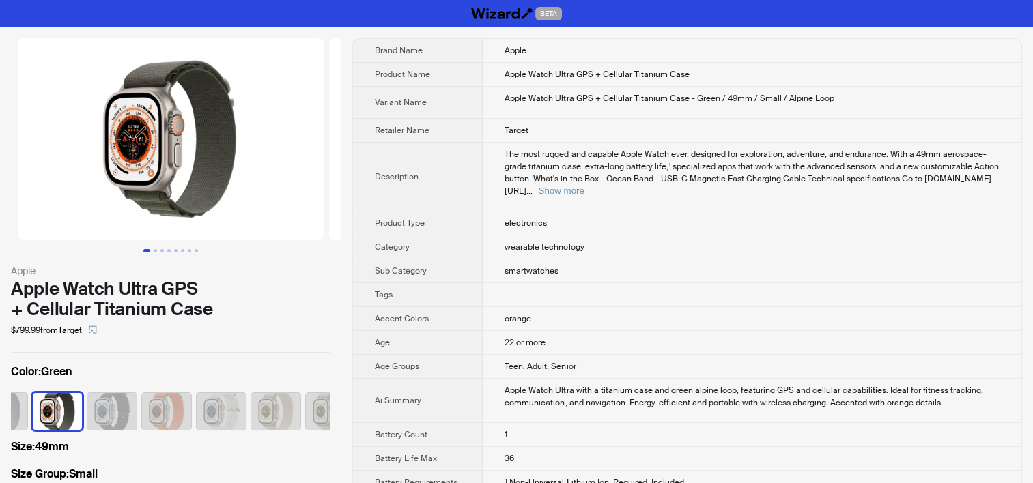
click at [573, 130] on td "Target" at bounding box center [752, 131] width 539 height 24
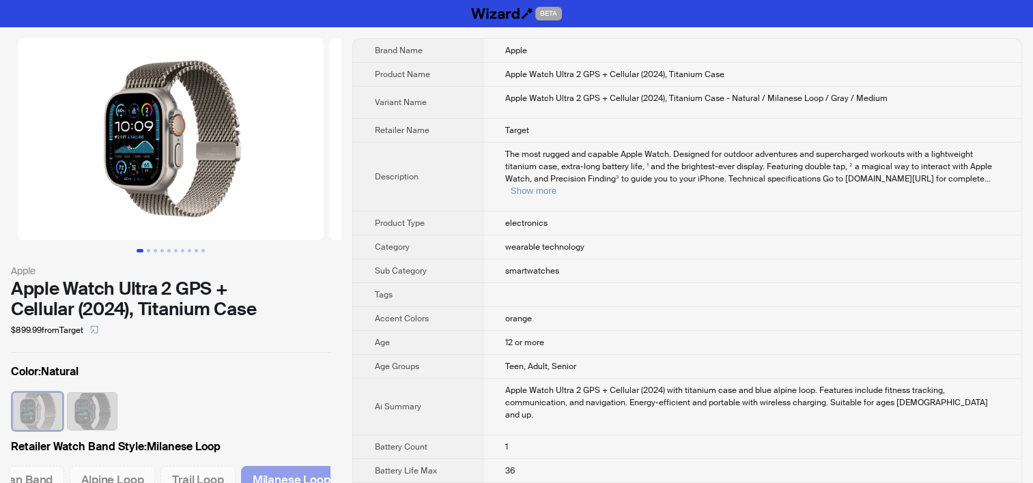
scroll to position [1057, 0]
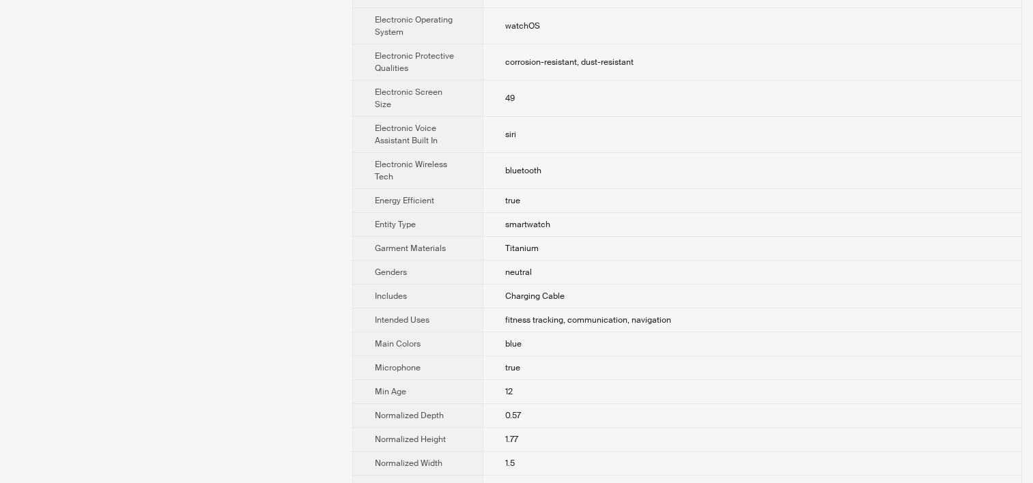
click at [513, 267] on span "neutral" at bounding box center [518, 272] width 27 height 11
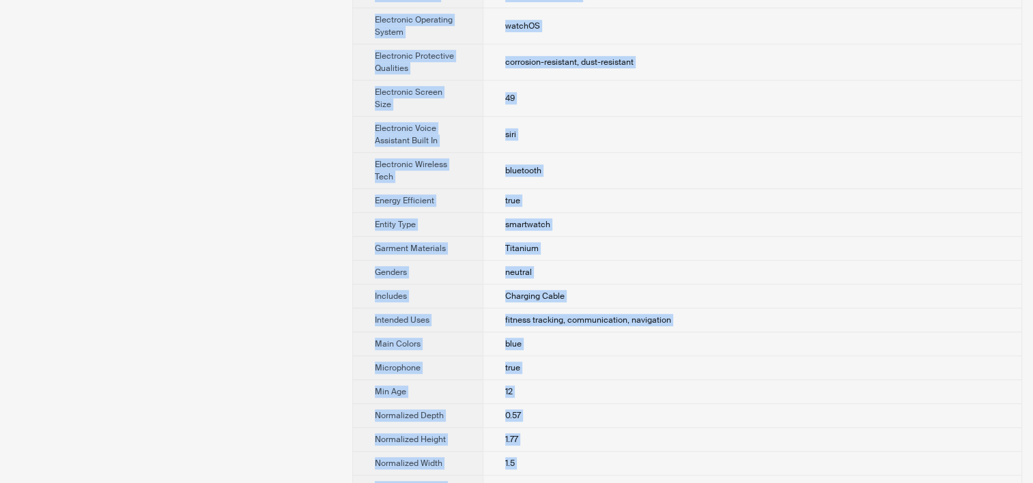
copy div "LORE Ipsum Dolor Sitam Conse 0 ADI + Elitsedd (5807), Eiusmodt Inci $262.07 utl…"
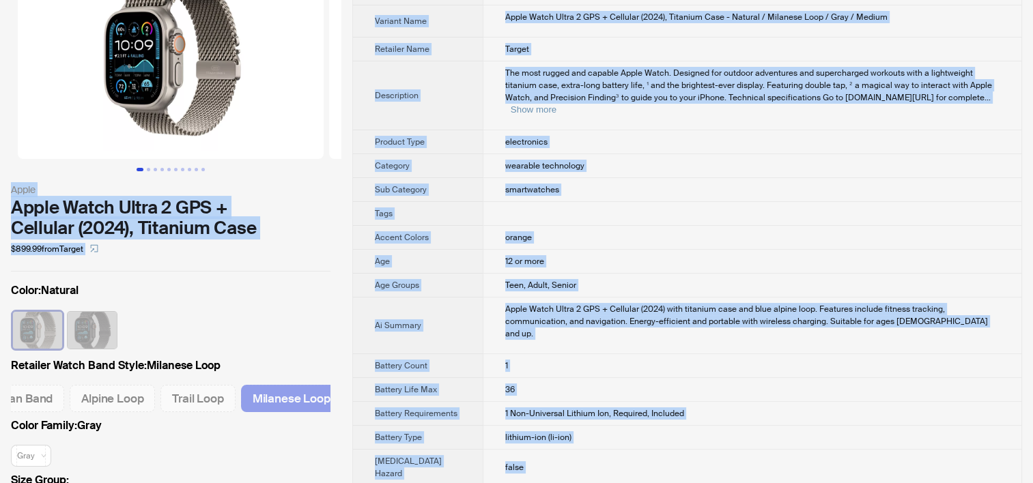
scroll to position [0, 0]
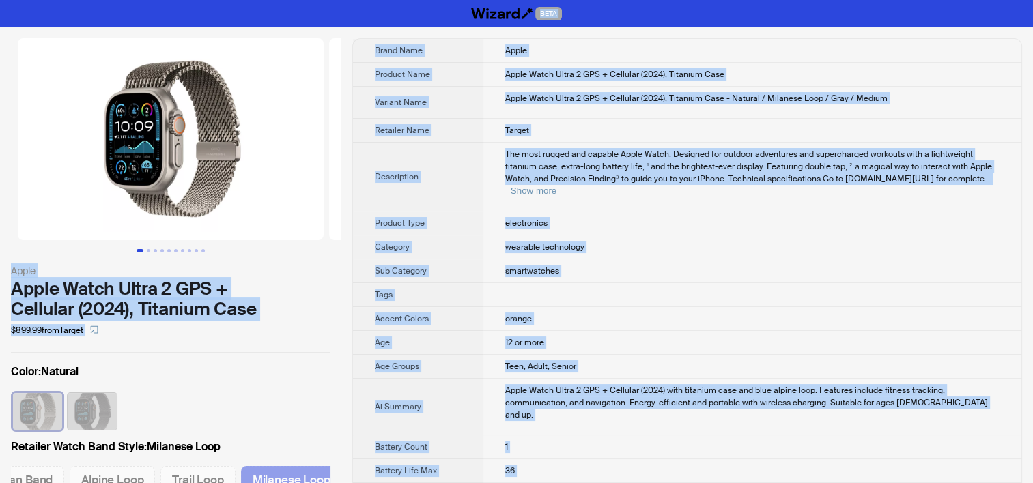
click at [526, 54] on td "Apple" at bounding box center [752, 51] width 539 height 24
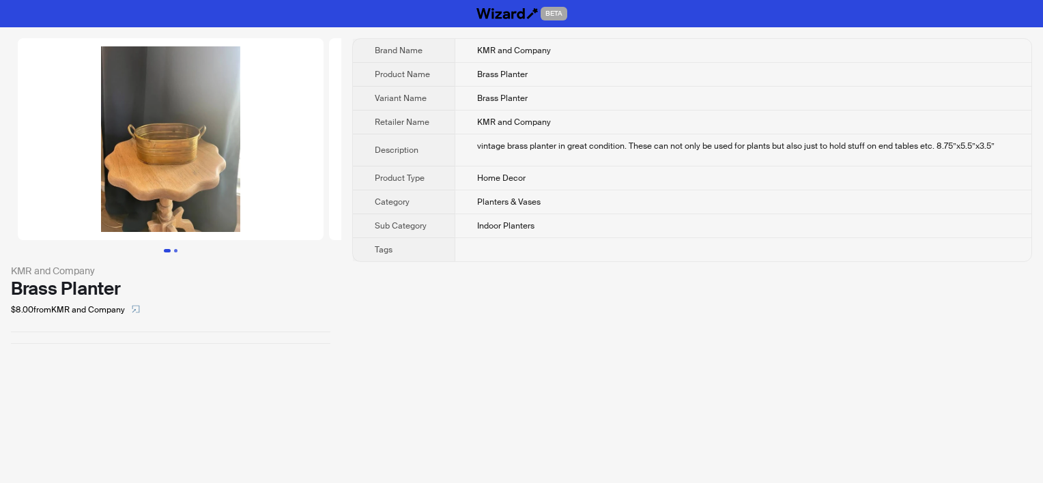
click at [177, 249] on button "Go to slide 2" at bounding box center [175, 250] width 3 height 3
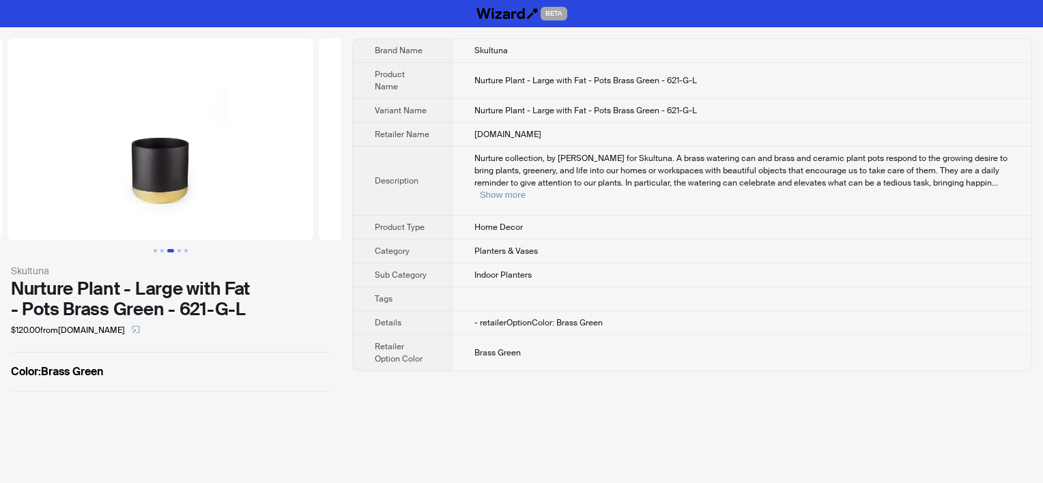
scroll to position [0, 623]
click at [162, 251] on button "Go to slide 2" at bounding box center [161, 250] width 3 height 3
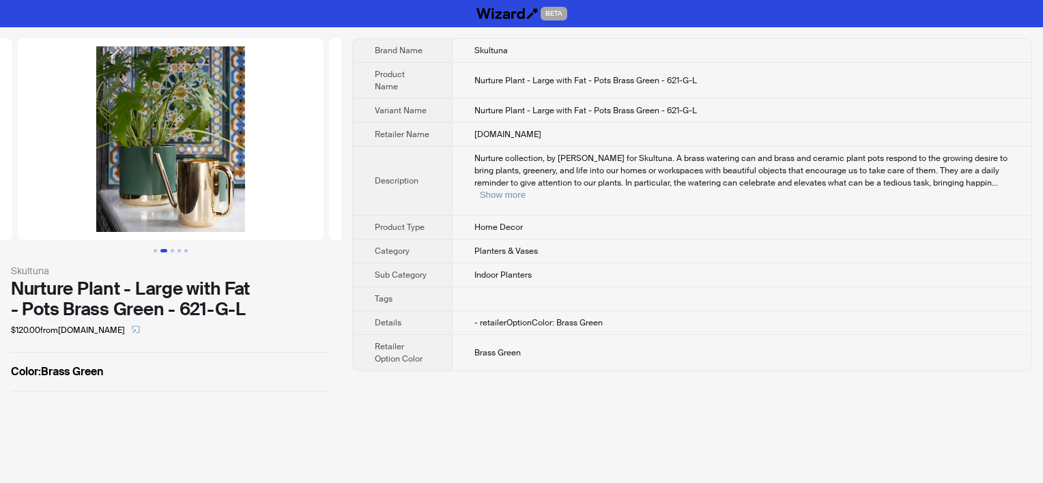
scroll to position [0, 311]
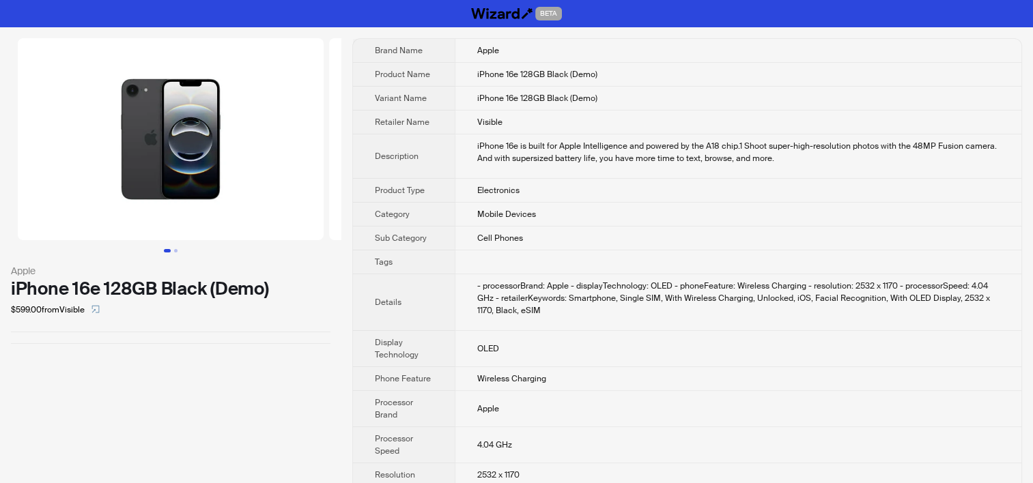
click at [460, 373] on td "Wireless Charging" at bounding box center [738, 379] width 567 height 24
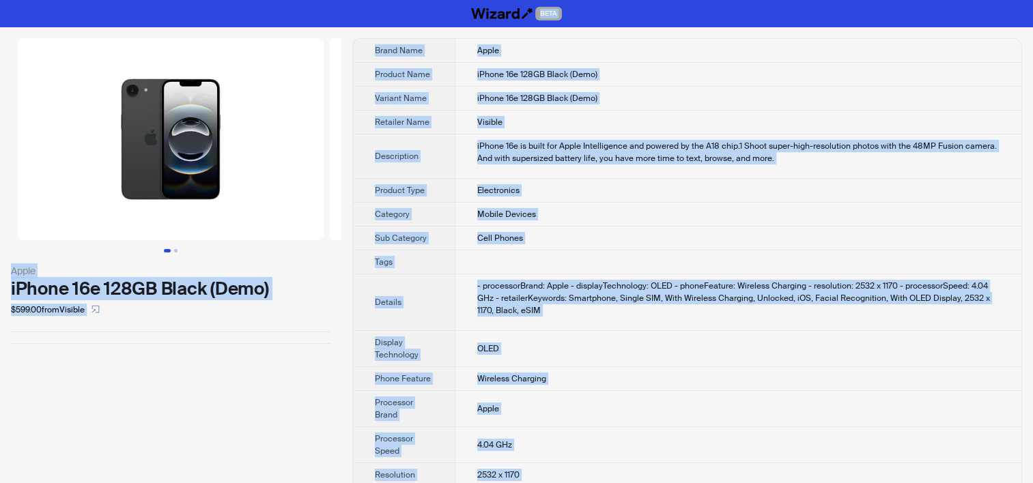
copy div "BETA Apple iPhone 16e 128GB Black (Demo) $599.00 from Visible Brand Name Apple …"
click at [158, 363] on div "Apple iPhone 16e 128GB Black (Demo) $599.00 from Visible" at bounding box center [170, 280] width 341 height 507
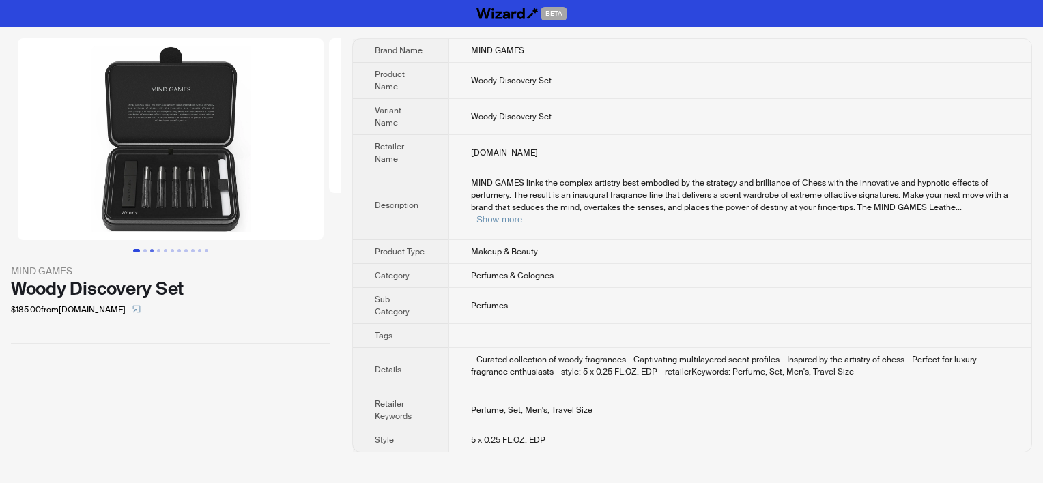
click at [150, 249] on button "Go to slide 3" at bounding box center [151, 250] width 3 height 3
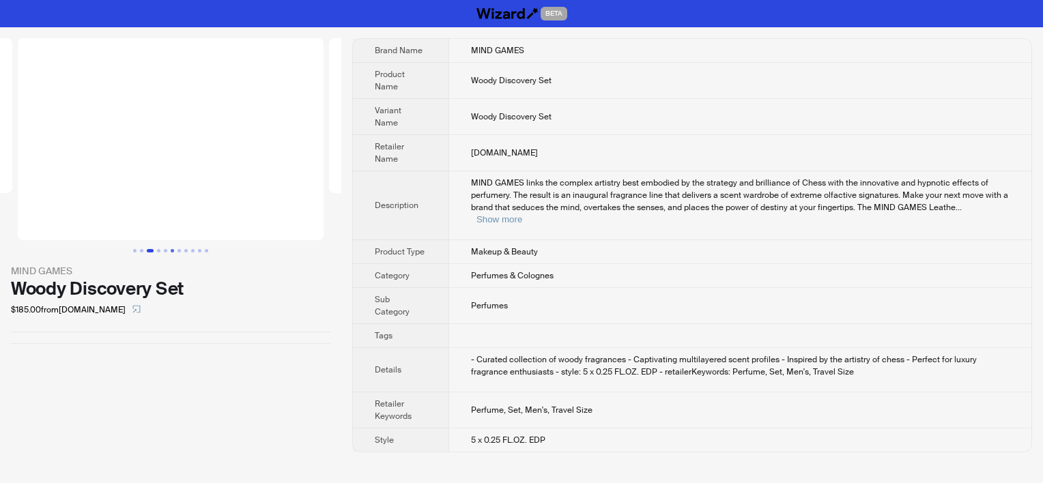
click at [171, 253] on button "Go to slide 6" at bounding box center [172, 250] width 3 height 3
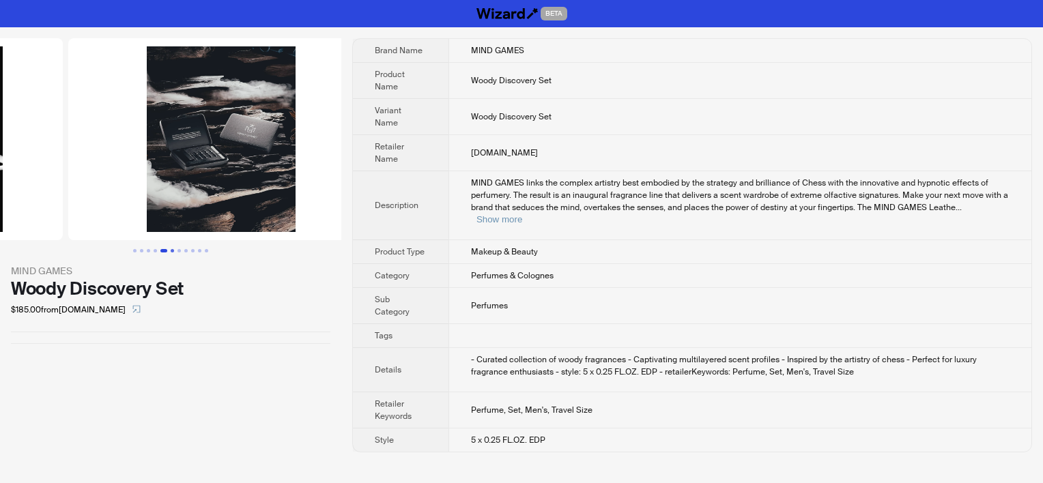
scroll to position [0, 1414]
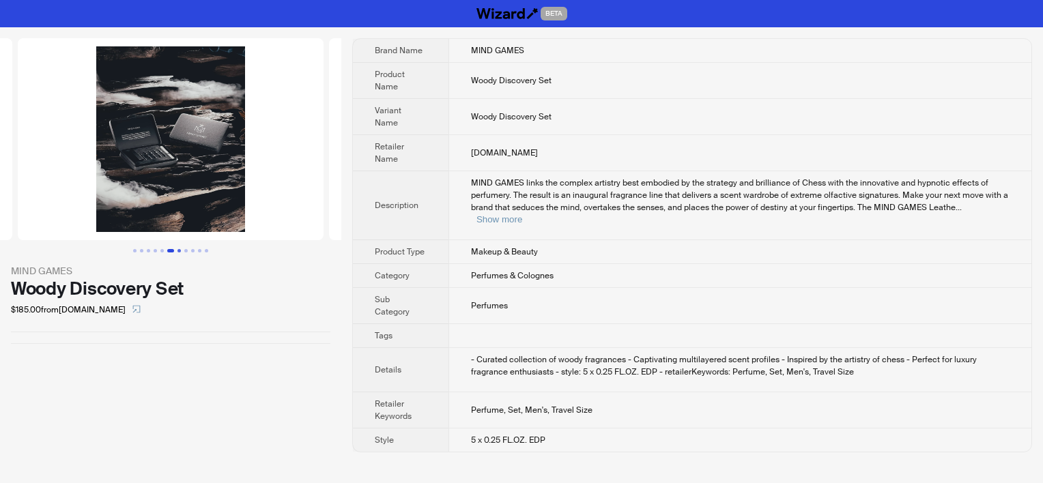
click at [180, 249] on button "Go to slide 7" at bounding box center [178, 250] width 3 height 3
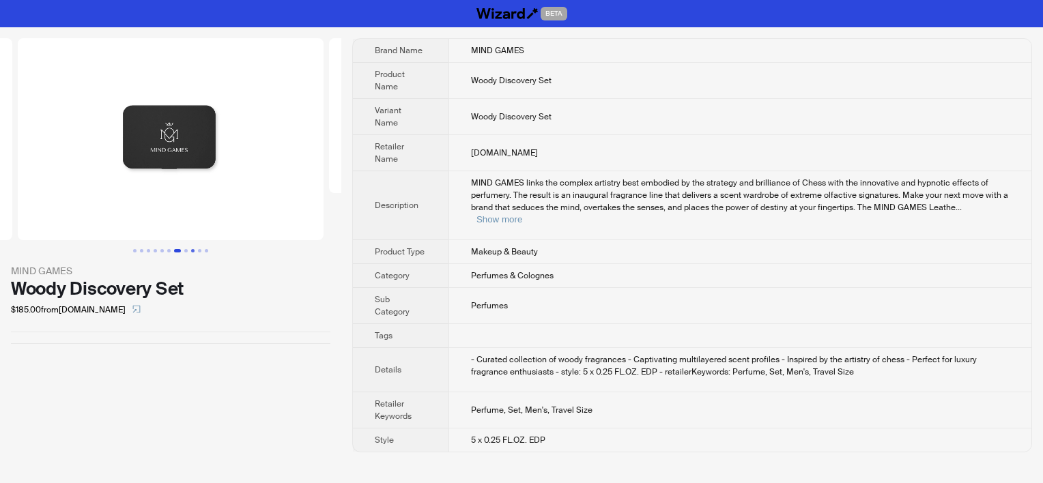
click at [195, 249] on button "Go to slide 9" at bounding box center [192, 250] width 3 height 3
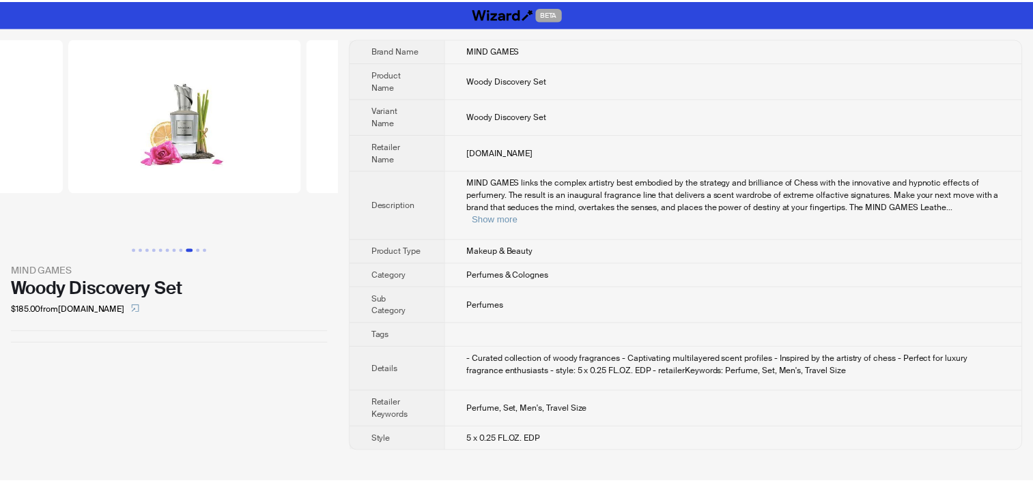
scroll to position [0, 2242]
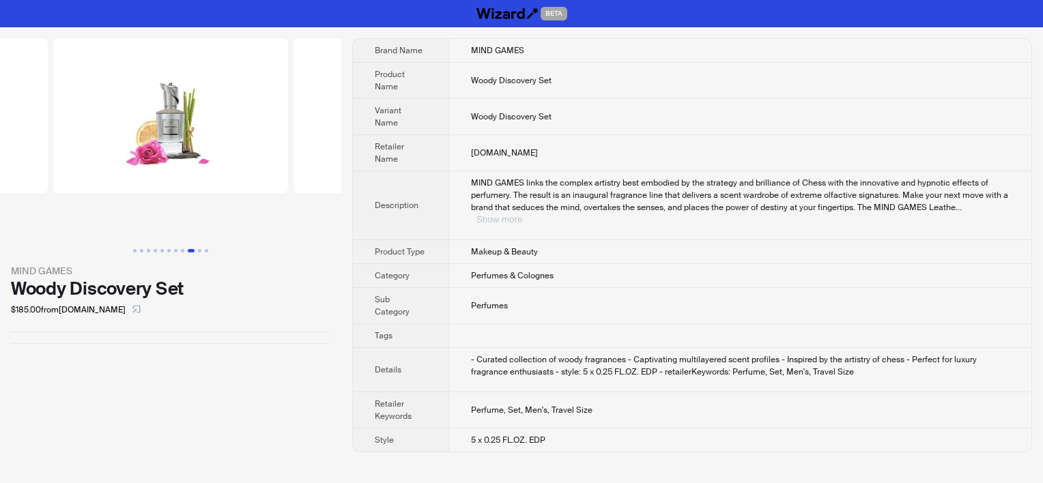
click at [522, 214] on button "Show more" at bounding box center [499, 219] width 46 height 10
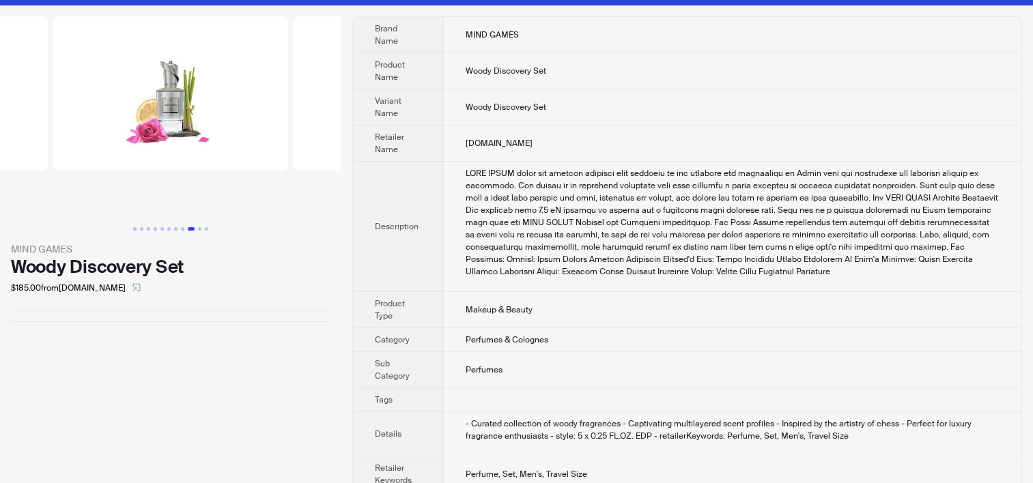
scroll to position [0, 0]
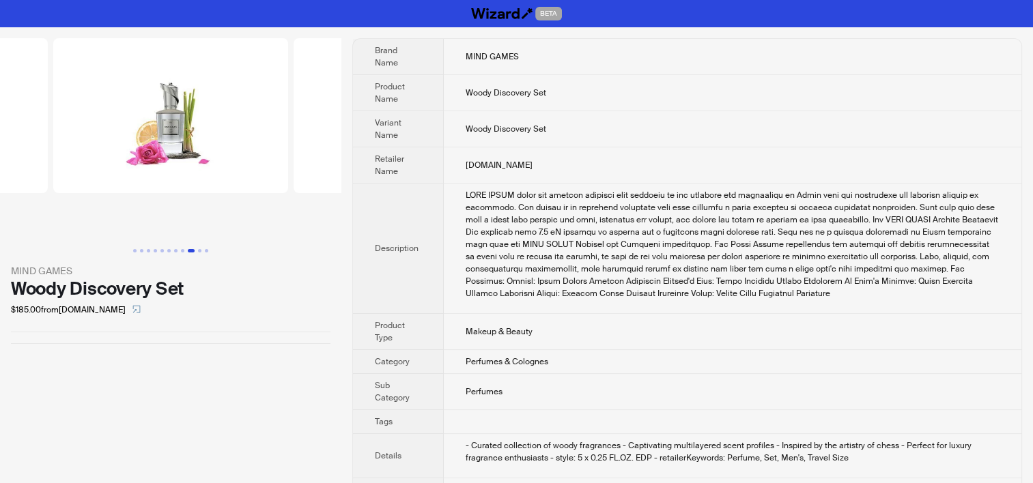
click at [341, 400] on div "MIND GAMES Woody Discovery Set $185.00 from MaxAroma.com Brand Name MIND GAMES …" at bounding box center [516, 288] width 1033 height 522
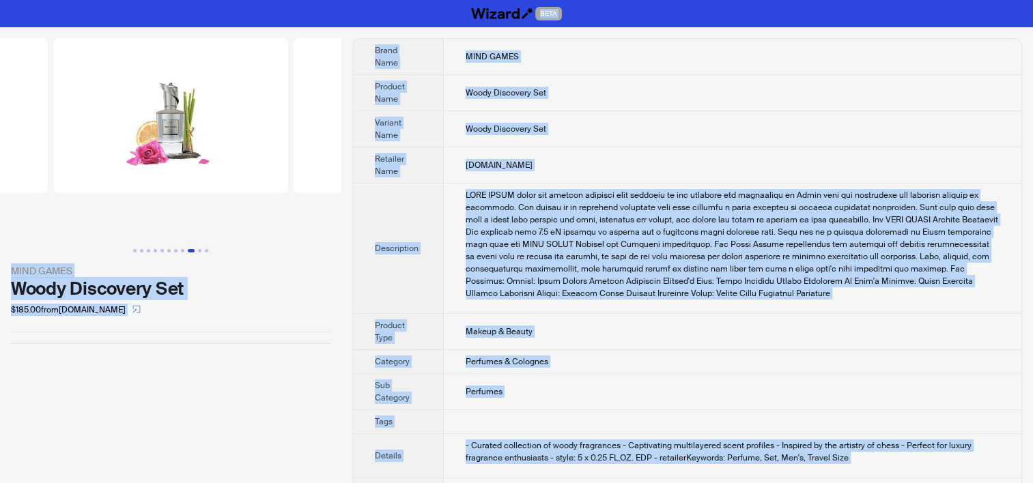
copy div "BETA MIND GAMES Woody Discovery Set $185.00 from MaxAroma.com Brand Name MIND G…"
click at [459, 143] on td "Woody Discovery Set" at bounding box center [733, 129] width 578 height 36
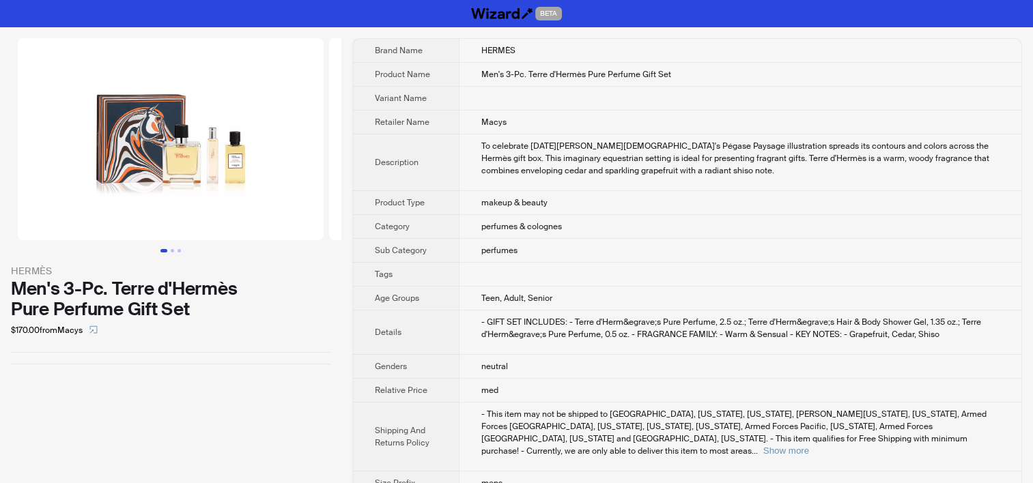
click at [470, 210] on td "makeup & beauty" at bounding box center [740, 203] width 562 height 24
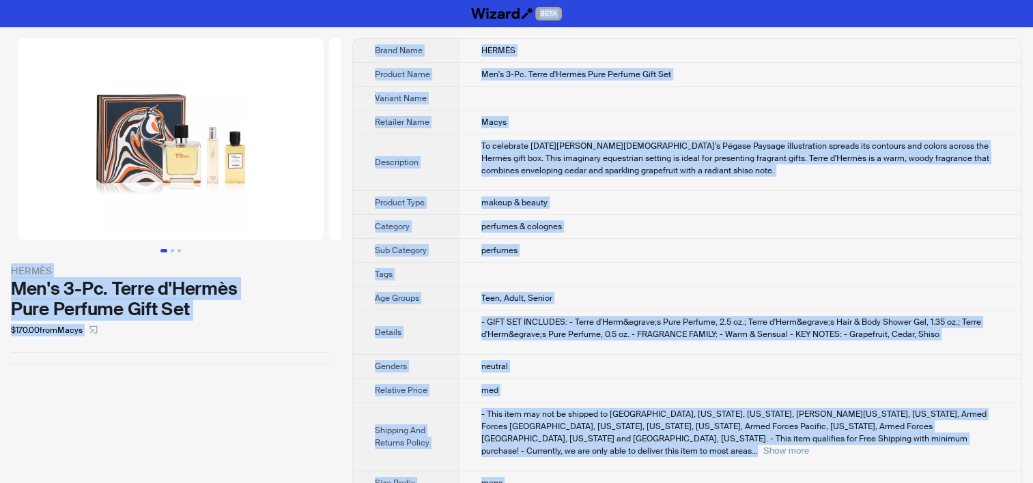
copy div "BETA HERMÈS Men's 3-Pc. Terre d'Hermès Pure Perfume Gift Set $170.00 from Macys…"
click at [486, 218] on td "perfumes & colognes" at bounding box center [740, 227] width 562 height 24
copy div "BETA HERMÈS Men's 3-Pc. Terre d'Hermès Pure Perfume Gift Set $170.00 from Macys…"
click at [554, 210] on td "makeup & beauty" at bounding box center [740, 203] width 562 height 24
click at [568, 270] on td at bounding box center [740, 275] width 562 height 24
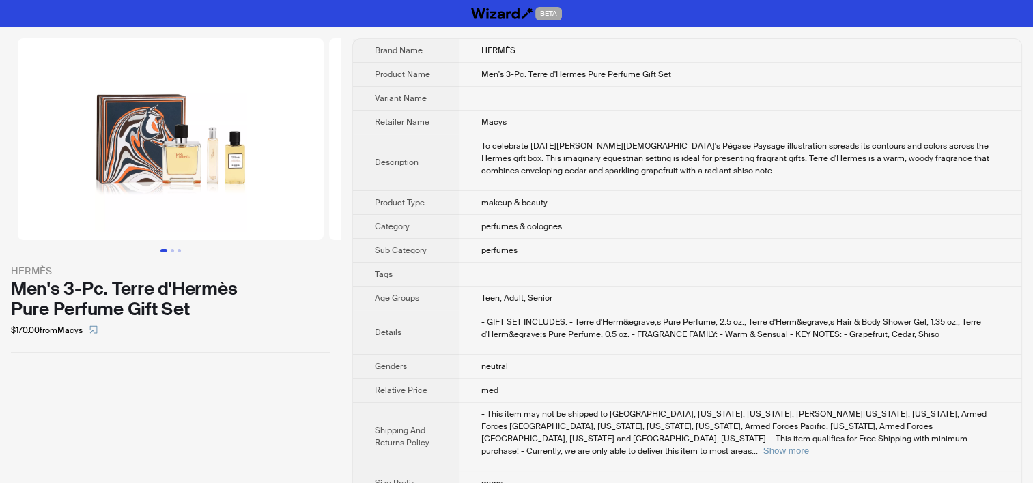
click at [483, 259] on td "perfumes" at bounding box center [740, 251] width 562 height 24
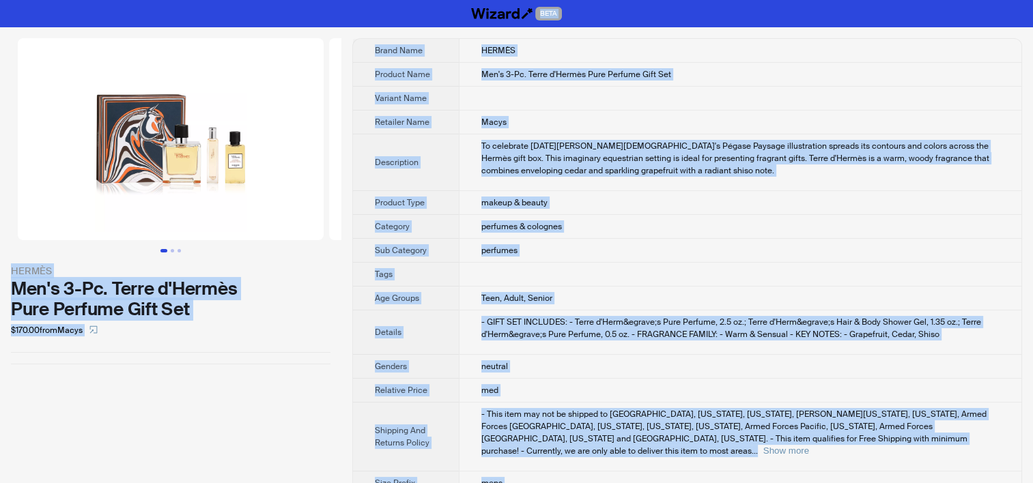
copy div "BETA HERMÈS Men's 3-Pc. Terre d'Hermès Pure Perfume Gift Set $170.00 from Macys…"
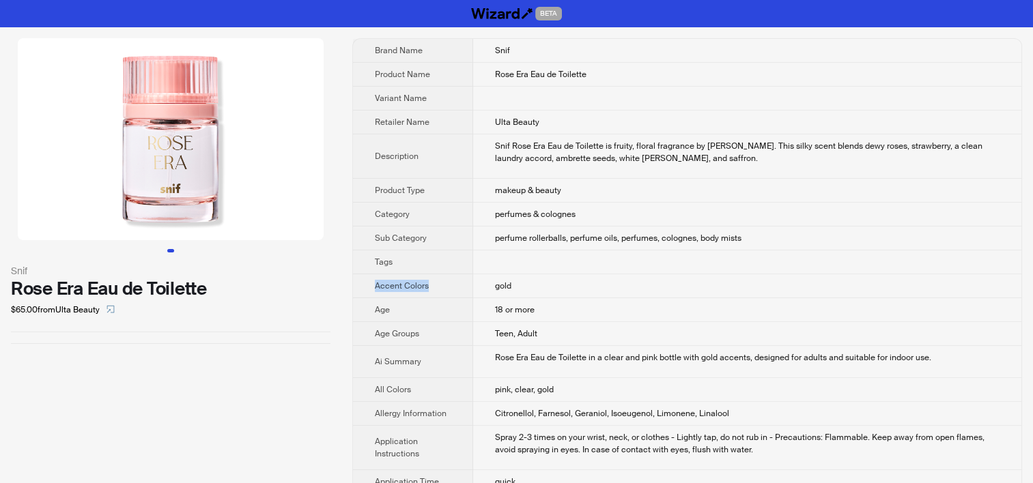
click at [521, 207] on td "perfumes & colognes" at bounding box center [747, 215] width 548 height 24
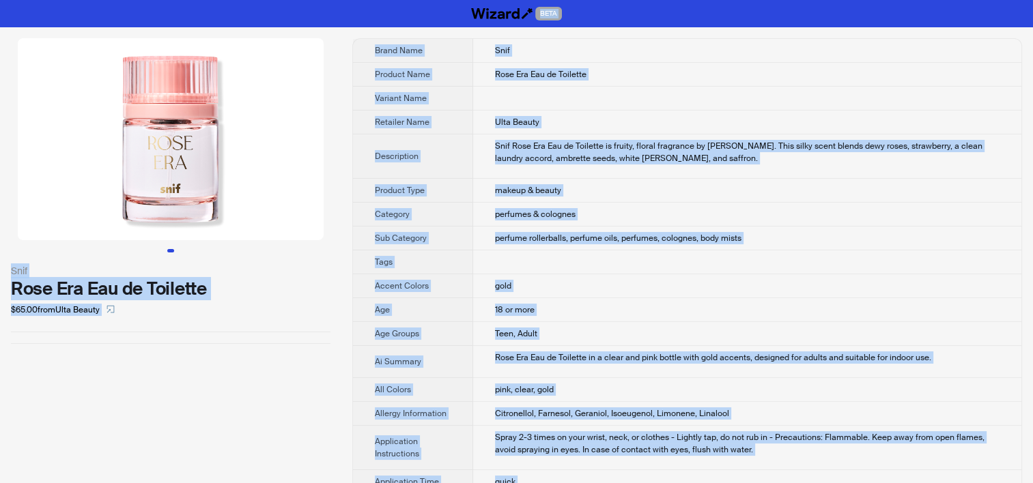
copy div "BETA Snif Rose Era Eau de Toilette $65.00 from Ulta Beauty Brand Name Snif Prod…"
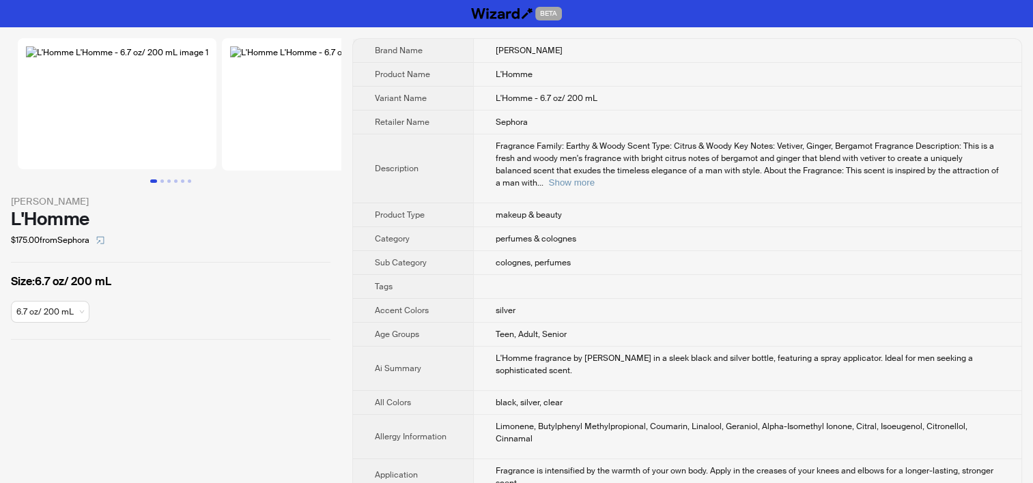
click at [543, 251] on td "colognes, perfumes" at bounding box center [747, 263] width 548 height 24
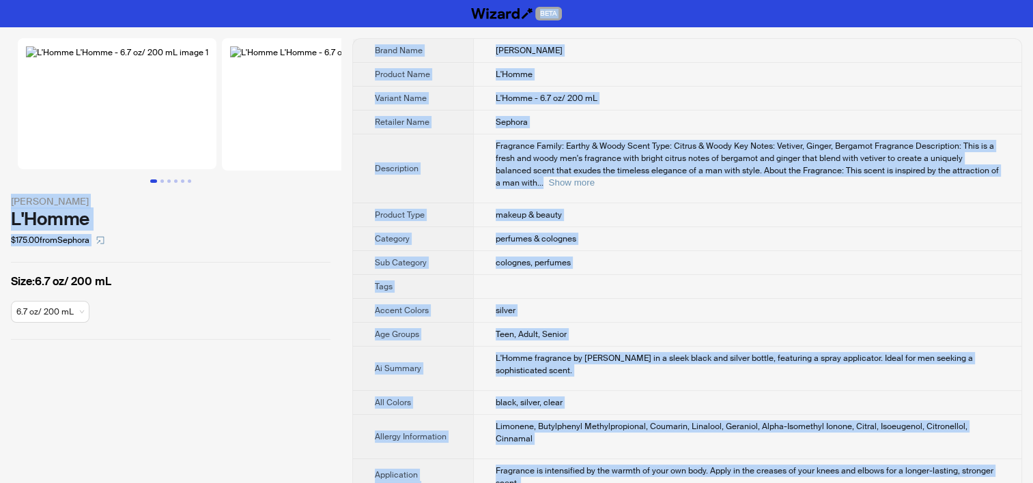
copy div "BETA [PERSON_NAME] L'Homme $175.00 from Sephora Size : 6.7 oz/ 200 mL 6.7 oz/ 2…"
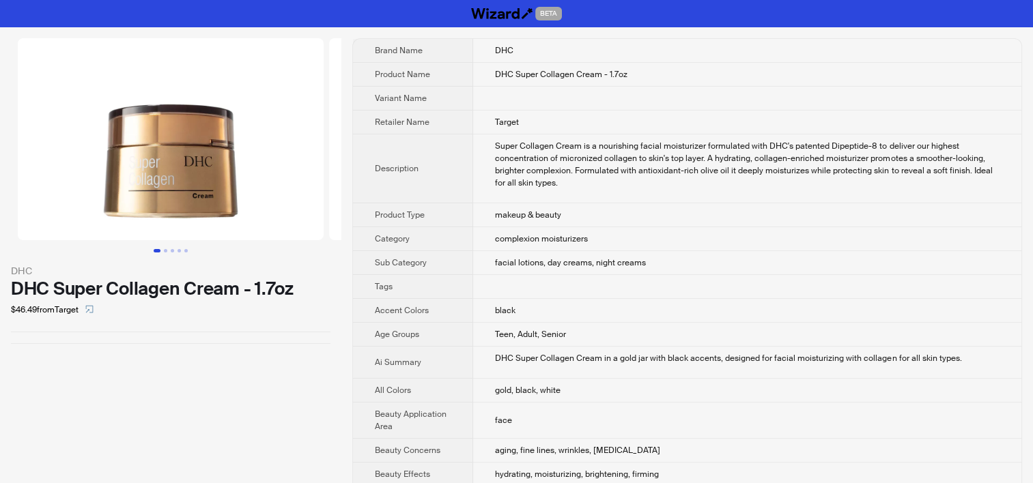
scroll to position [595, 0]
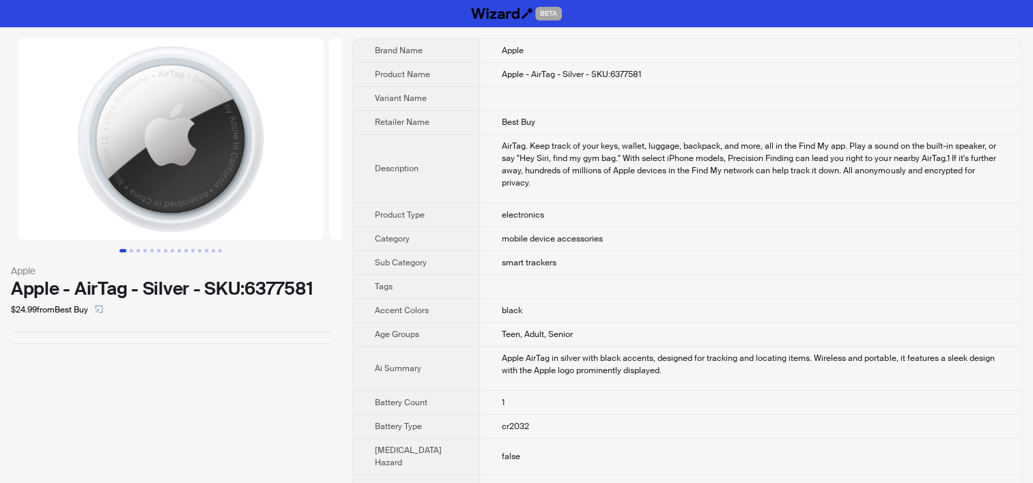
scroll to position [290, 0]
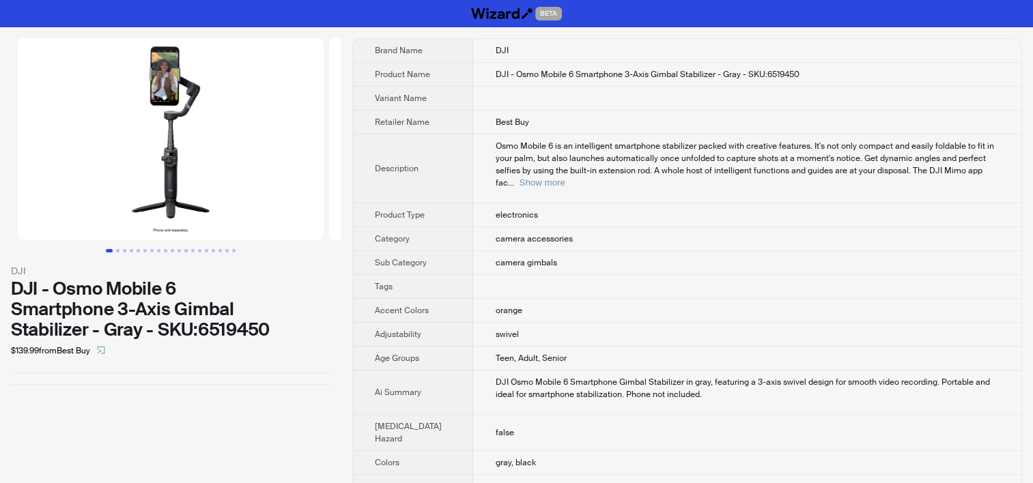
click at [174, 229] on img at bounding box center [171, 139] width 306 height 202
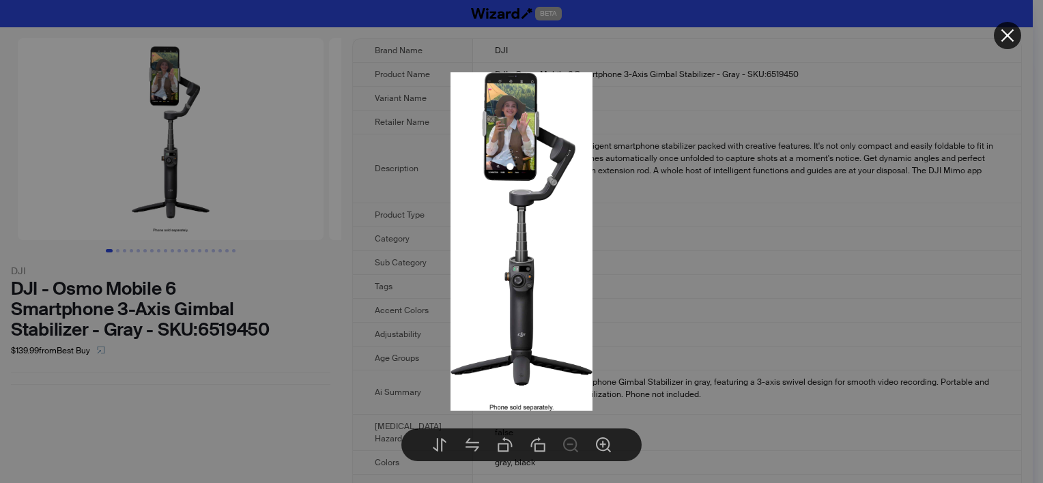
click at [381, 164] on div at bounding box center [521, 241] width 1043 height 483
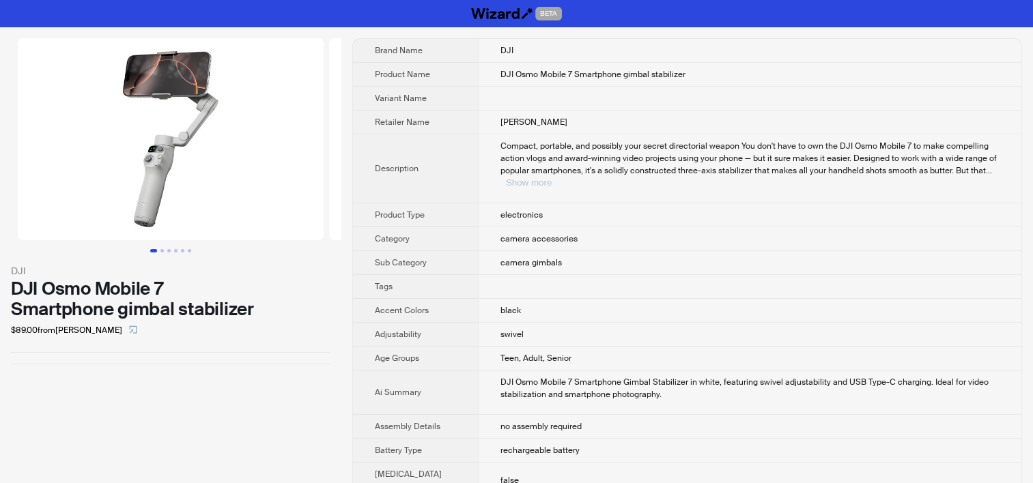
click at [552, 177] on button "Show more" at bounding box center [529, 182] width 46 height 10
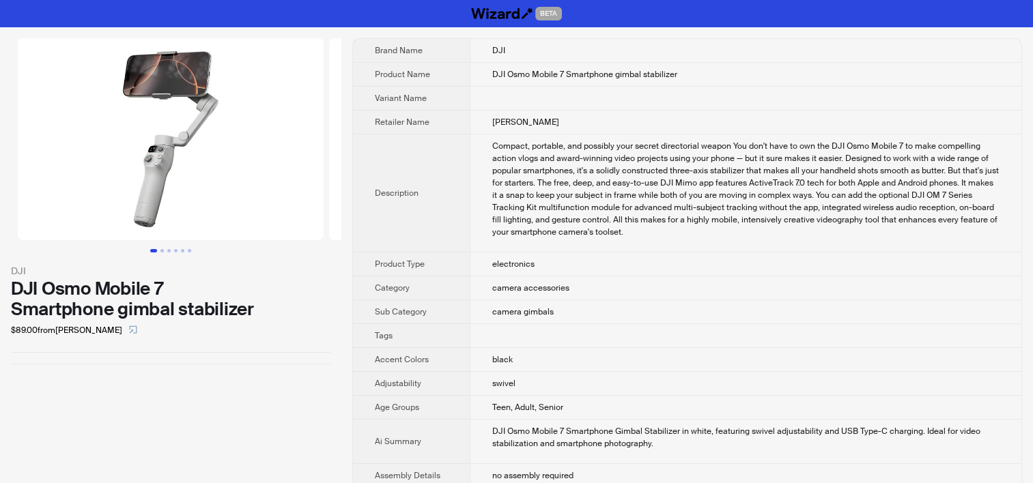
click at [170, 240] on div at bounding box center [170, 145] width 341 height 214
click at [167, 249] on button "Go to slide 3" at bounding box center [168, 250] width 3 height 3
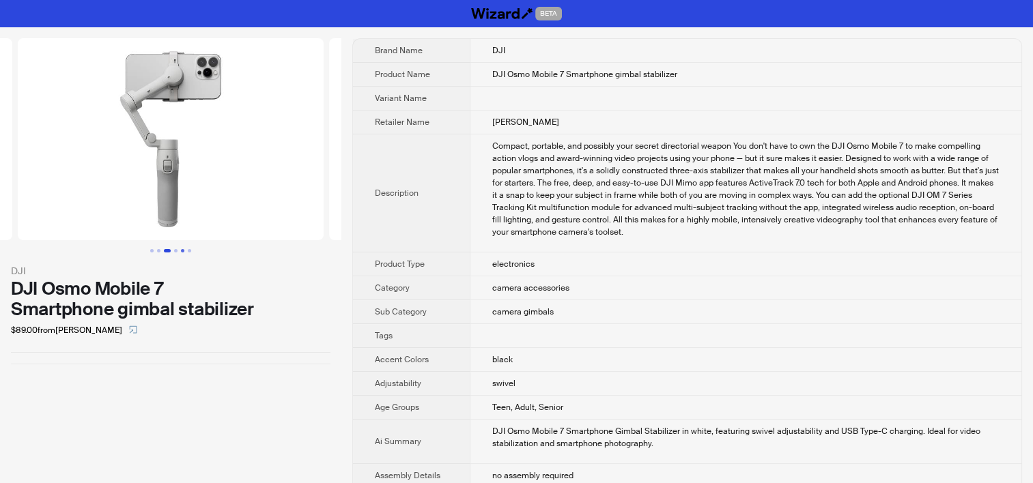
click at [181, 249] on button "Go to slide 5" at bounding box center [182, 250] width 3 height 3
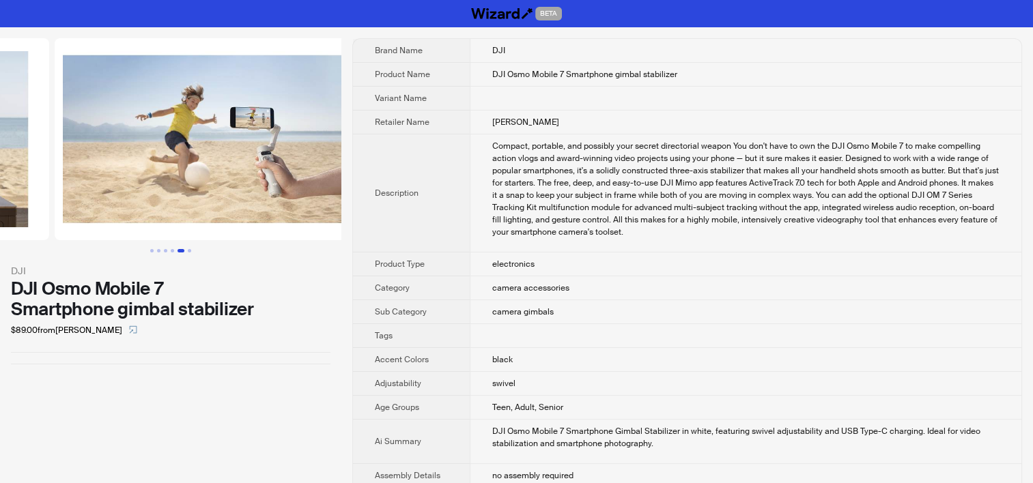
scroll to position [0, 1245]
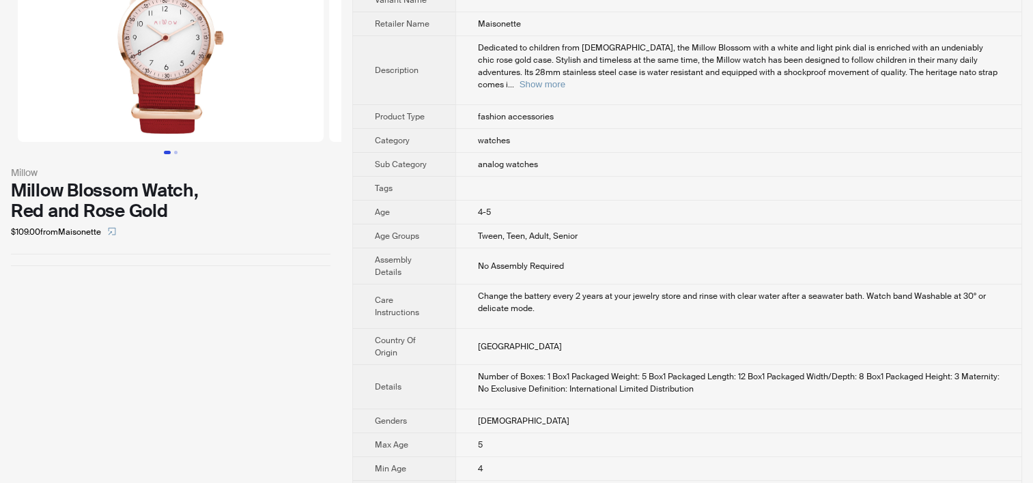
scroll to position [175, 0]
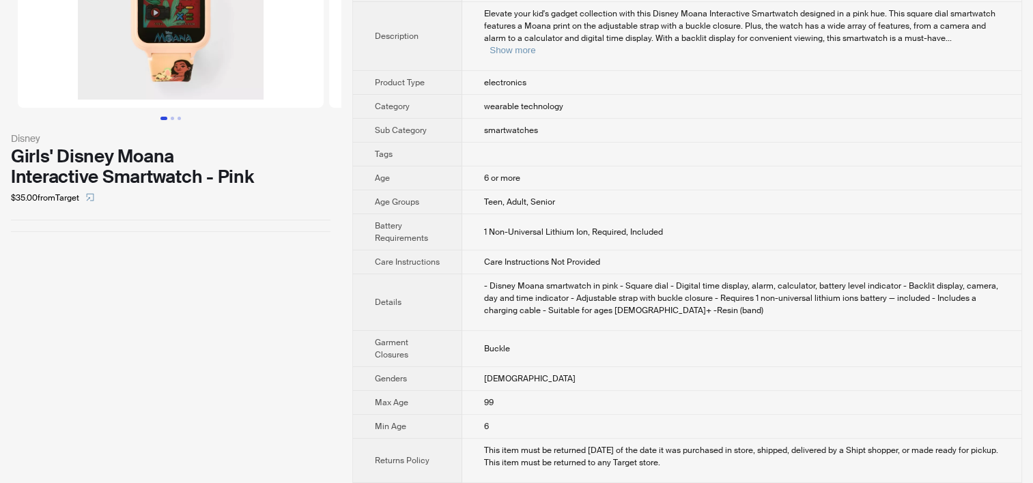
scroll to position [232, 0]
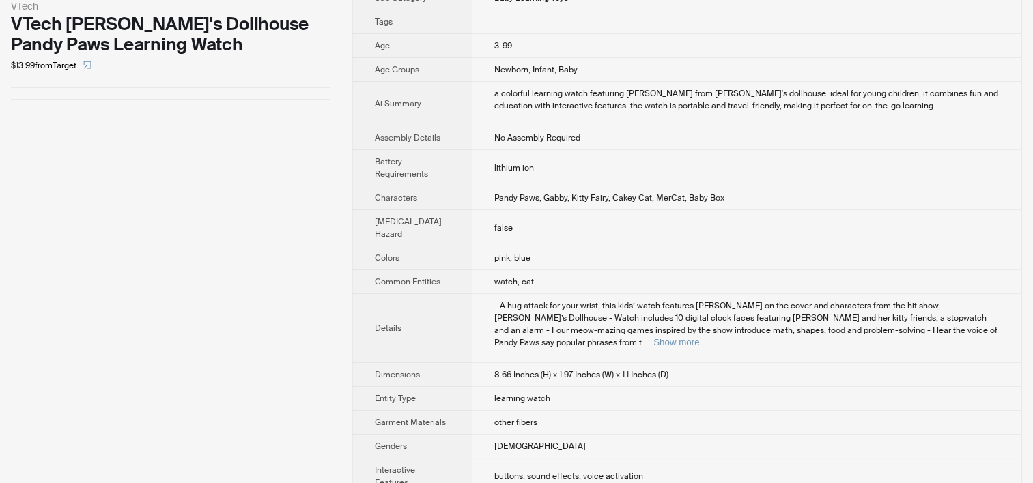
scroll to position [410, 0]
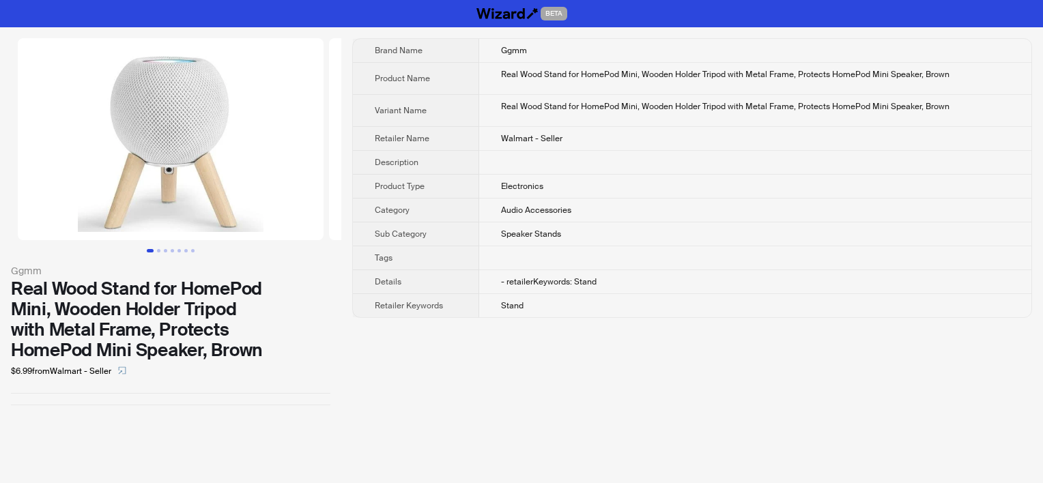
click at [584, 199] on td "Audio Accessories" at bounding box center [755, 211] width 552 height 24
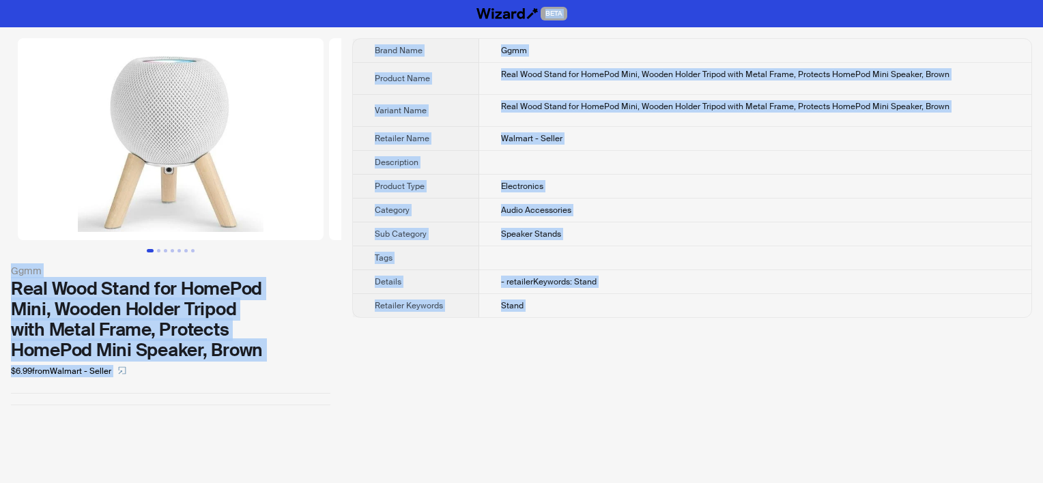
copy div "BETA Ggmm Real Wood Stand for HomePod Mini, Wooden Holder Tripod with Metal Fra…"
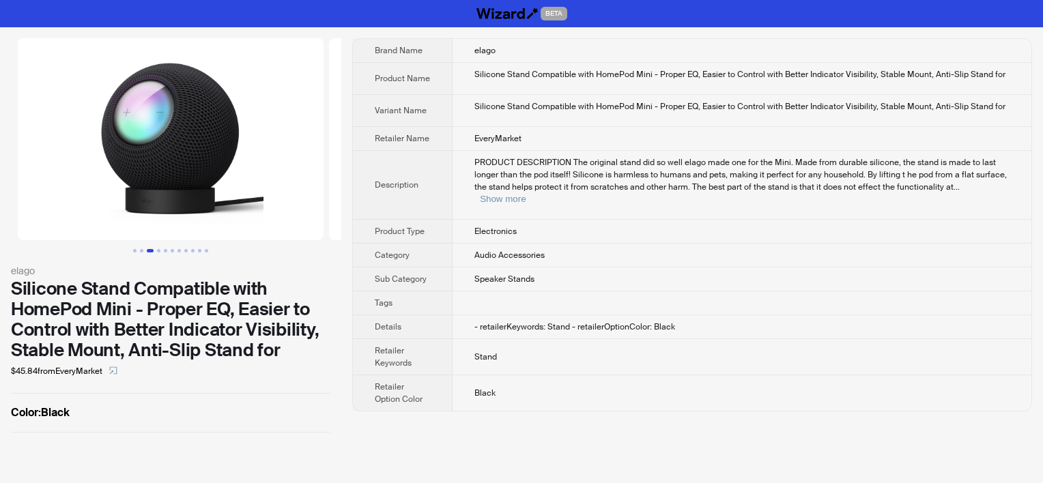
scroll to position [0, 623]
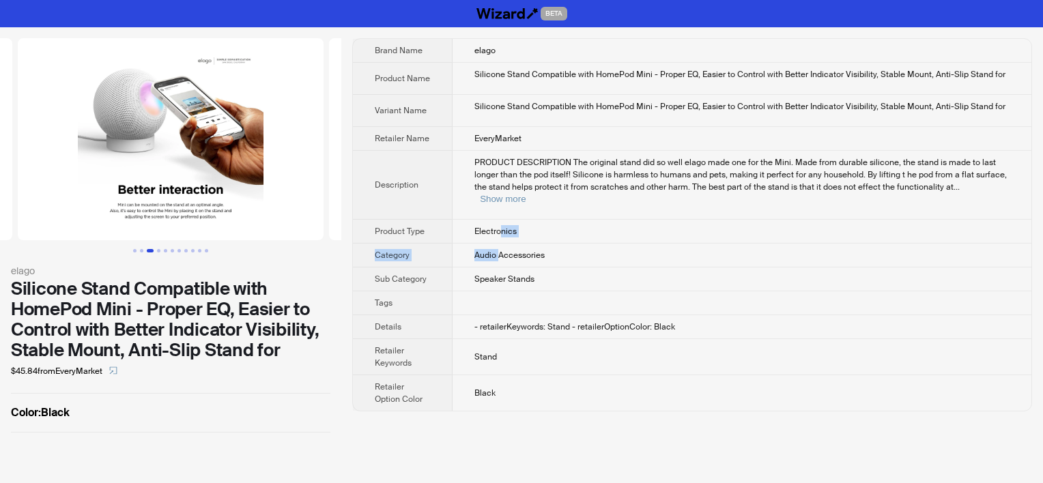
click at [499, 229] on tbody "Brand Name elago Product Name Silicone Stand Compatible with HomePod Mini - Pro…" at bounding box center [692, 225] width 679 height 372
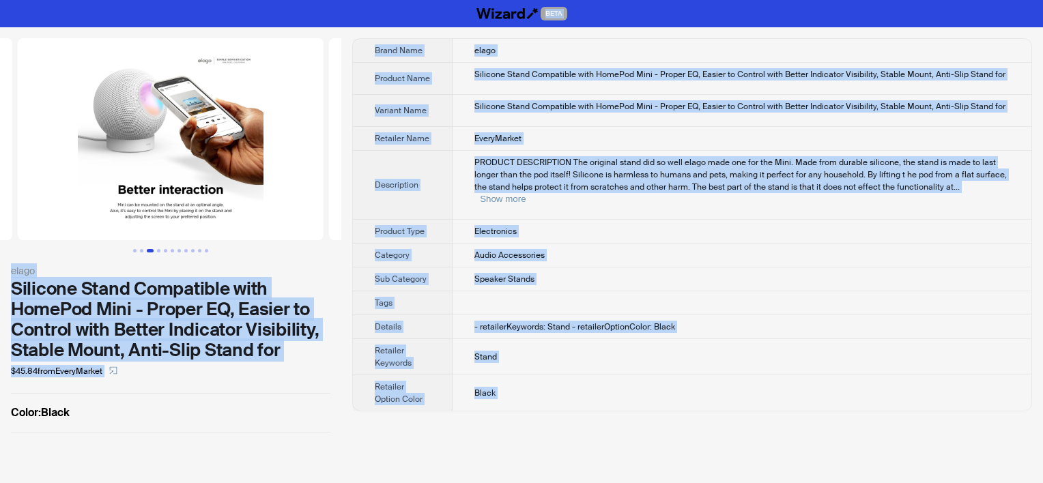
click at [543, 220] on td "Electronics" at bounding box center [742, 232] width 579 height 24
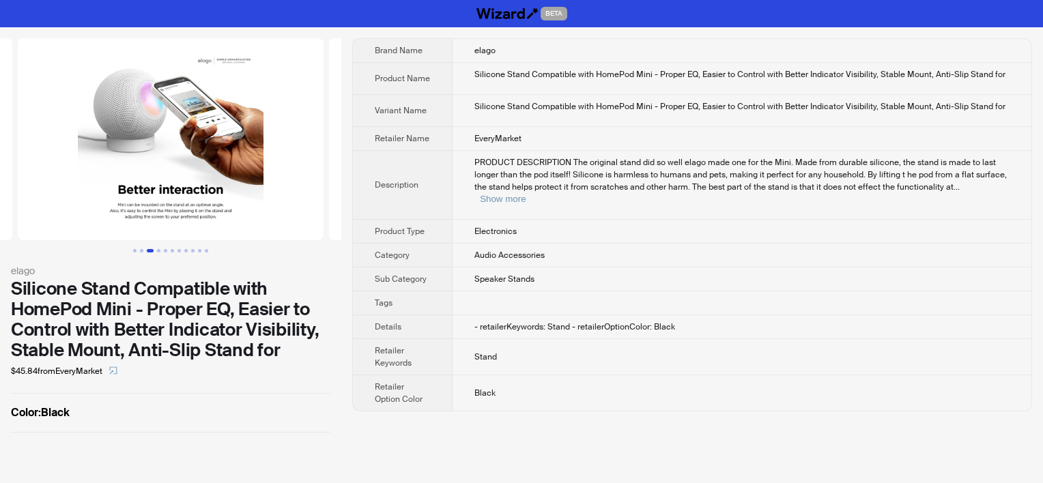
click at [528, 250] on span "Audio Accessories" at bounding box center [509, 255] width 70 height 11
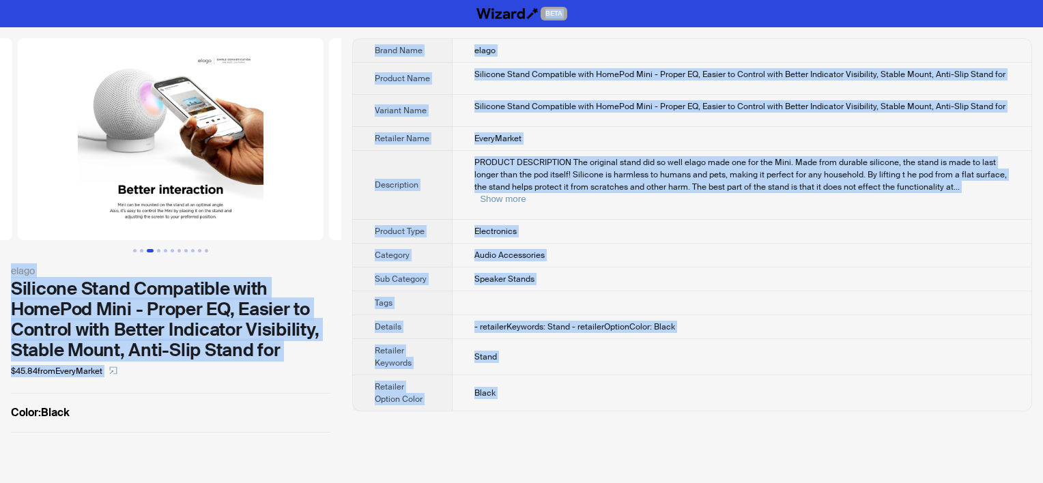
copy div "BETA elago Silicone Stand Compatible with HomePod Mini - Proper EQ, Easier to C…"
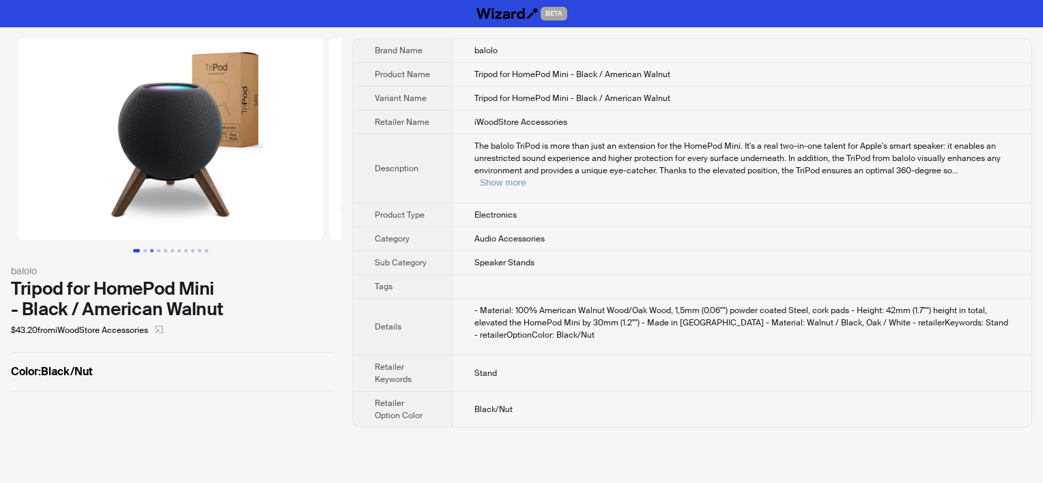
click at [154, 250] on button "Go to slide 3" at bounding box center [151, 250] width 3 height 3
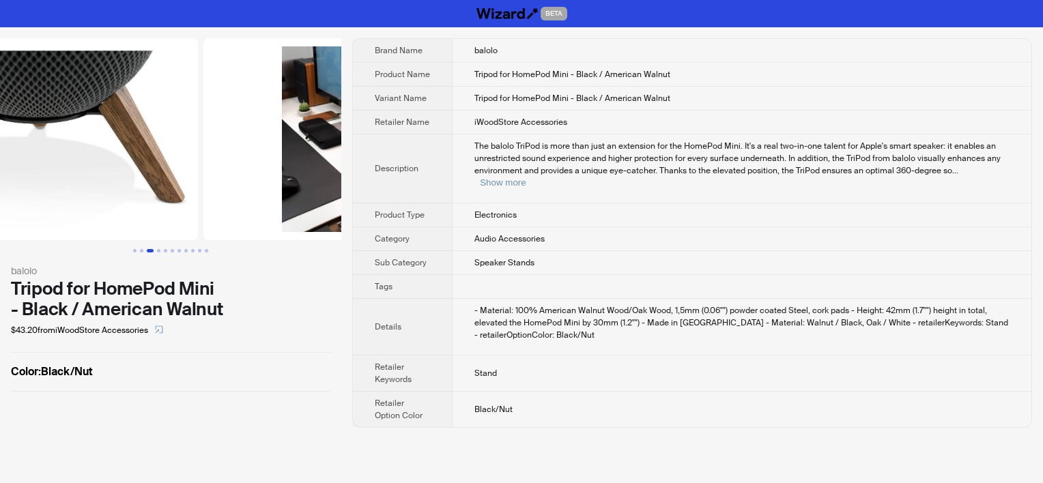
scroll to position [0, 623]
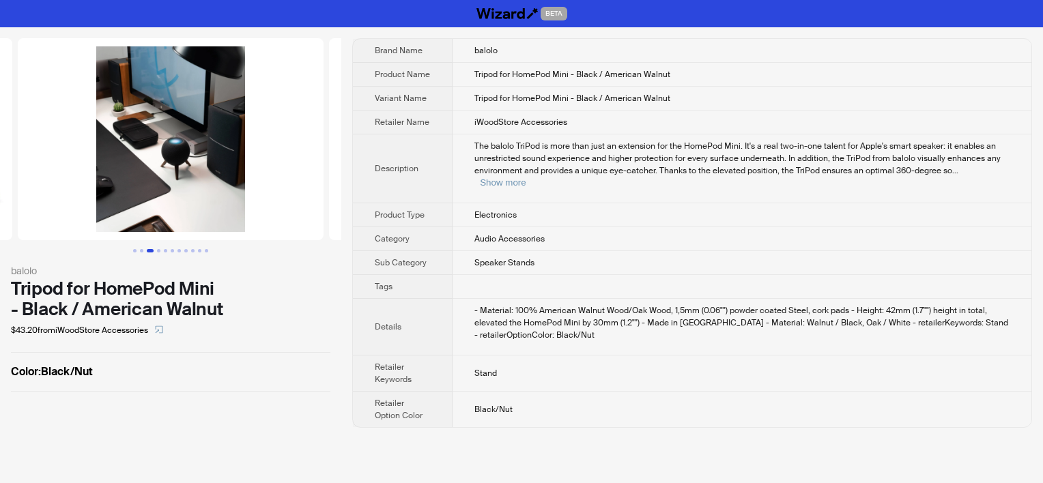
click at [474, 161] on span "The balolo TriPod is more than just an extension for the HomePod Mini. It's a r…" at bounding box center [737, 158] width 526 height 35
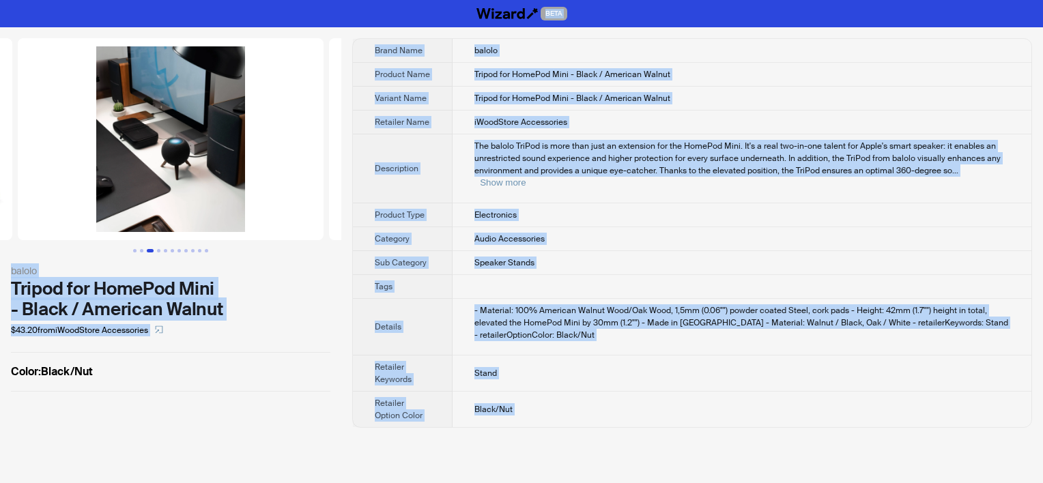
copy div "BETA balolo Tripod for HomePod Mini - Black / American Walnut $43.20 from iWood…"
click at [598, 258] on td "Speaker Stands" at bounding box center [742, 263] width 579 height 24
click at [182, 410] on div "balolo Tripod for HomePod Mini - Black / American Walnut $43.20 from iWoodStore…" at bounding box center [170, 233] width 341 height 412
click at [33, 417] on div "balolo Tripod for HomePod Mini - Black / American Walnut $43.20 from iWoodStore…" at bounding box center [170, 233] width 341 height 412
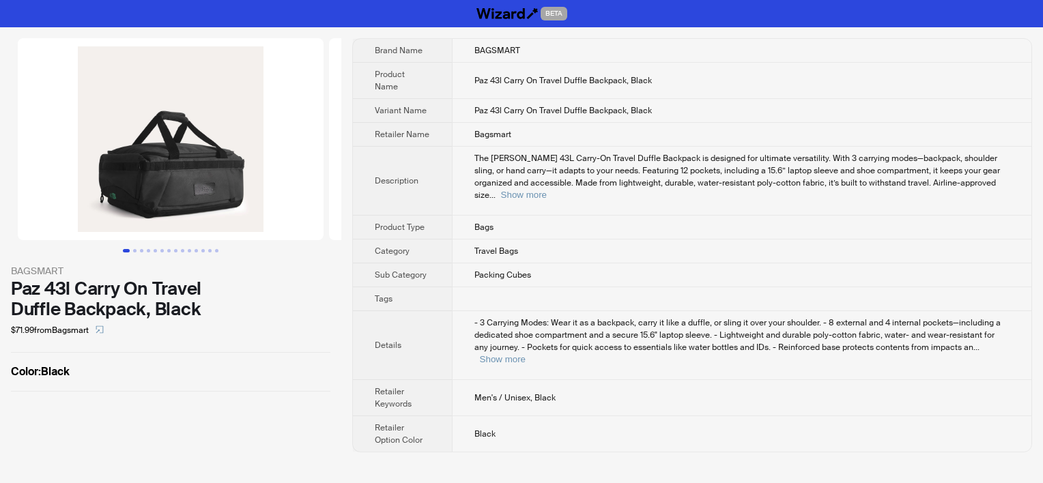
click at [446, 416] on th "Retailer Option Color" at bounding box center [402, 434] width 99 height 36
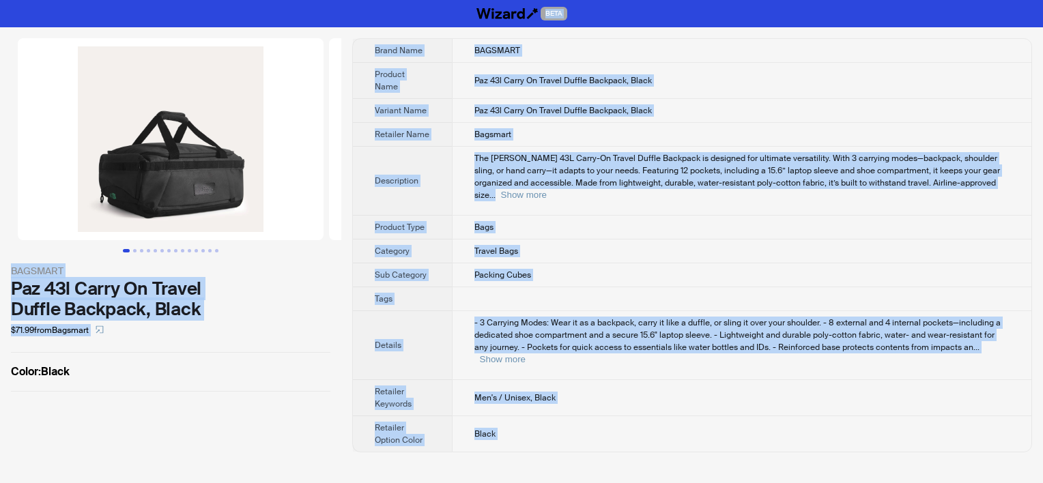
copy div "LORE IPSUMDOL Sit 41a Conse Ad Elitse Doeius Temporin, Utlab $78.82 etdo Magnaa…"
click at [461, 71] on td "Paz 43l Carry On Travel Duffle Backpack, Black" at bounding box center [742, 81] width 580 height 36
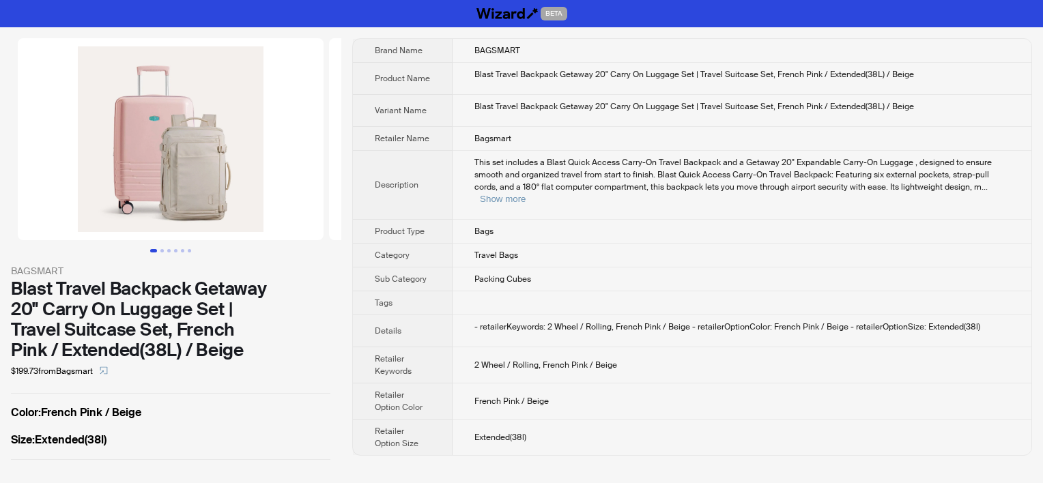
click at [638, 152] on td "This set includes a Blast Quick Access Carry-On Travel Backpack and a Getaway 2…" at bounding box center [742, 185] width 579 height 69
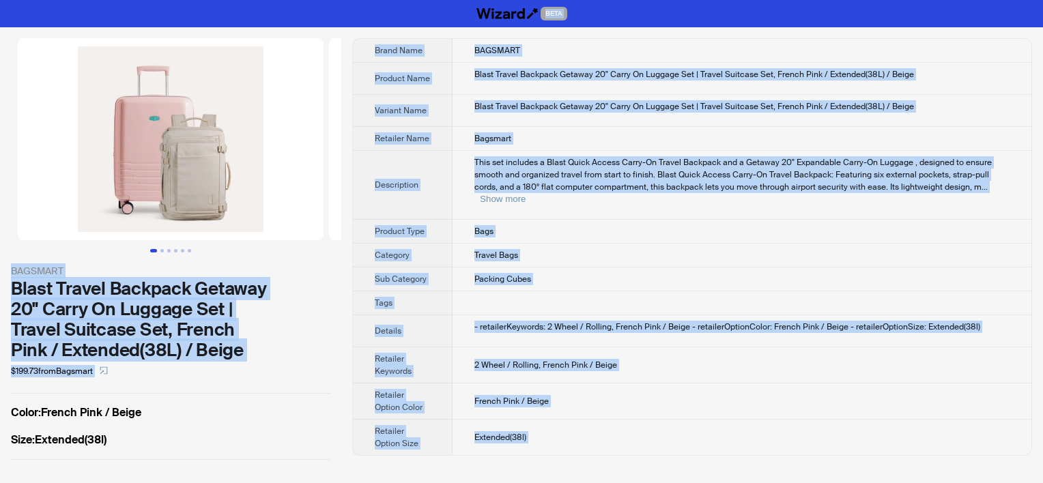
copy div "BETA BAGSMART Blast Travel Backpack Getaway 20" Carry On Luggage Set | Travel S…"
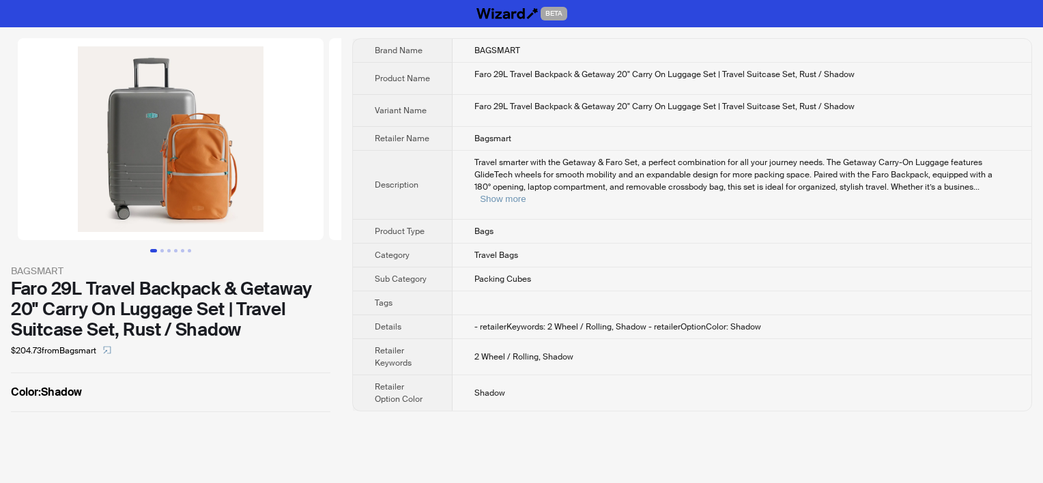
click at [593, 161] on span "Travel smarter with the Getaway & Faro Set, a perfect combination for all your …" at bounding box center [733, 174] width 518 height 35
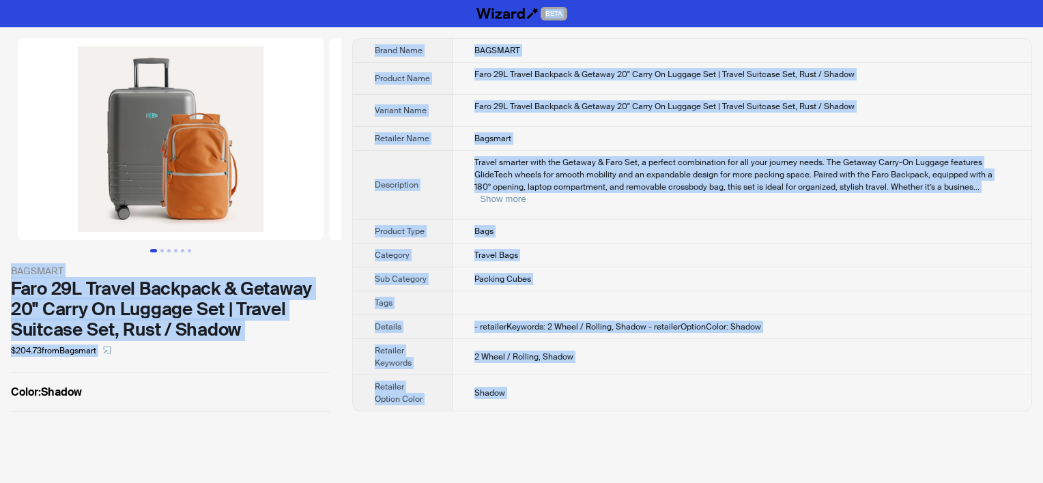
copy div "LORE IPSUMDOL Sita 23C Adipis Elitsedd & Eiusmod 87" Tempo In Utlabor Etd | Mag…"
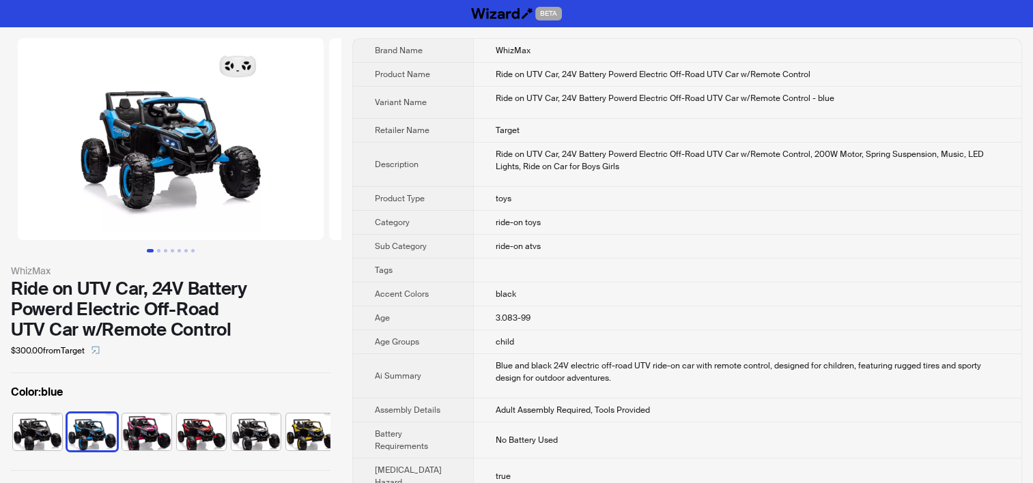
scroll to position [0, 8]
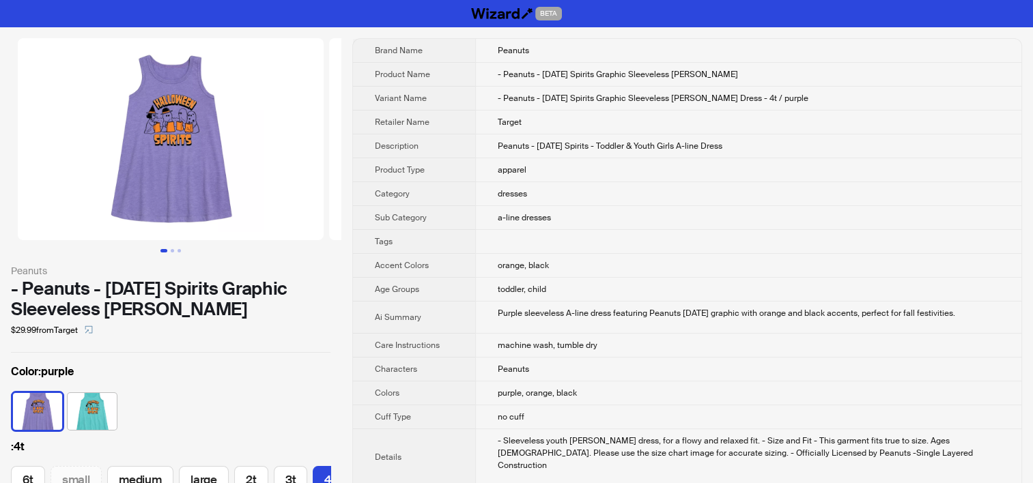
scroll to position [0, 42]
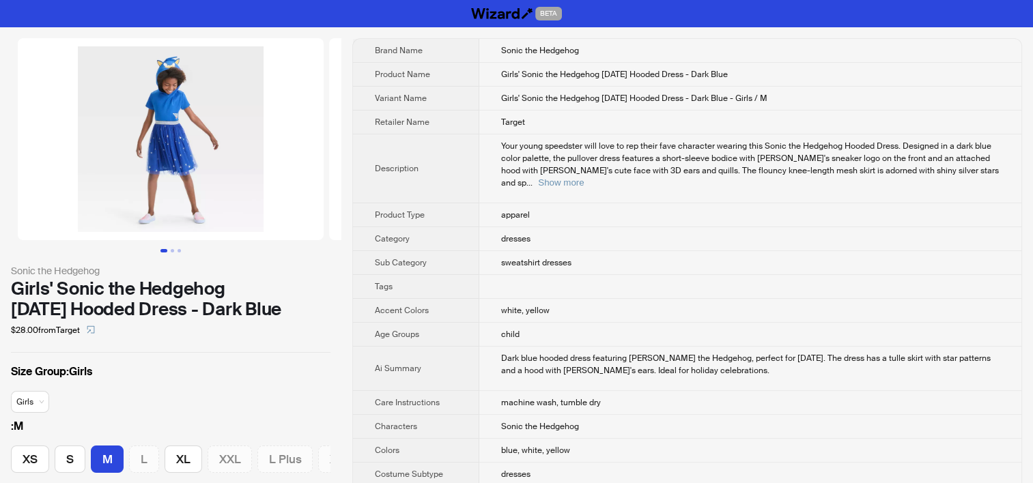
scroll to position [0, 46]
drag, startPoint x: 676, startPoint y: 72, endPoint x: 693, endPoint y: 74, distance: 17.3
click at [693, 74] on span "Girls' Sonic the Hedgehog [DATE] Hooded Dress - Dark Blue" at bounding box center [614, 74] width 227 height 11
copy span "Dres"
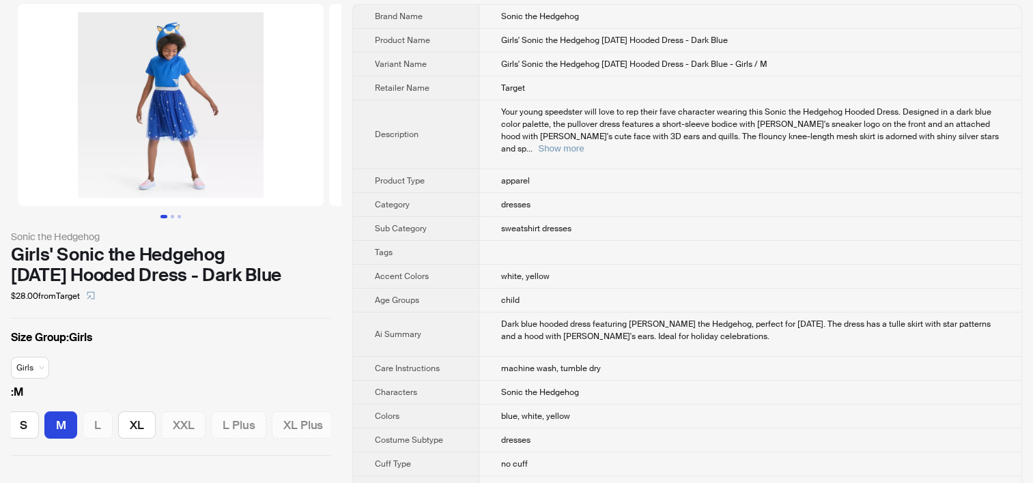
scroll to position [0, 0]
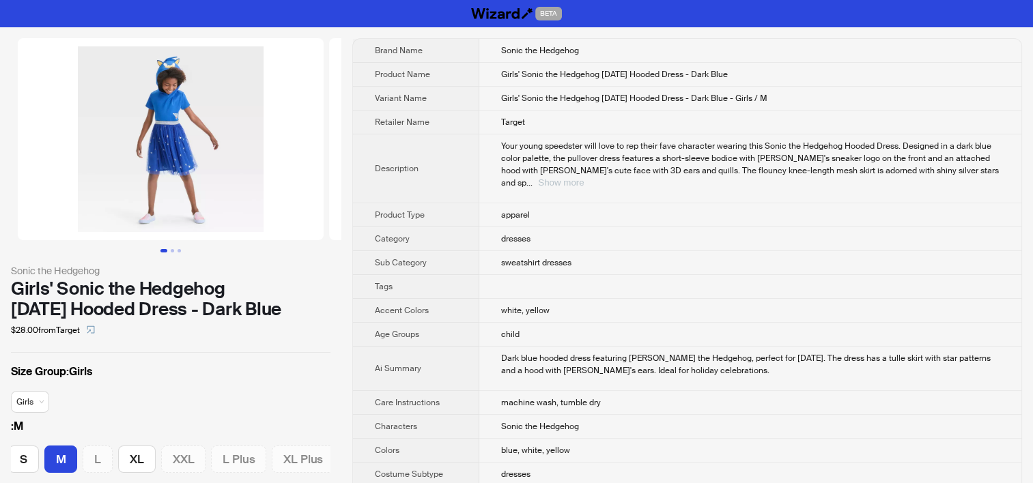
click at [584, 177] on button "Show more" at bounding box center [561, 182] width 46 height 10
